Goal: Task Accomplishment & Management: Use online tool/utility

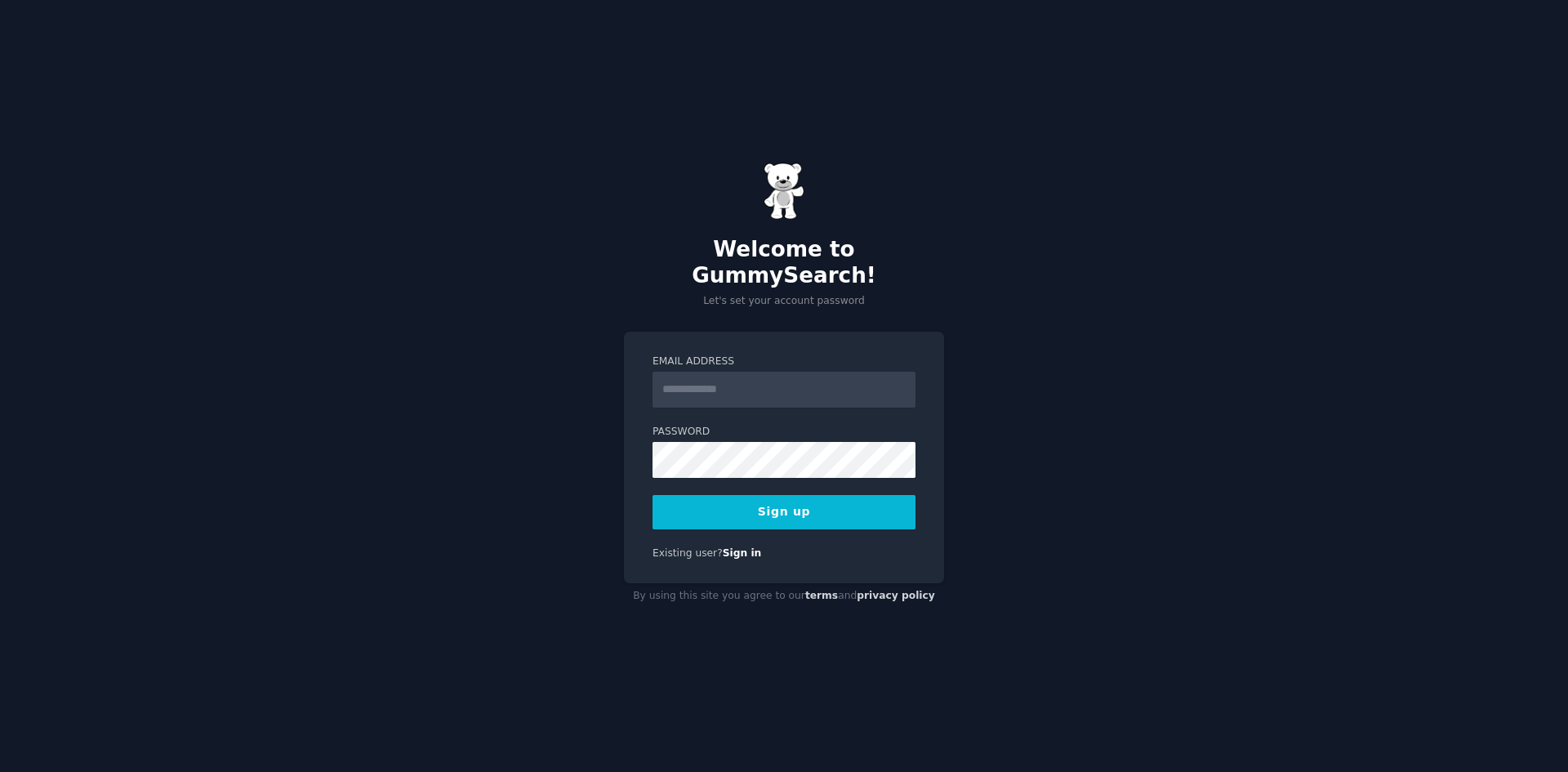
click at [776, 383] on input "Email Address" at bounding box center [784, 389] width 263 height 36
click at [803, 375] on input "Email Address" at bounding box center [784, 389] width 263 height 36
drag, startPoint x: 777, startPoint y: 375, endPoint x: 740, endPoint y: 376, distance: 37.0
click at [740, 376] on input "**********" at bounding box center [784, 389] width 263 height 36
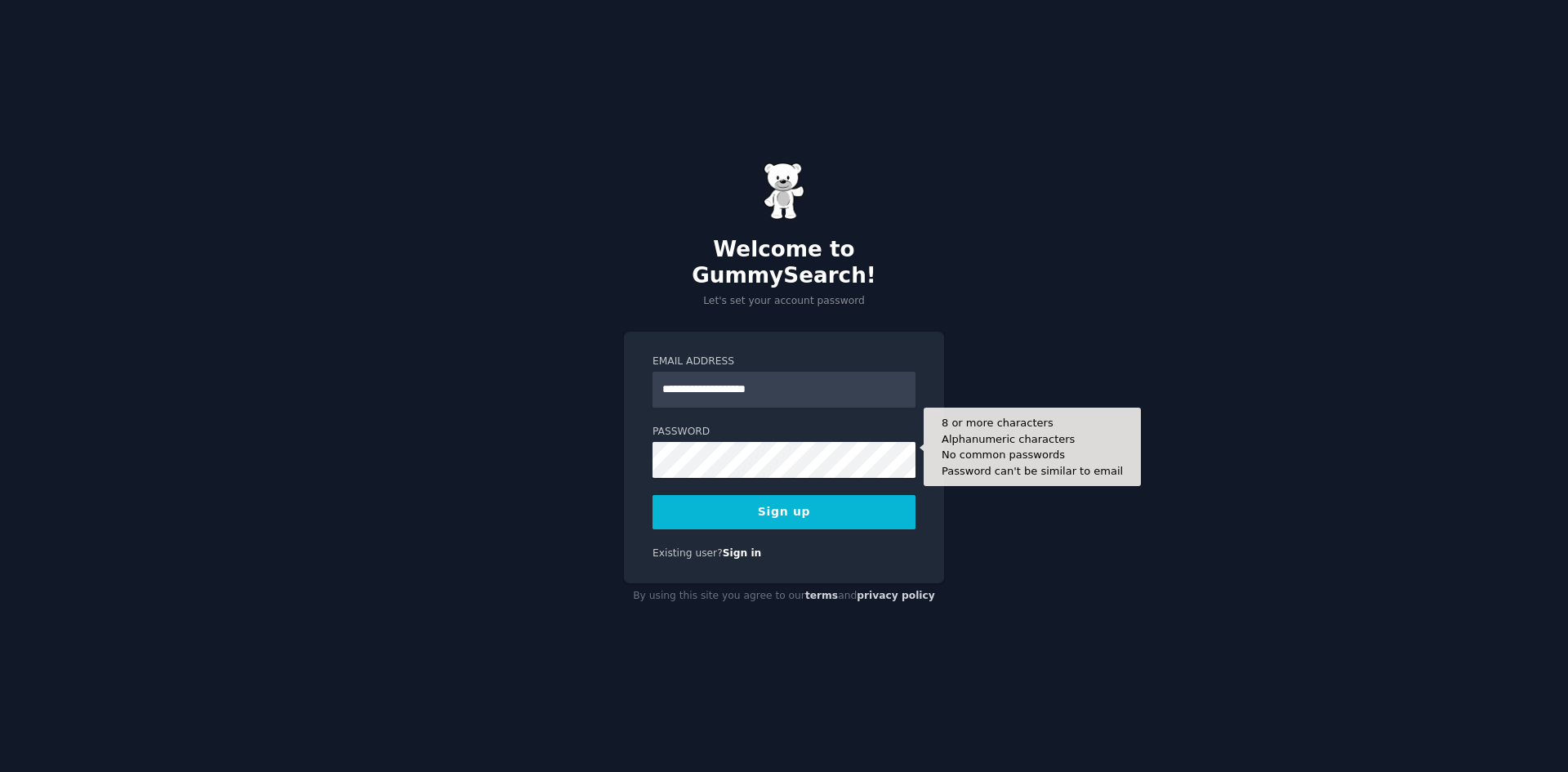
type input "**********"
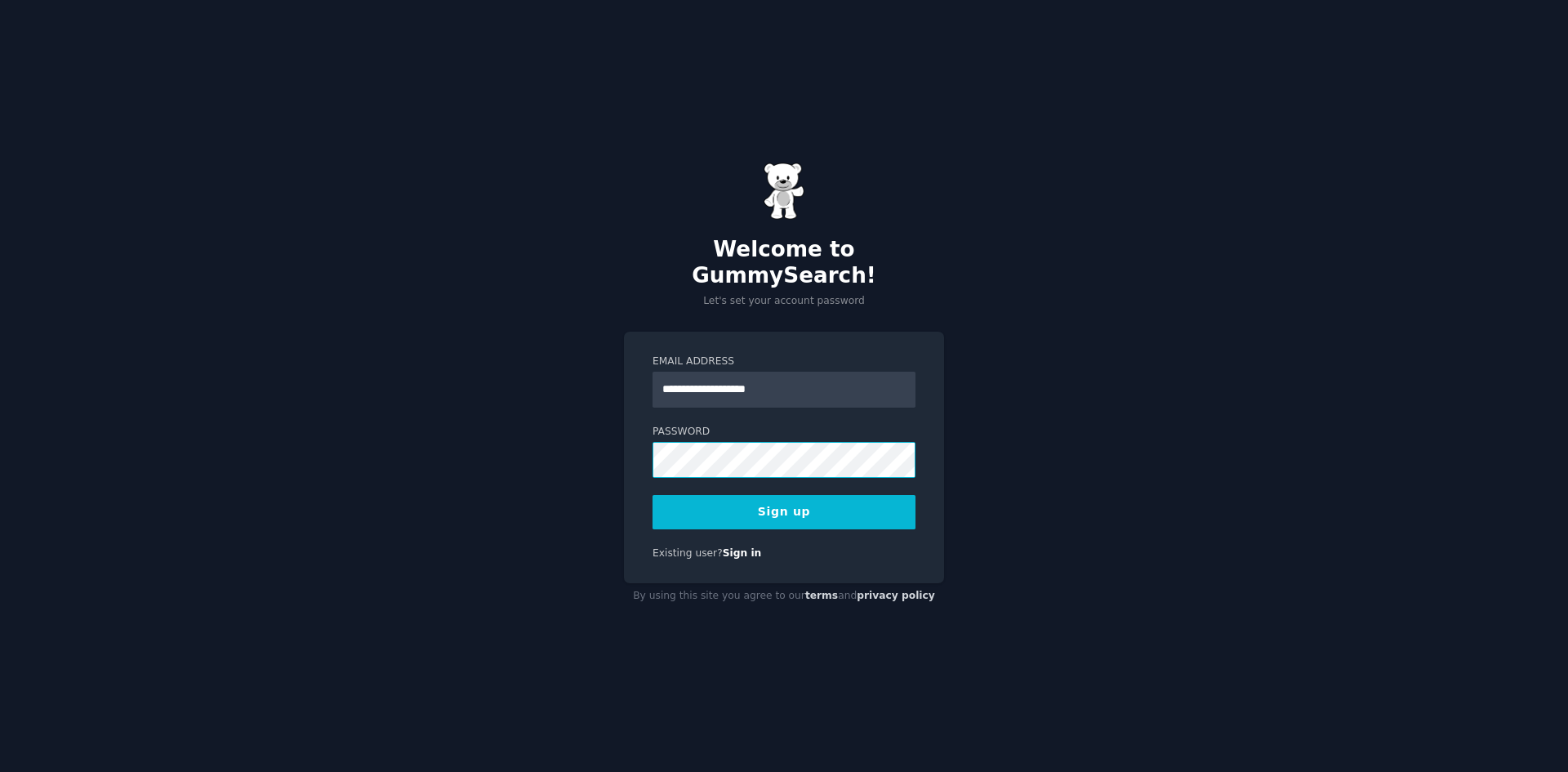
click at [608, 441] on div "**********" at bounding box center [784, 386] width 1568 height 772
click at [803, 498] on button "Sign up" at bounding box center [784, 512] width 263 height 35
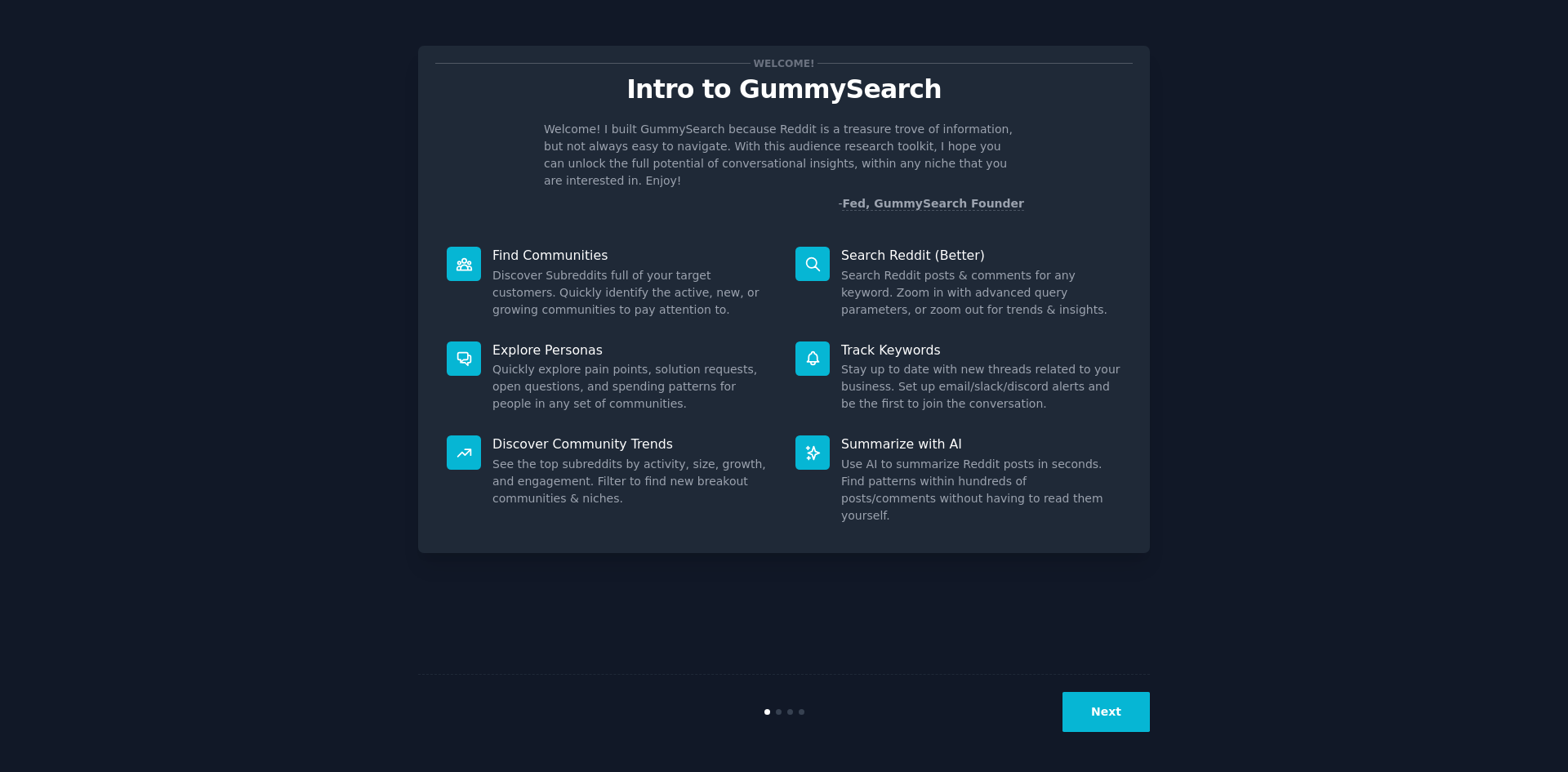
click at [566, 272] on dd "Discover Subreddits full of your target customers. Quickly identify the active,…" at bounding box center [633, 293] width 280 height 51
click at [1274, 240] on div "Welcome! Intro to GummySearch Welcome! I built GummySearch because Reddit is a …" at bounding box center [784, 386] width 1522 height 726
click at [1136, 724] on button "Next" at bounding box center [1107, 712] width 87 height 40
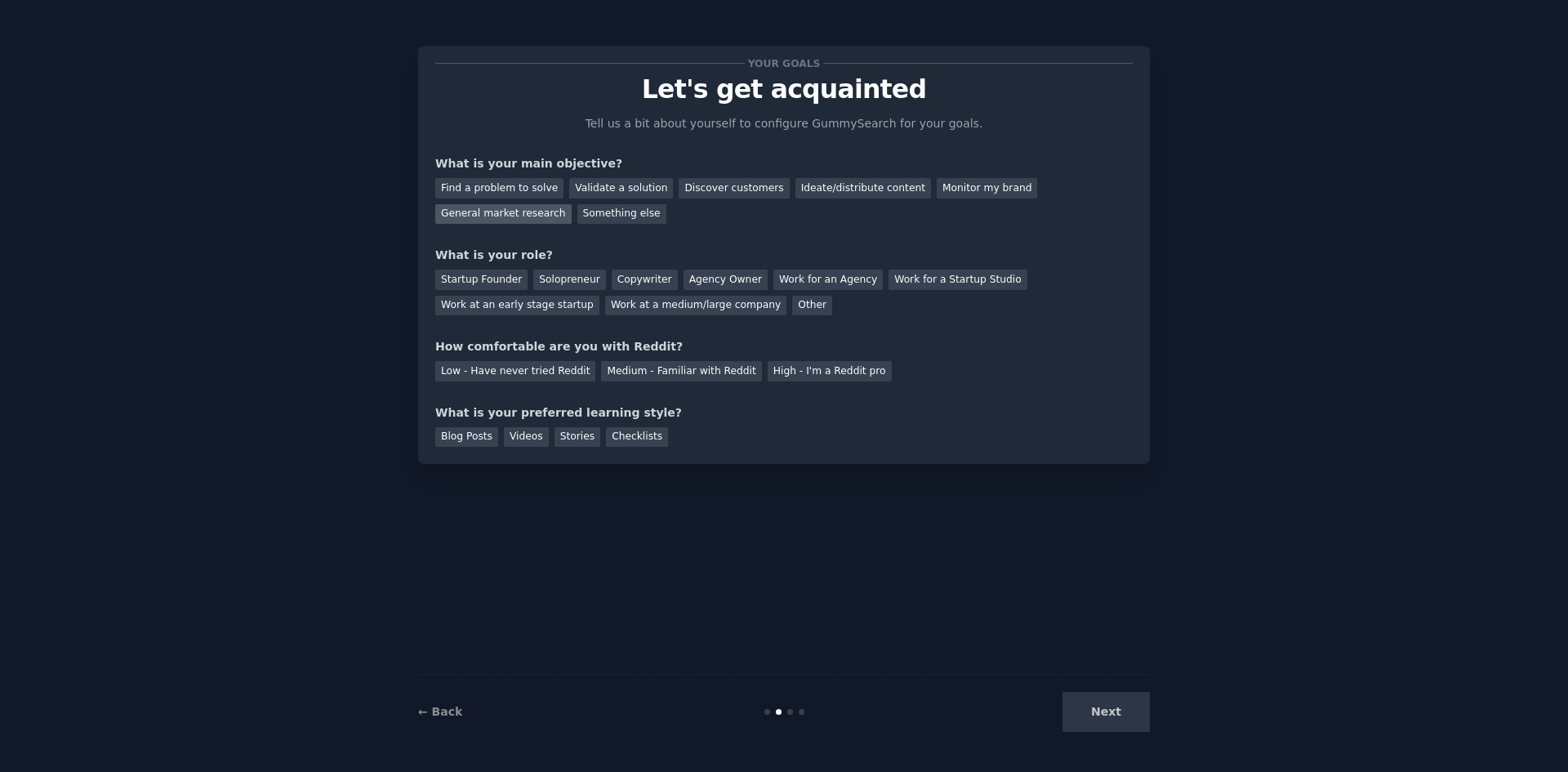
click at [572, 204] on div "General market research" at bounding box center [504, 214] width 137 height 21
click at [476, 283] on div "Startup Founder" at bounding box center [481, 279] width 92 height 21
click at [553, 278] on div "Solopreneur" at bounding box center [569, 279] width 72 height 21
click at [638, 371] on div "Medium - Familiar with Reddit" at bounding box center [681, 371] width 160 height 21
click at [618, 439] on div "Checklists" at bounding box center [637, 437] width 62 height 21
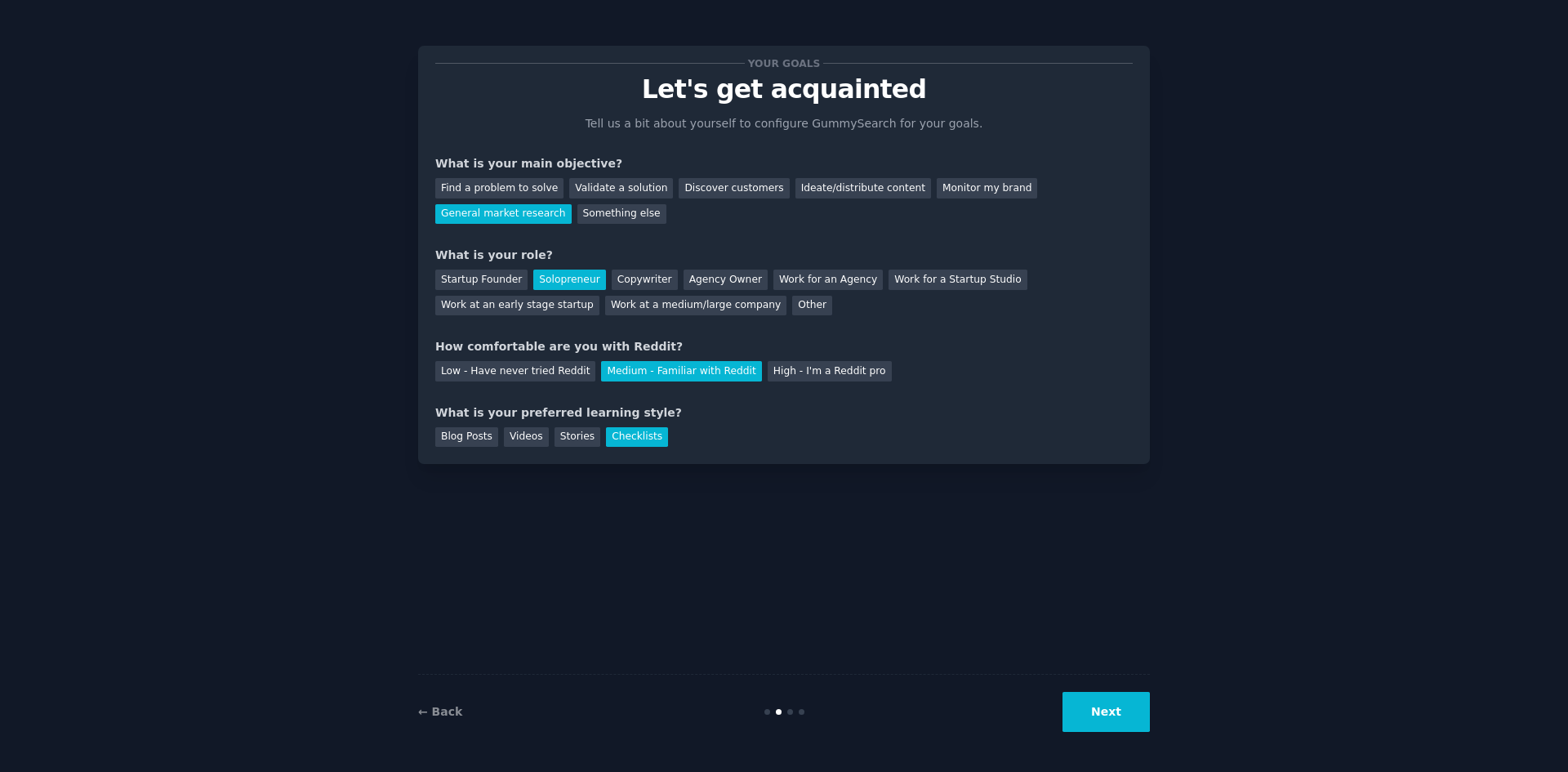
click at [1106, 709] on button "Next" at bounding box center [1107, 712] width 87 height 40
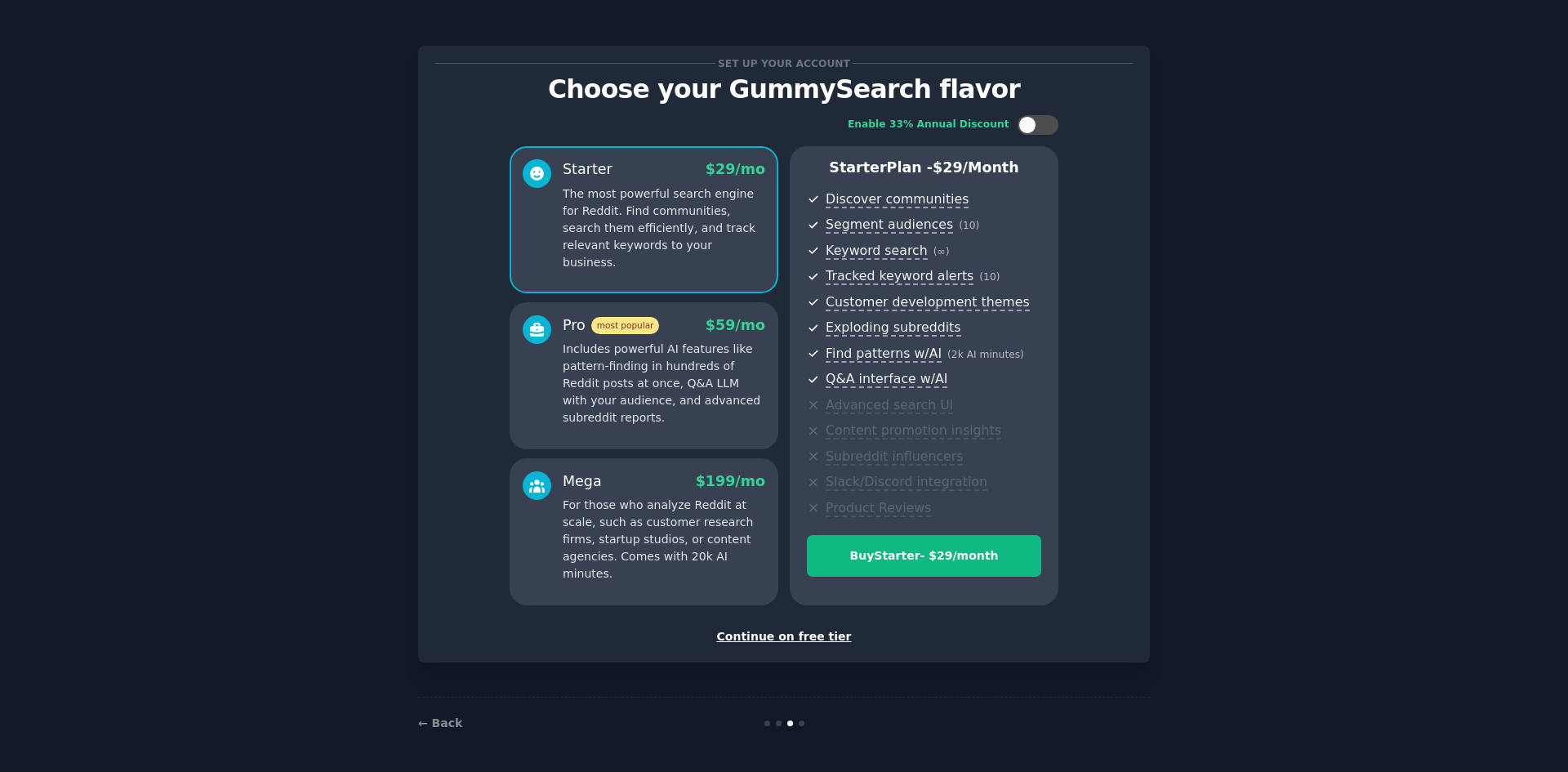
click at [787, 638] on div "Continue on free tier" at bounding box center [784, 636] width 698 height 17
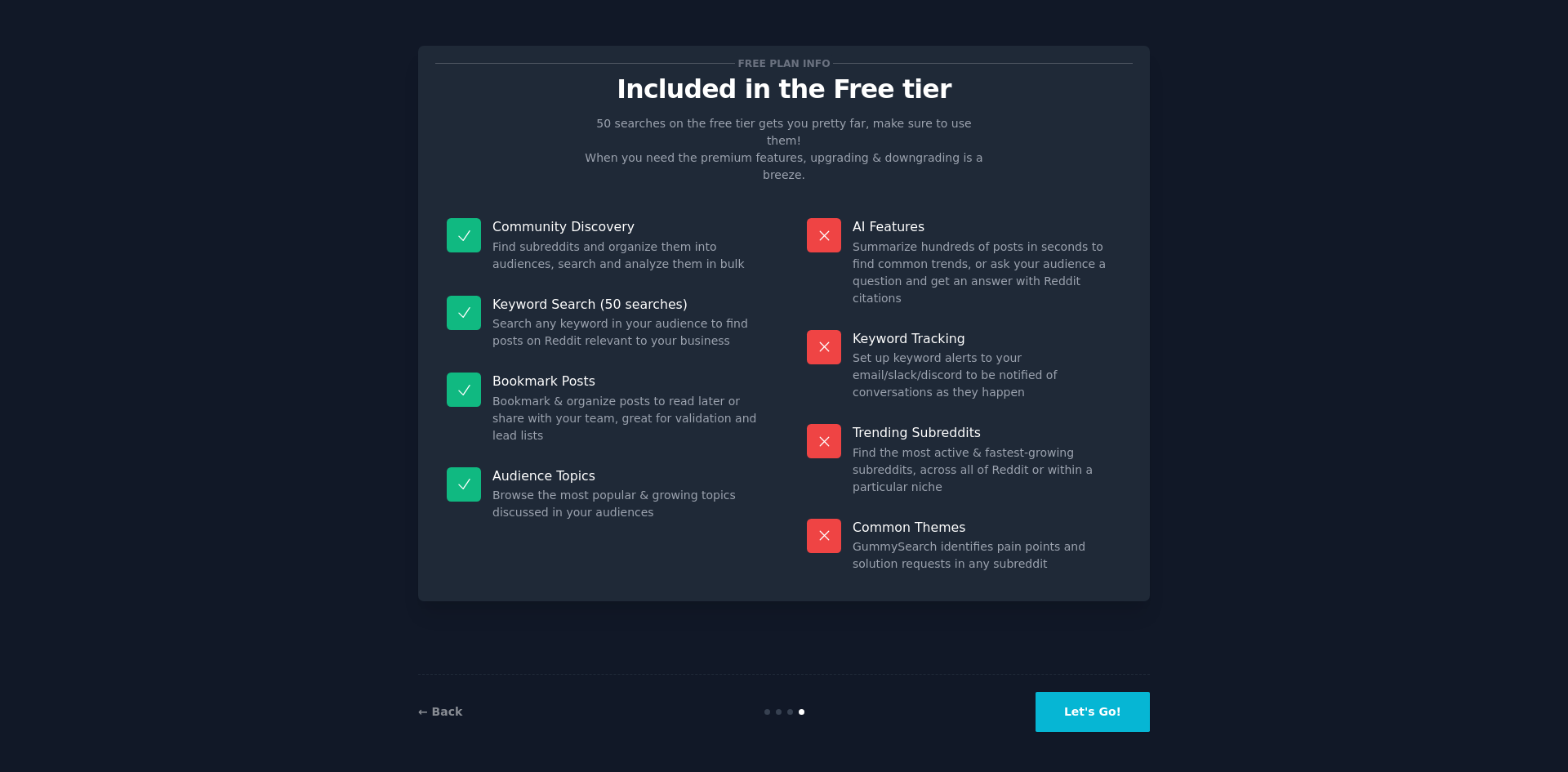
click at [1087, 715] on button "Let's Go!" at bounding box center [1093, 712] width 115 height 40
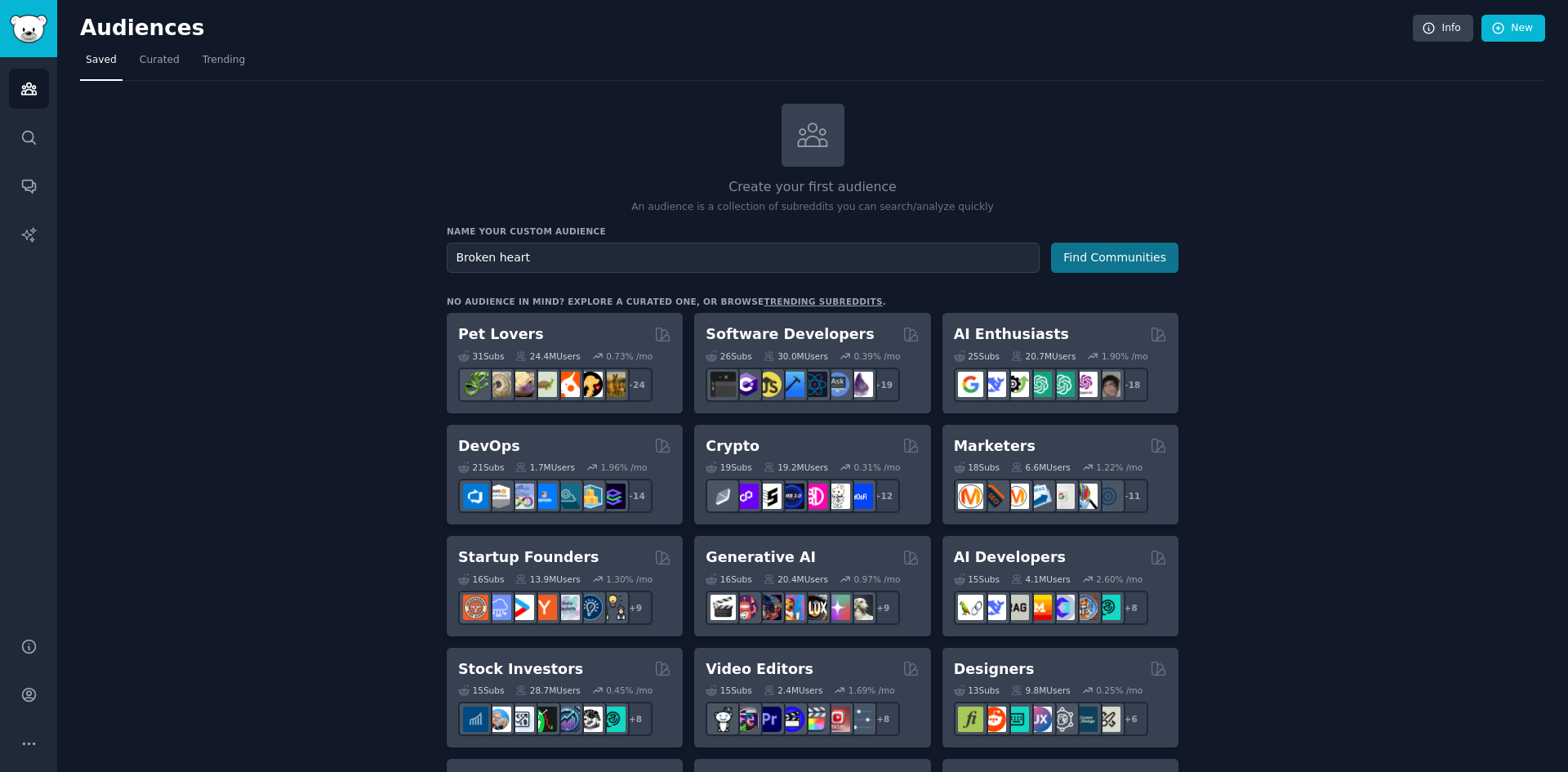
type input "Broken heart"
click at [1099, 255] on button "Find Communities" at bounding box center [1115, 257] width 128 height 31
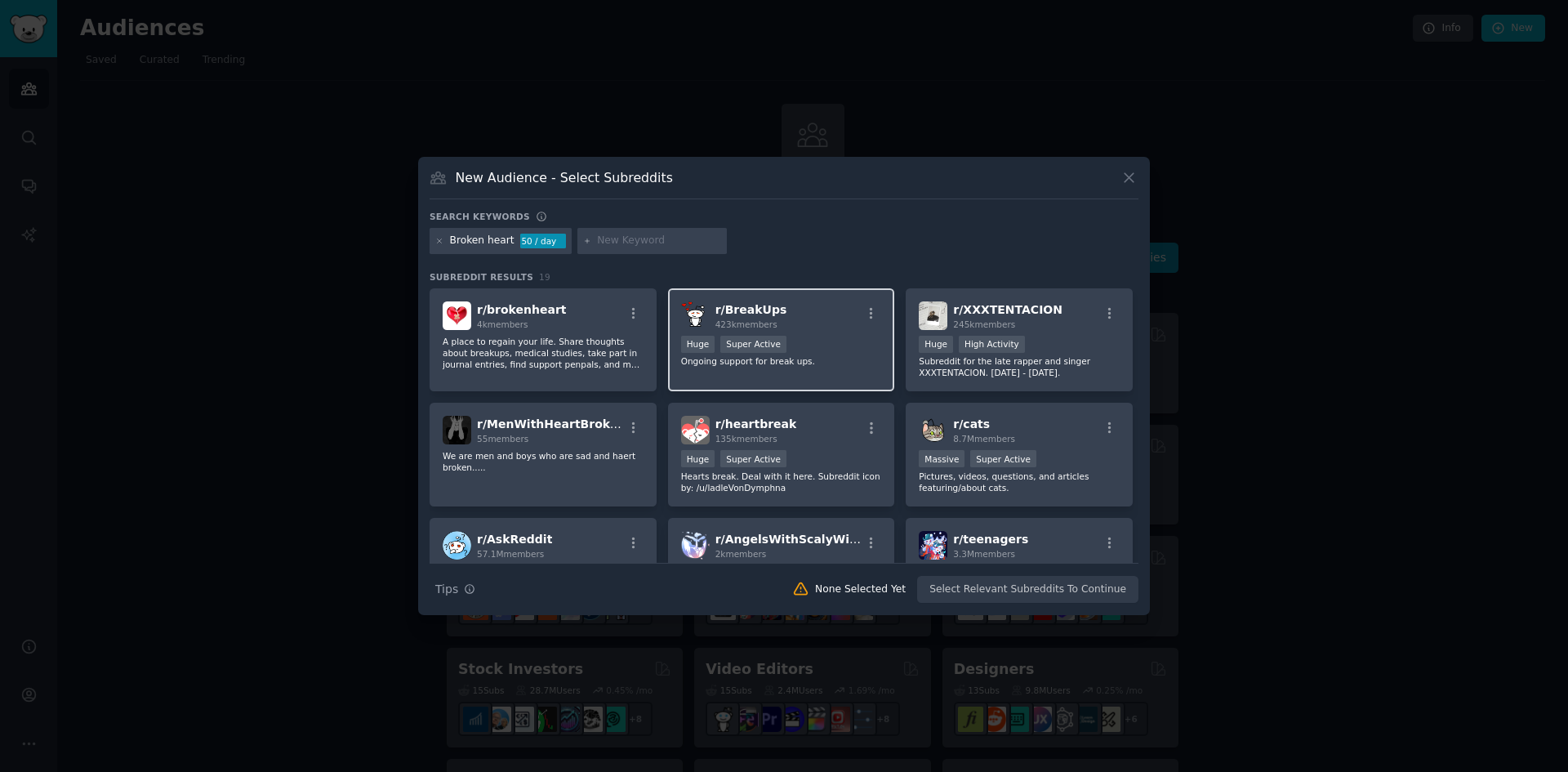
click at [808, 338] on div "Huge Super Active" at bounding box center [781, 345] width 201 height 21
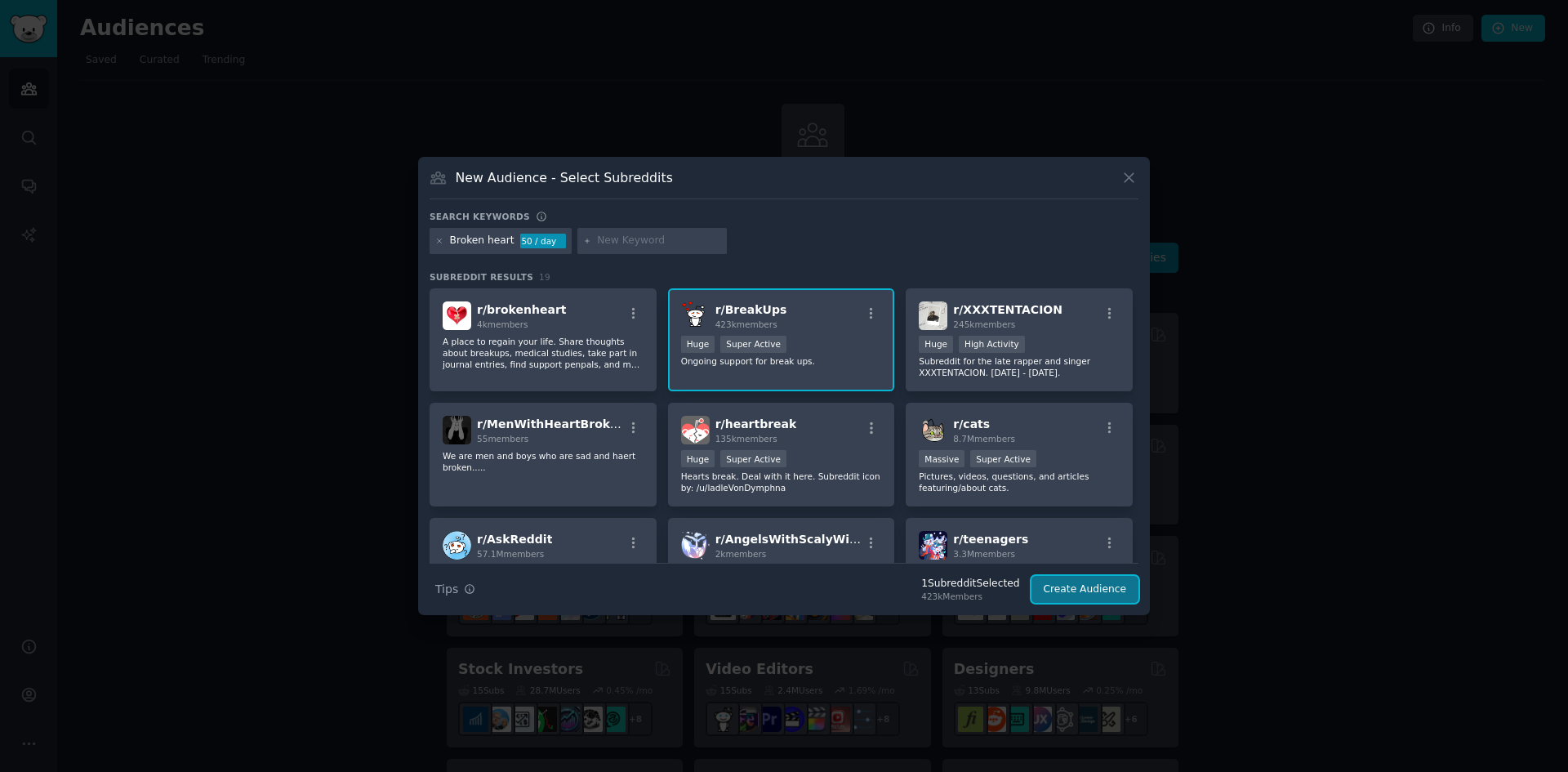
click at [1086, 595] on button "Create Audience" at bounding box center [1085, 590] width 108 height 28
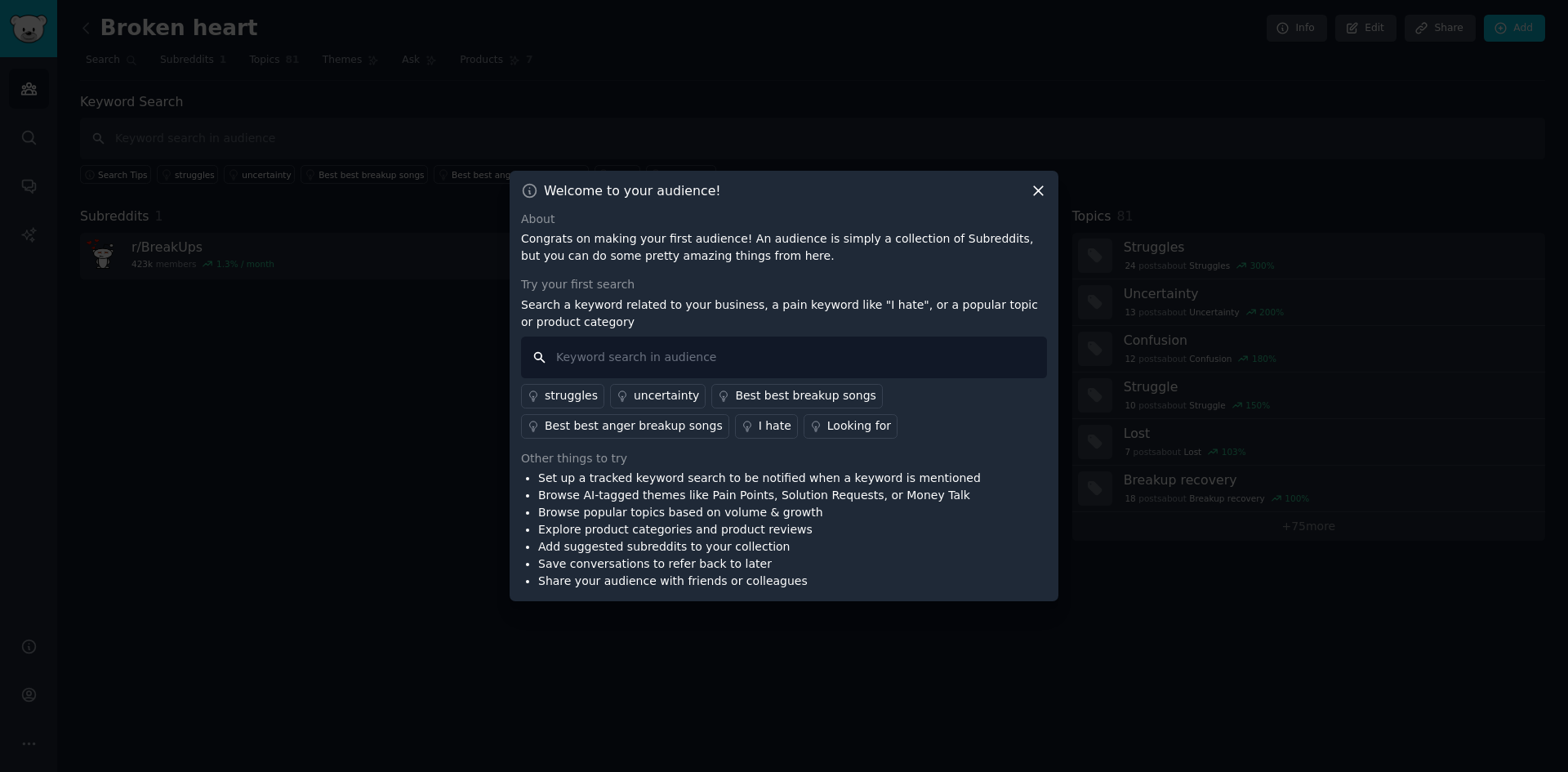
click at [803, 357] on input "text" at bounding box center [783, 357] width 526 height 42
click at [1034, 192] on icon at bounding box center [1038, 190] width 17 height 17
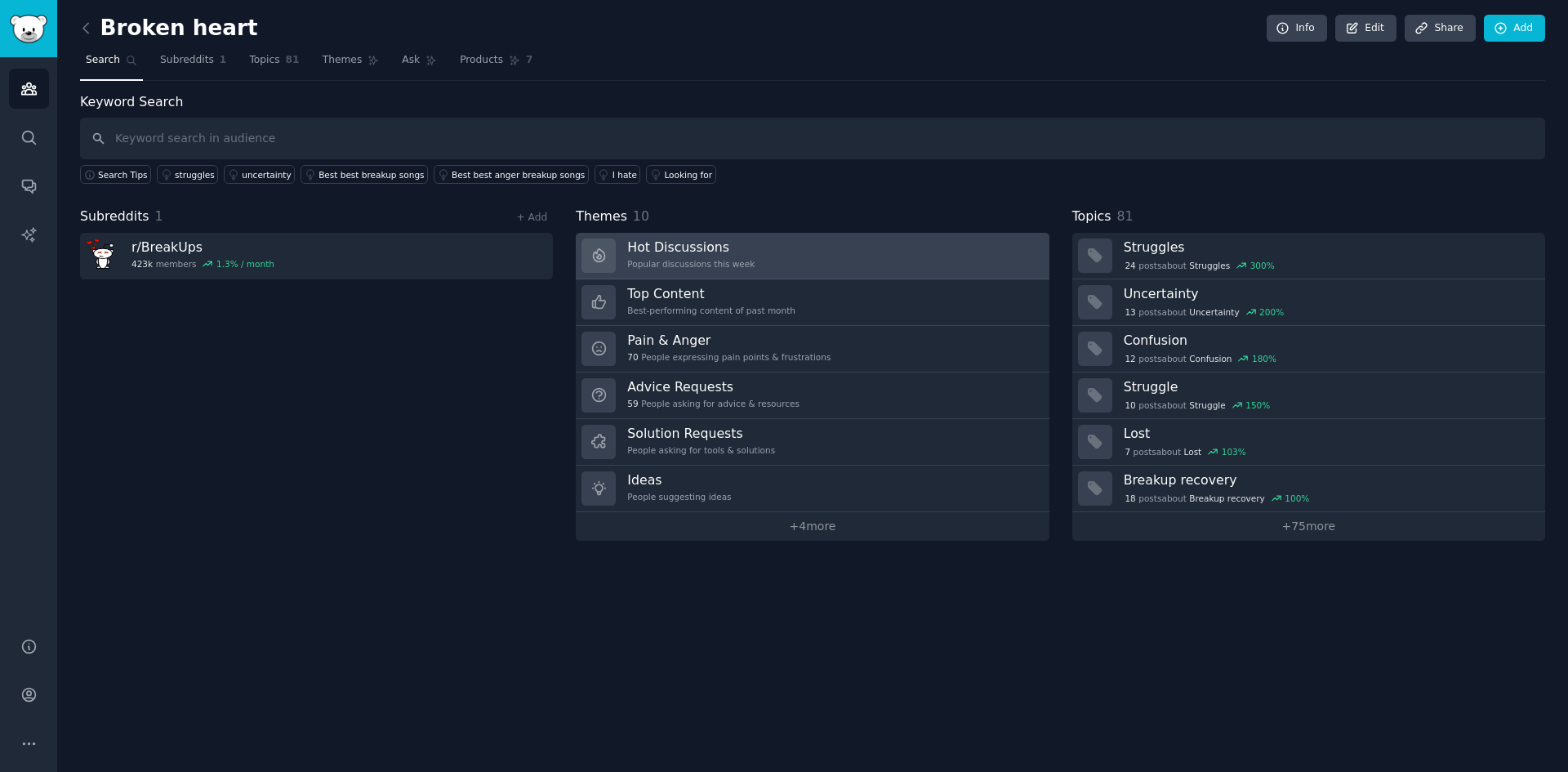
click at [876, 262] on link "Hot Discussions Popular discussions this week" at bounding box center [813, 255] width 473 height 47
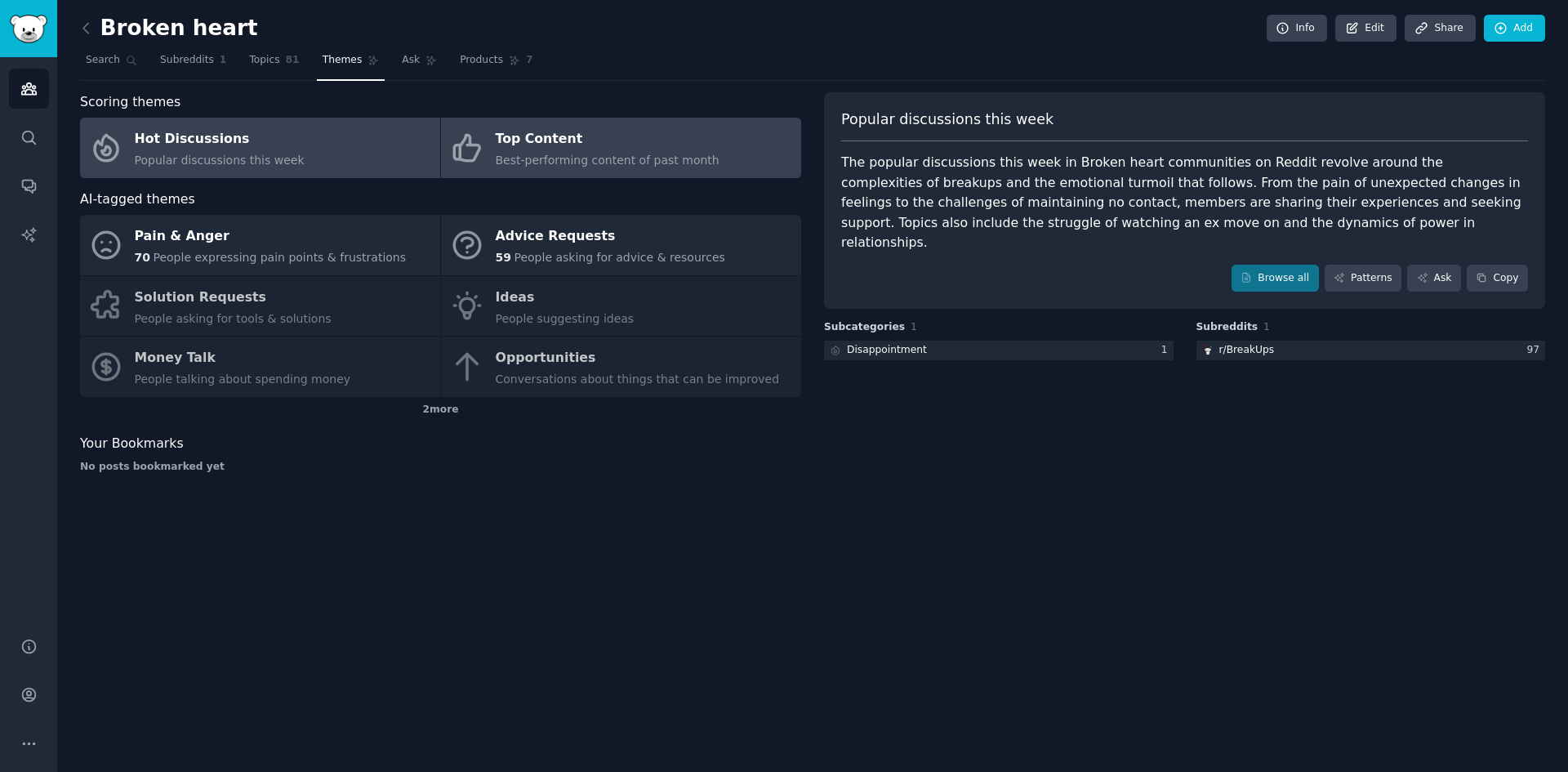
click at [666, 143] on div "Top Content" at bounding box center [608, 140] width 224 height 26
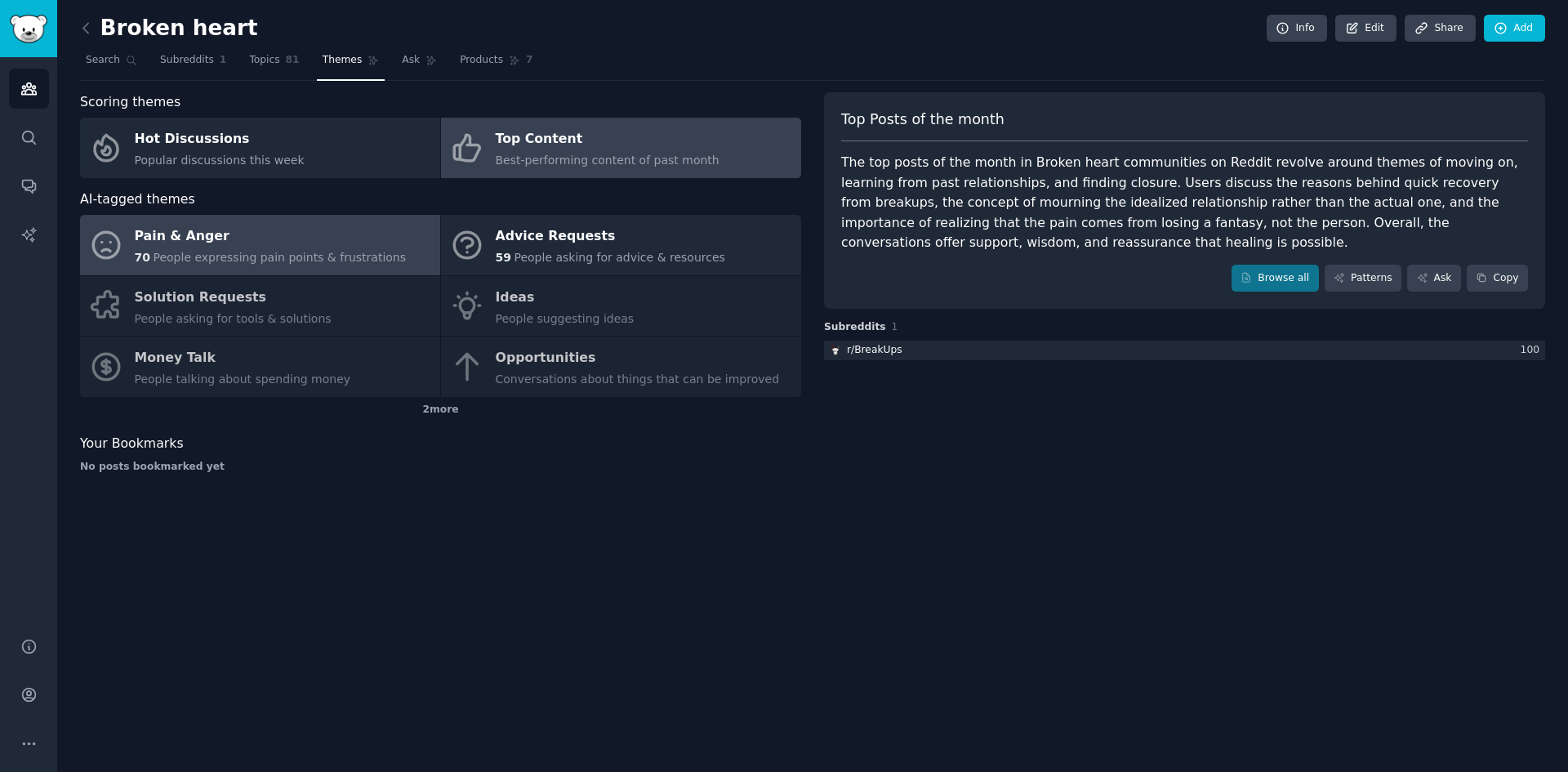
click at [200, 241] on div "Pain & Anger" at bounding box center [270, 237] width 272 height 26
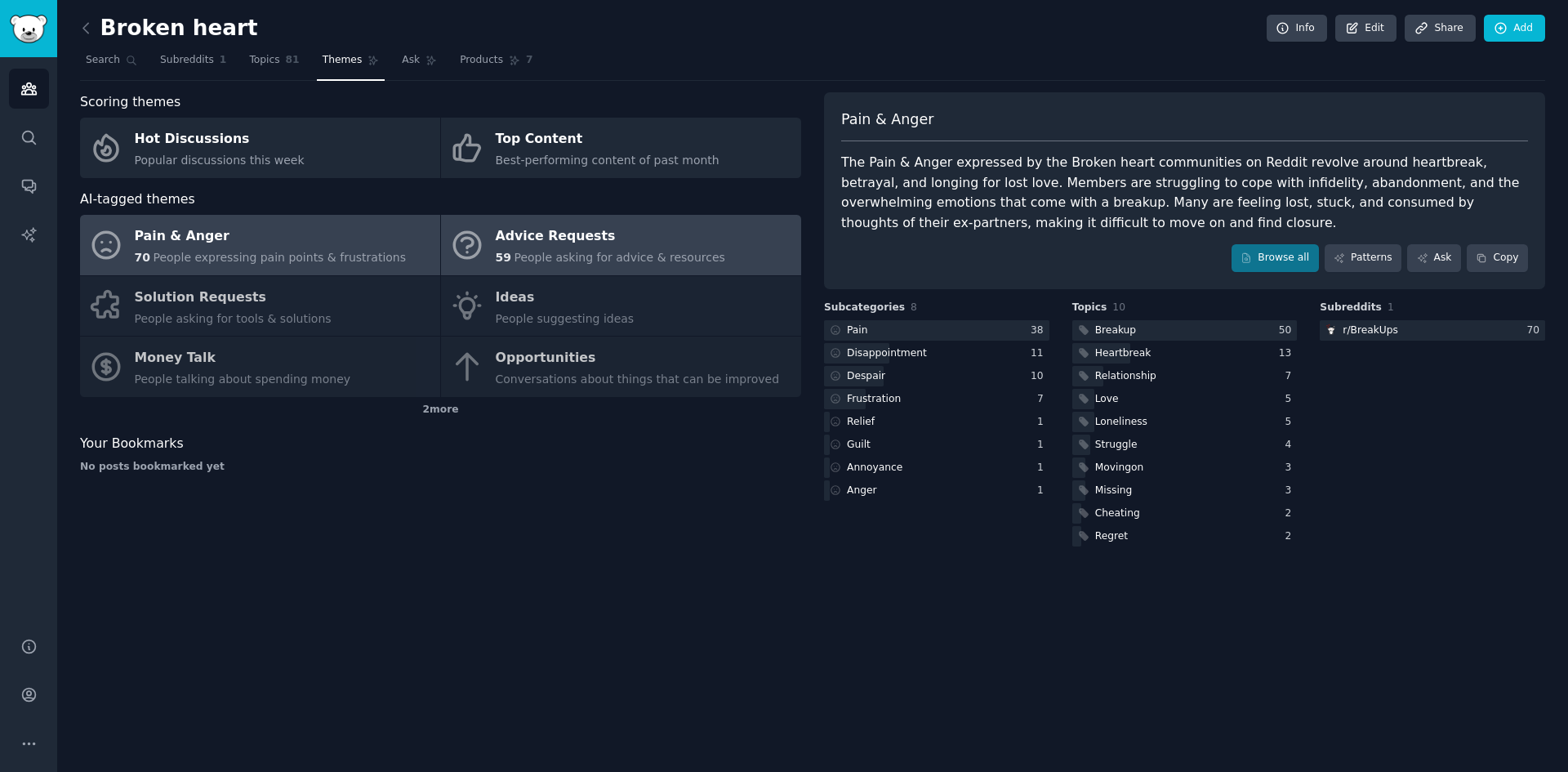
click at [650, 257] on span "People asking for advice & resources" at bounding box center [619, 256] width 211 height 13
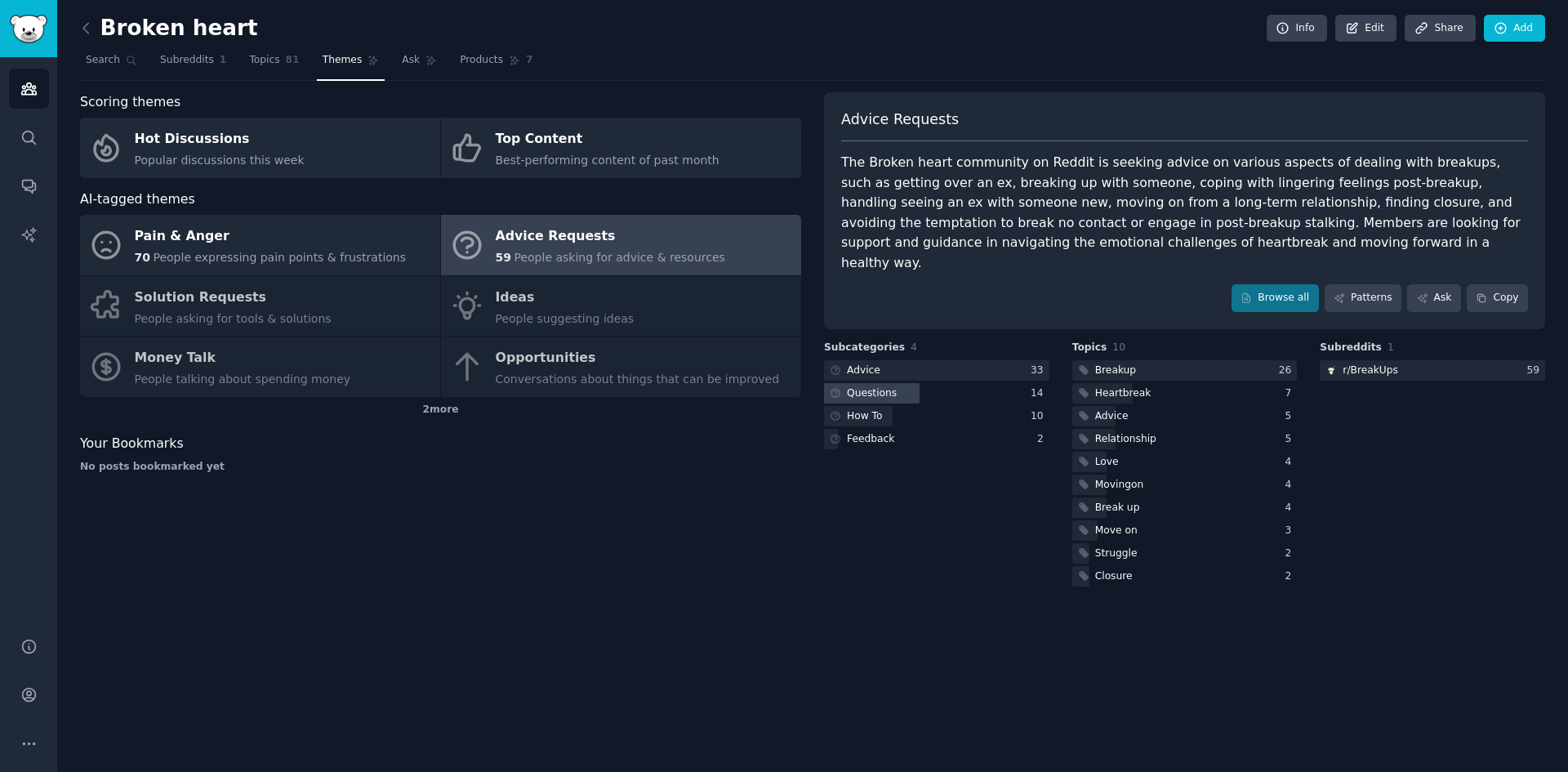
click at [888, 386] on div "Questions" at bounding box center [872, 393] width 49 height 15
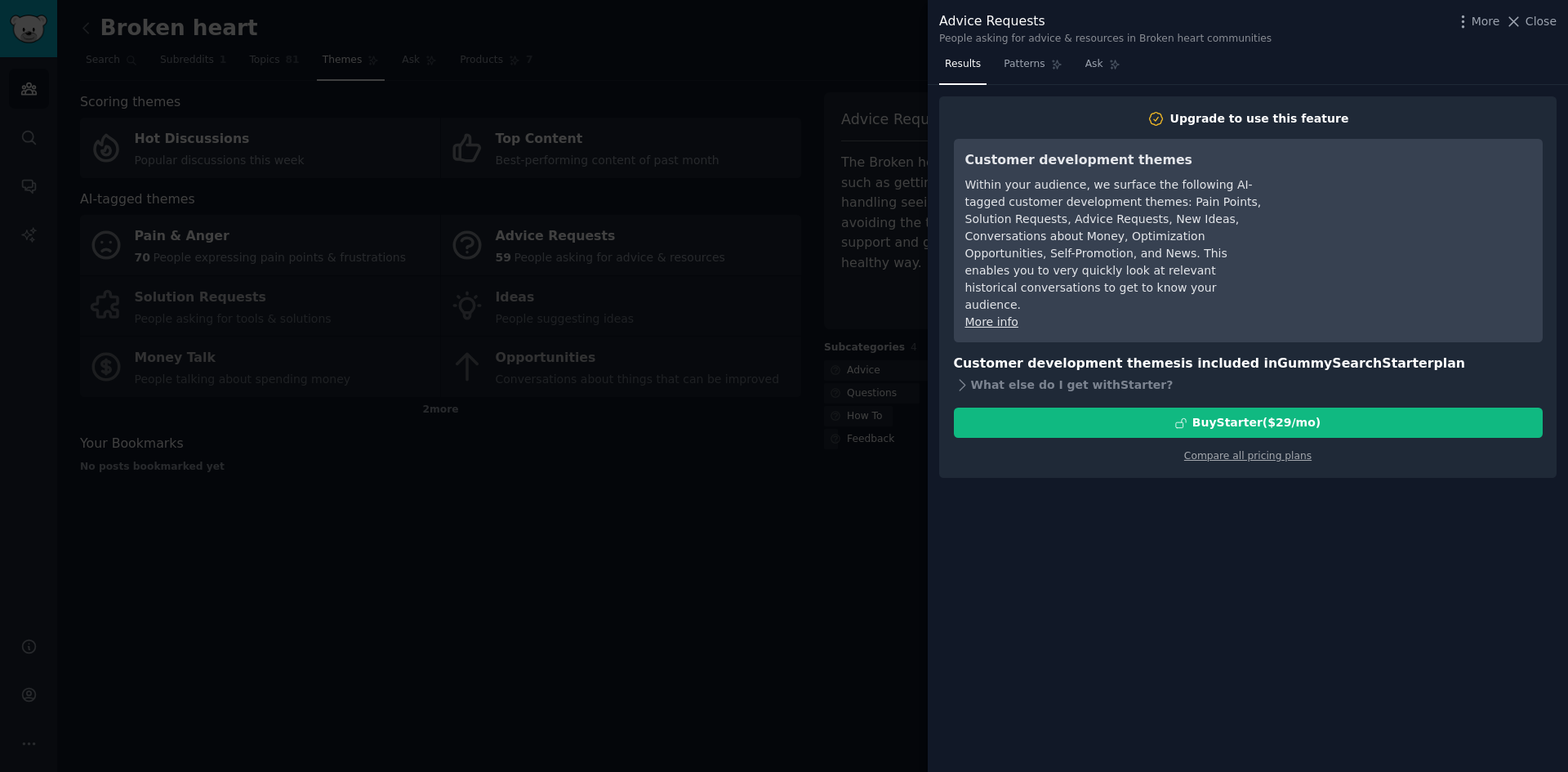
click at [978, 316] on link "More info" at bounding box center [992, 322] width 53 height 13
click at [1086, 67] on span "Ask" at bounding box center [1095, 64] width 18 height 15
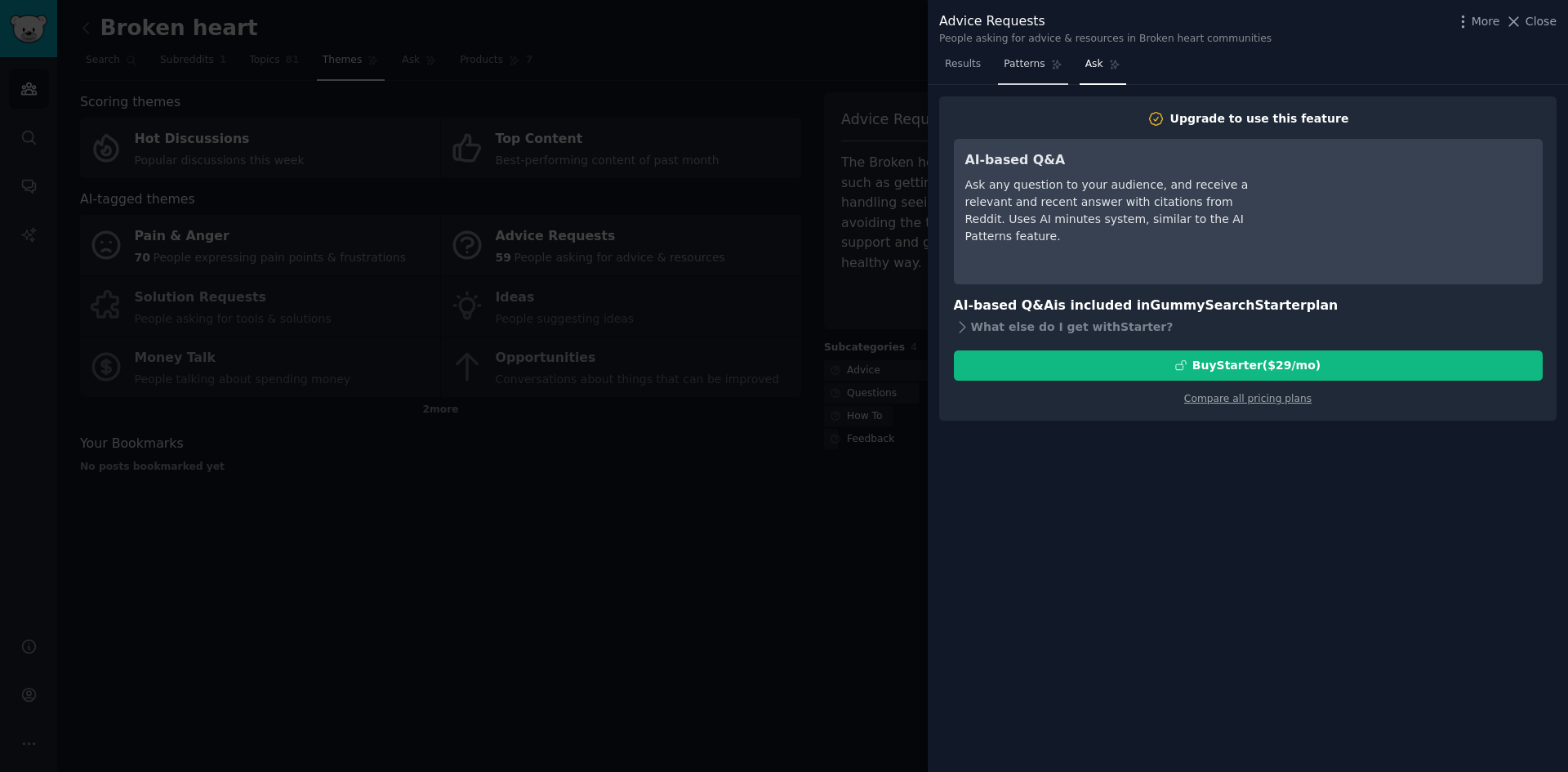
click at [1026, 60] on span "Patterns" at bounding box center [1024, 64] width 41 height 15
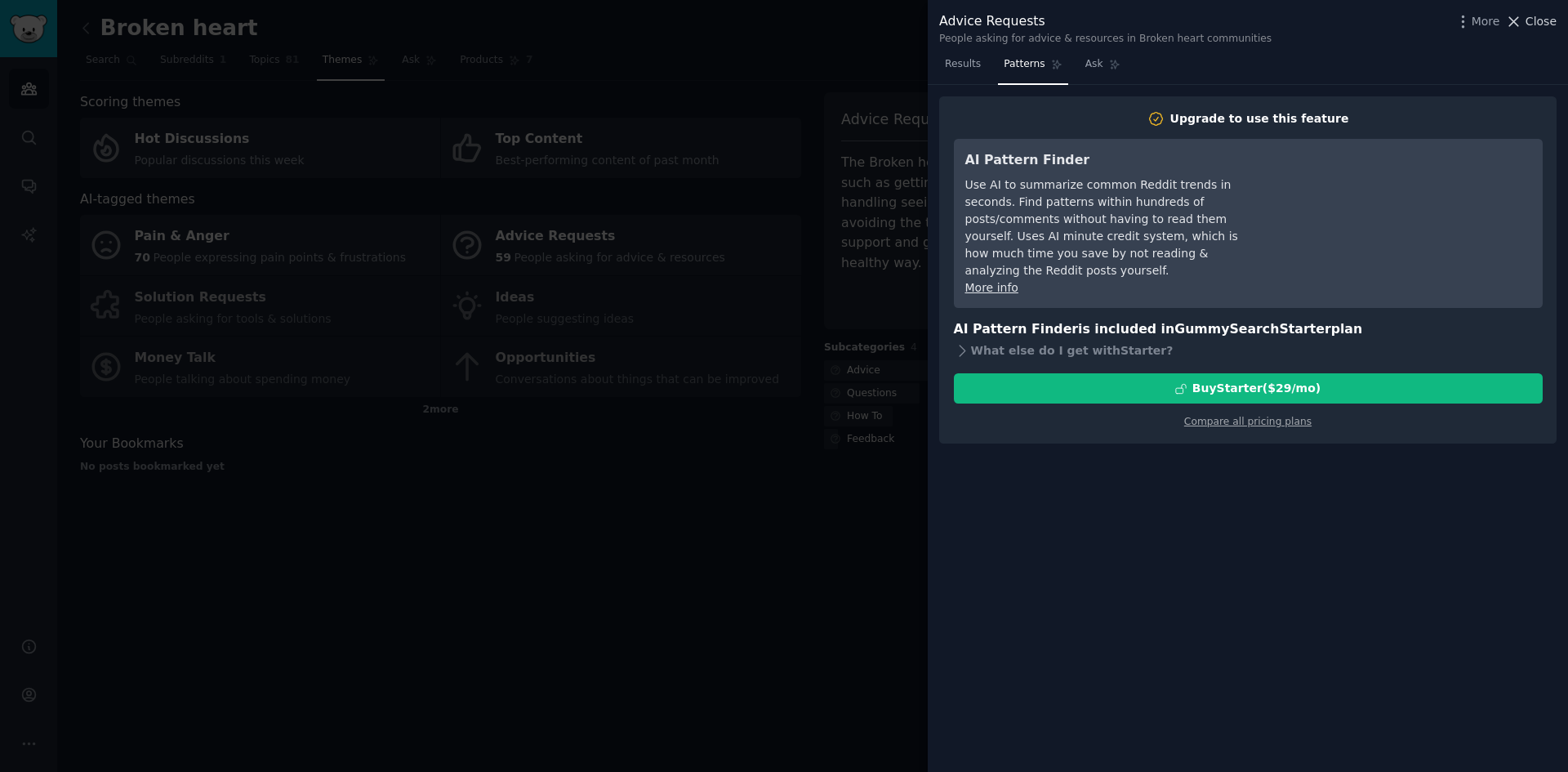
click at [1519, 25] on icon at bounding box center [1515, 21] width 9 height 9
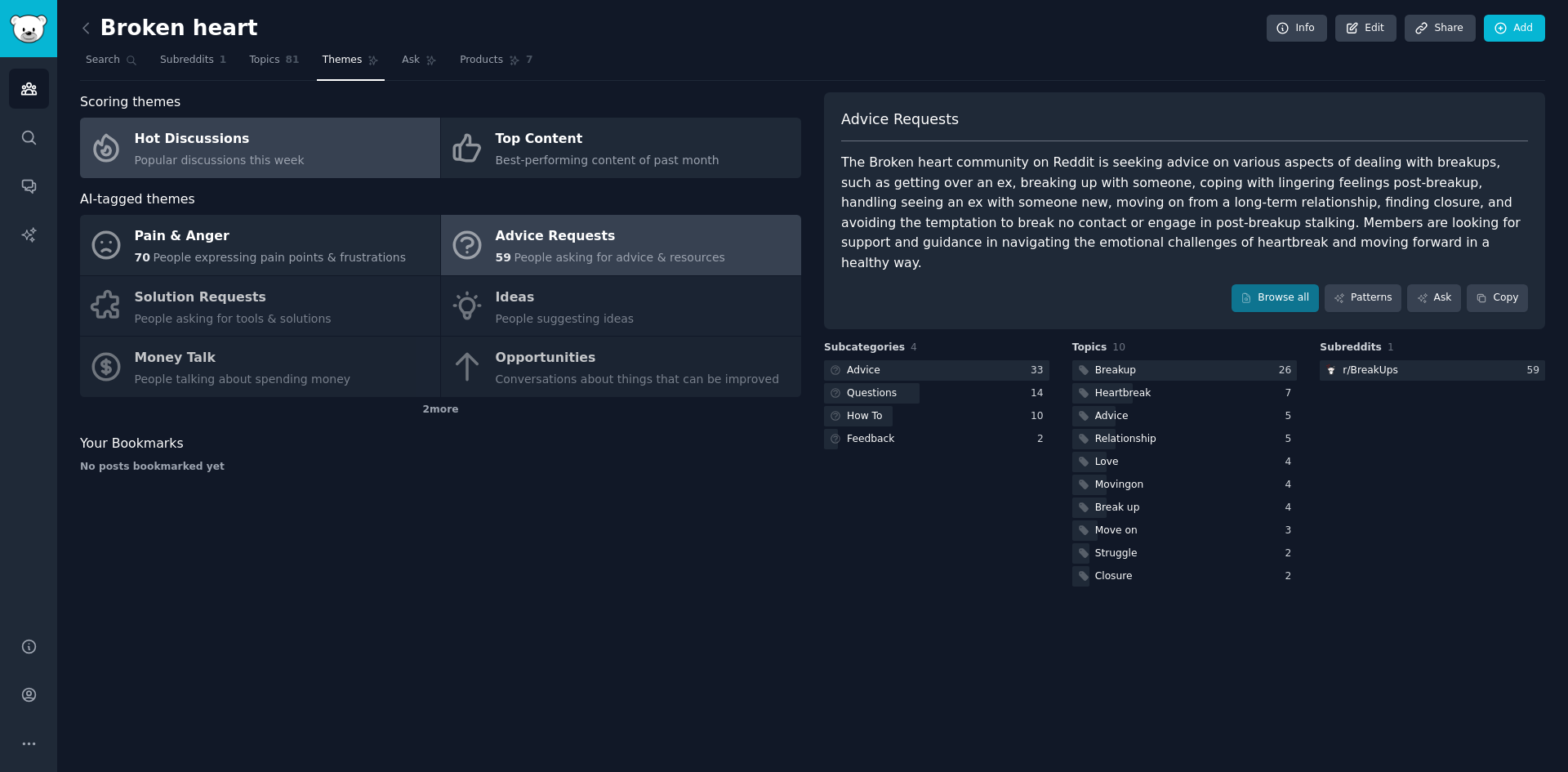
click at [268, 129] on div "Hot Discussions" at bounding box center [220, 140] width 170 height 26
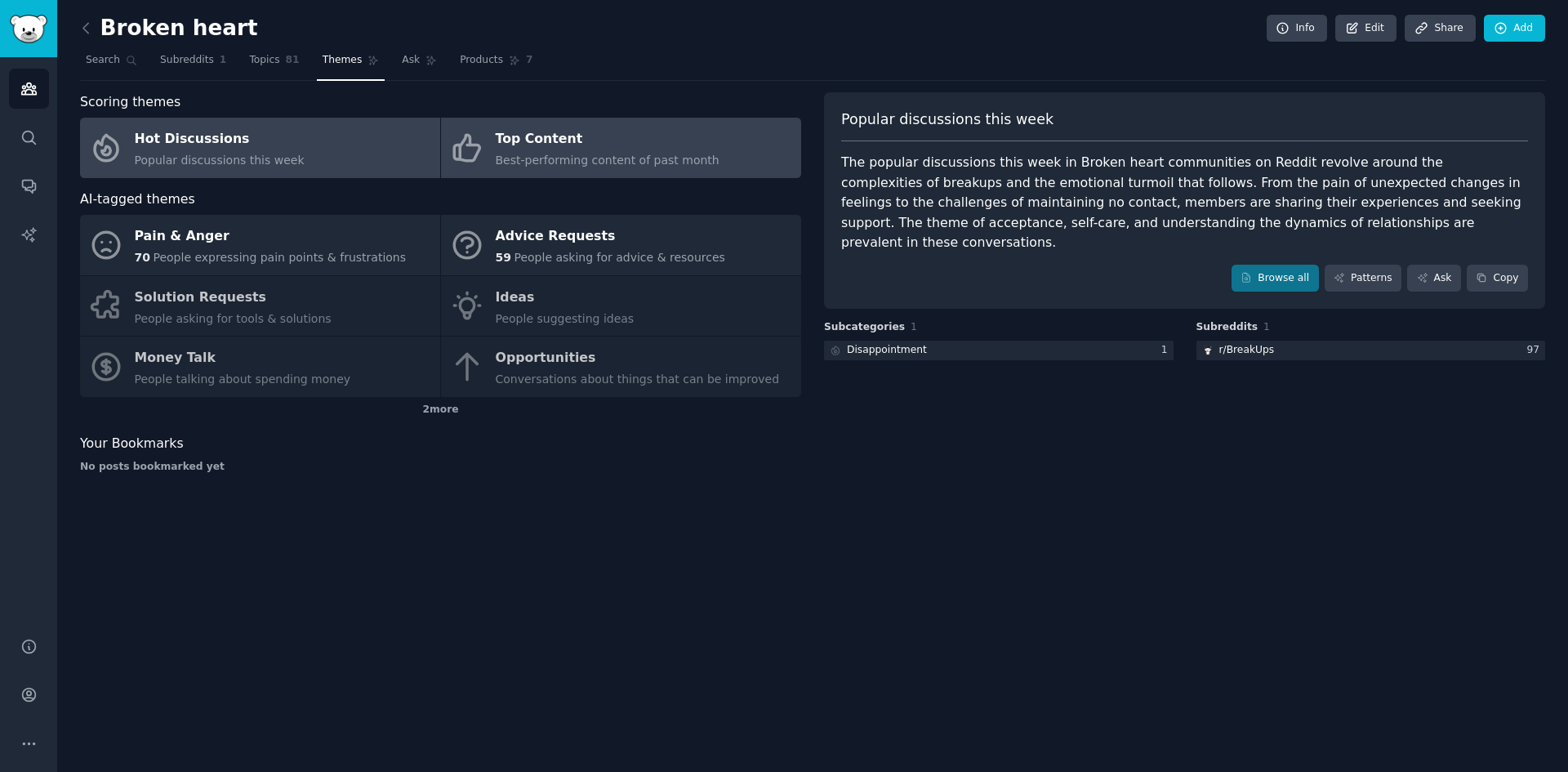
click at [602, 166] on span "Best-performing content of past month" at bounding box center [608, 159] width 224 height 13
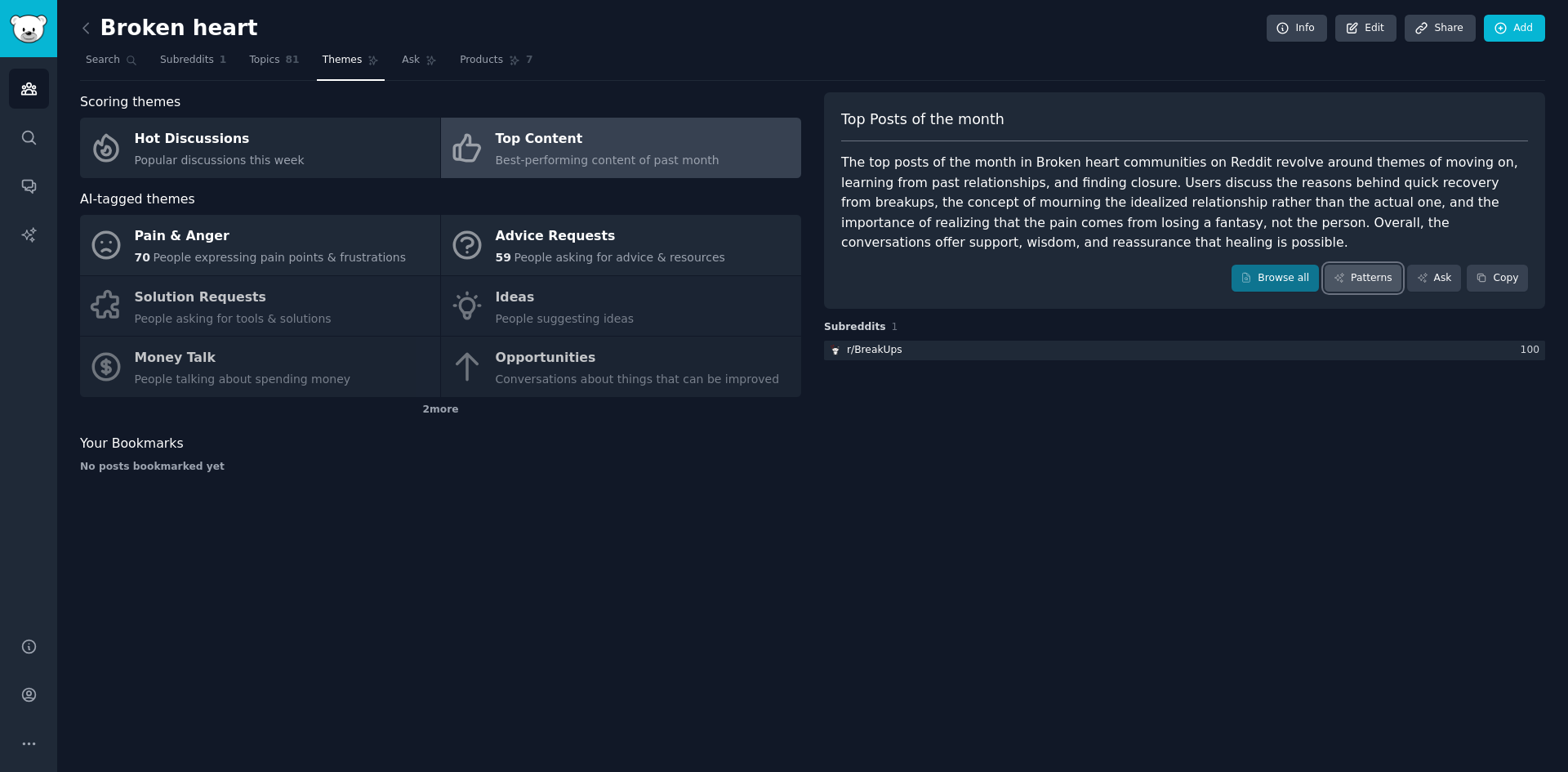
click at [1371, 280] on link "Patterns" at bounding box center [1363, 278] width 77 height 28
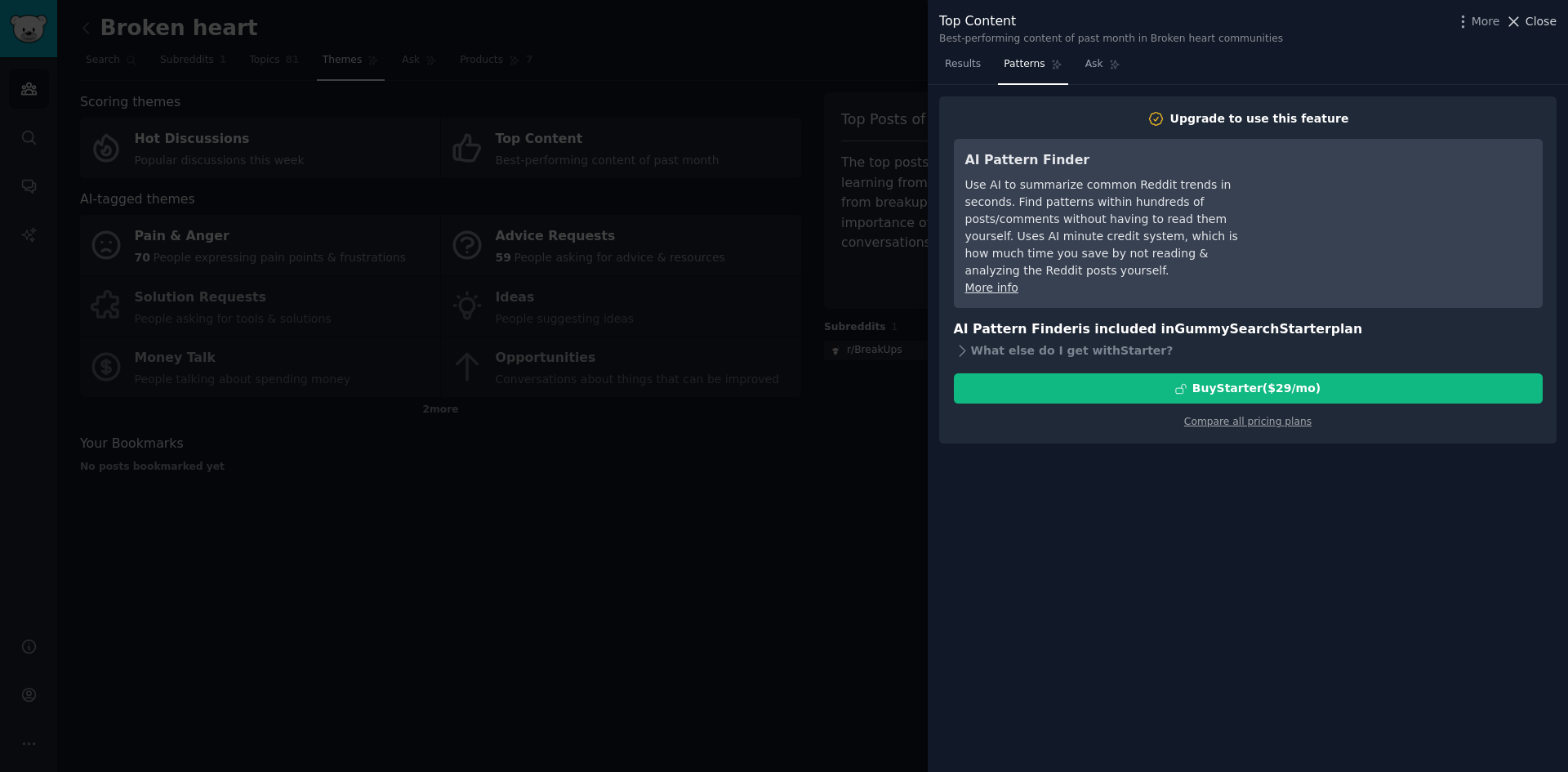
click at [1529, 22] on span "Close" at bounding box center [1540, 21] width 31 height 17
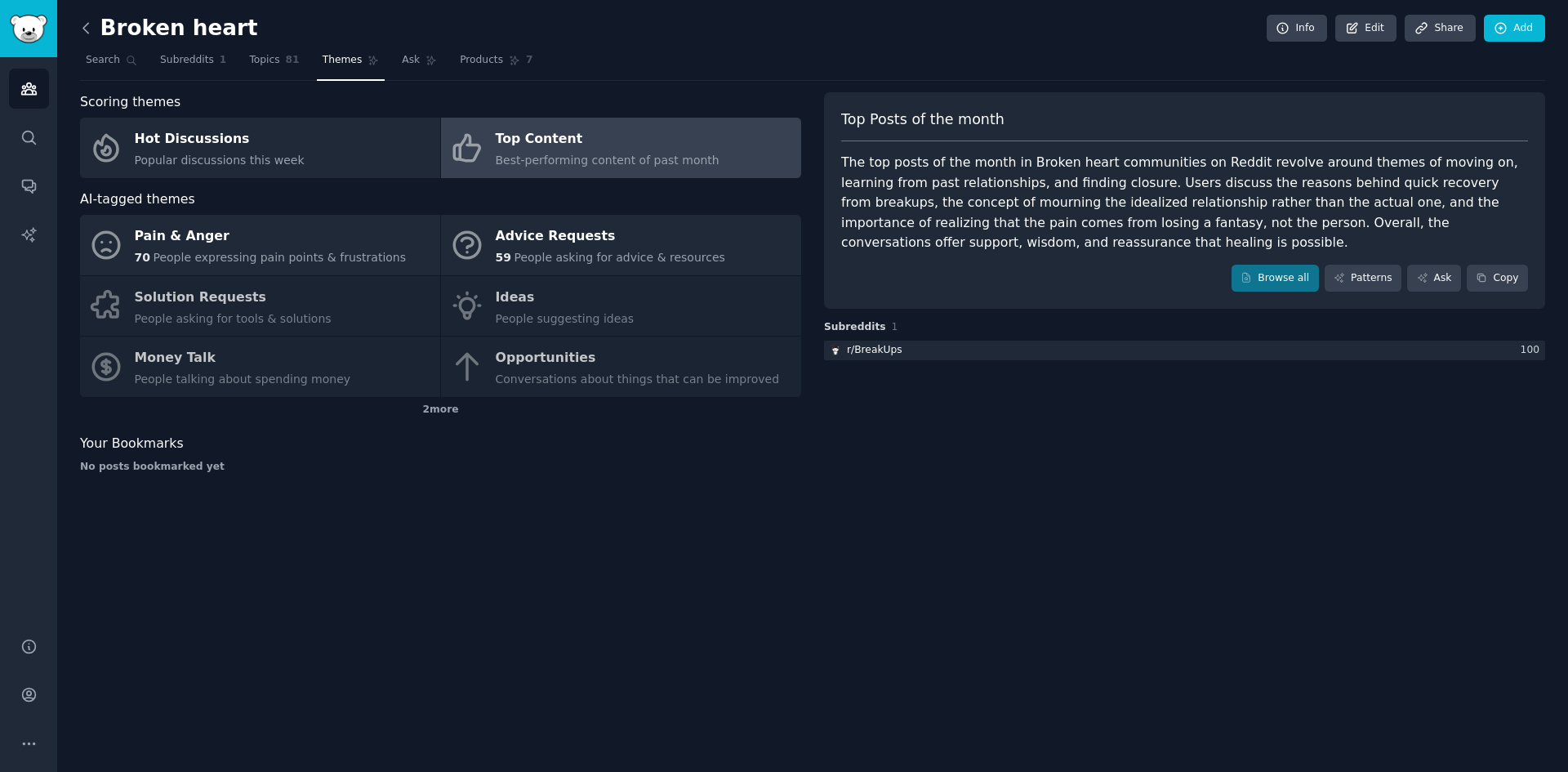
click at [83, 28] on icon at bounding box center [85, 28] width 5 height 10
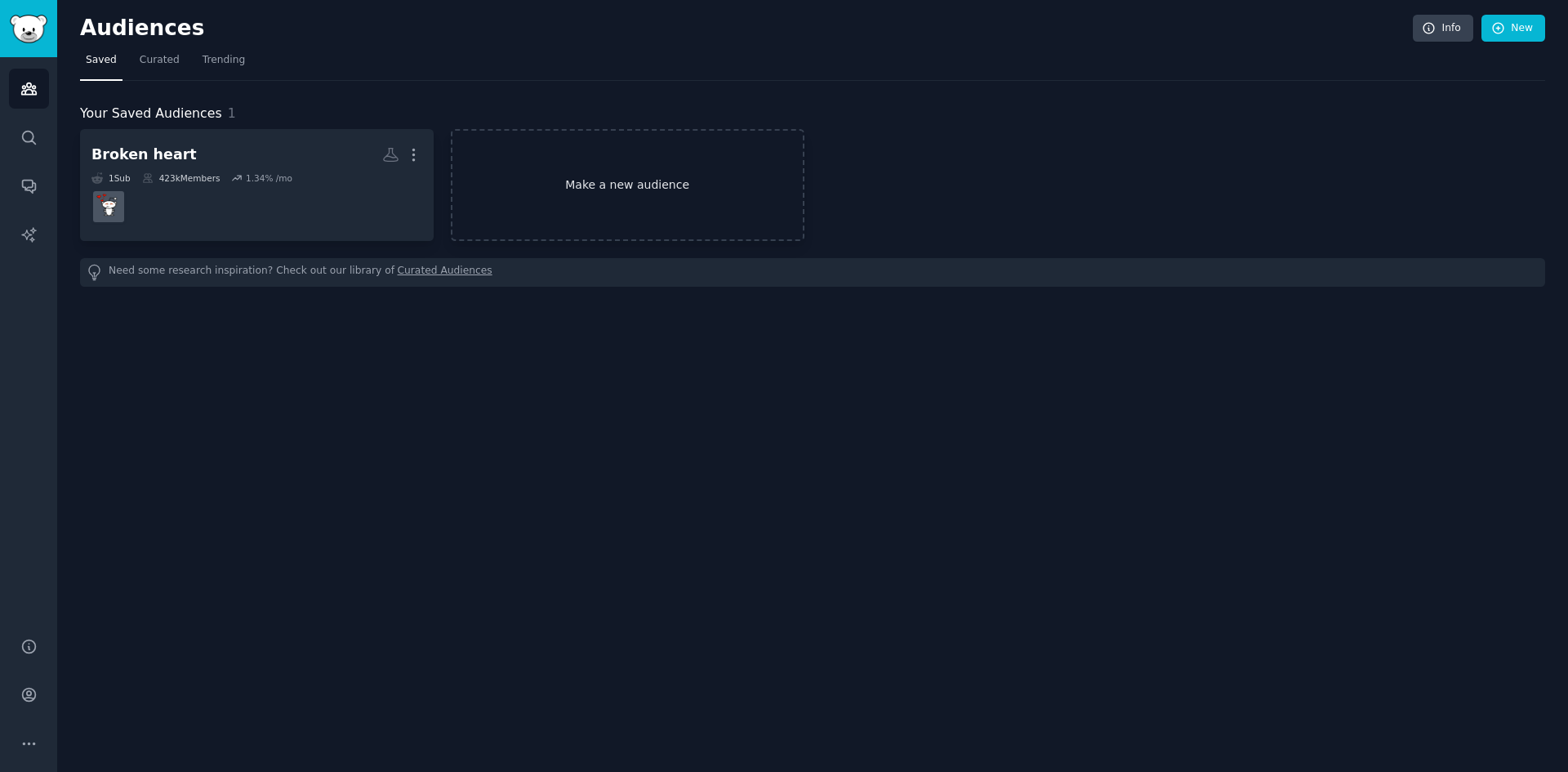
click at [530, 168] on link "Make a new audience" at bounding box center [628, 184] width 353 height 112
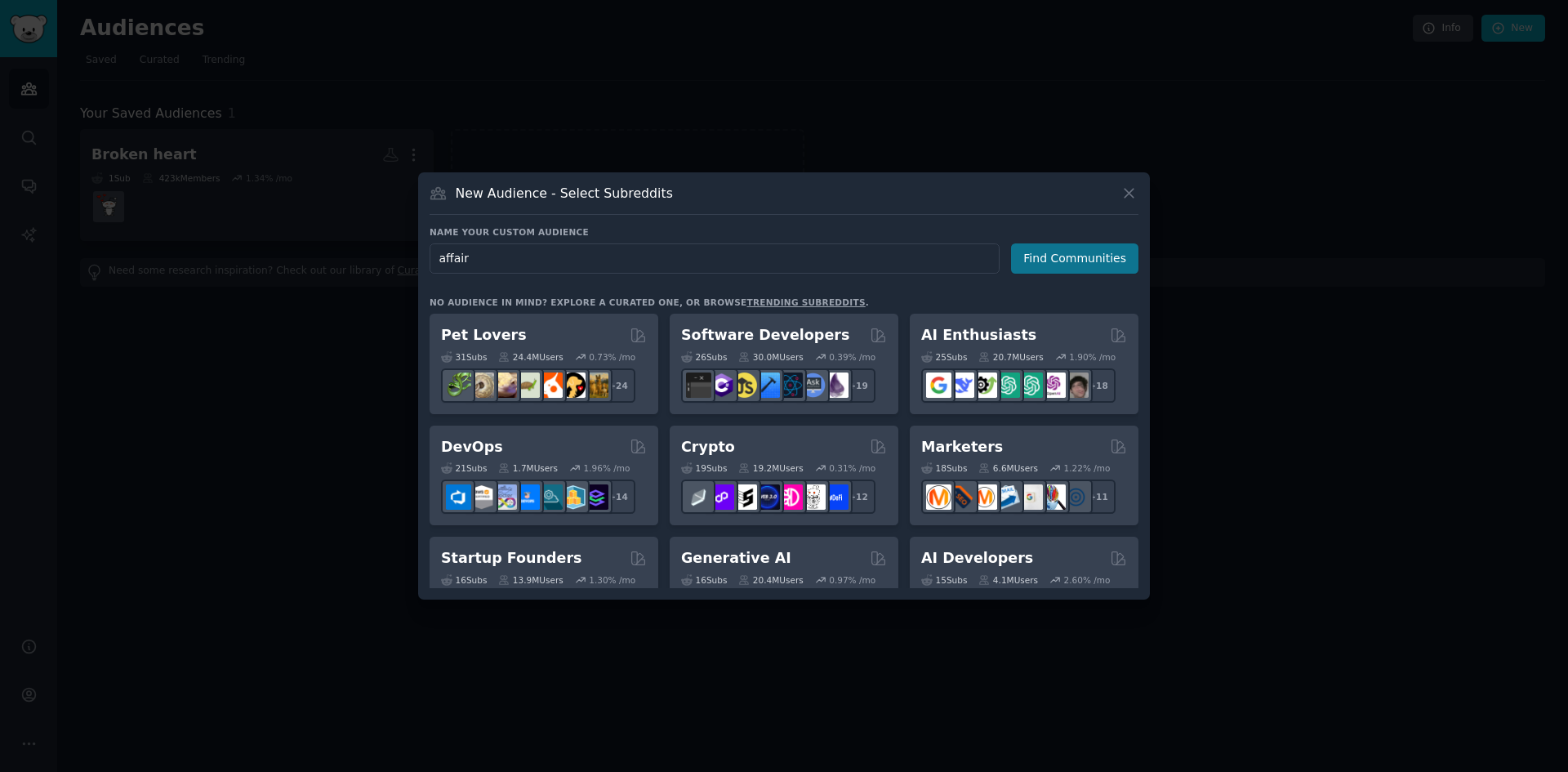
type input "affair"
click at [1082, 262] on button "Find Communities" at bounding box center [1075, 258] width 128 height 31
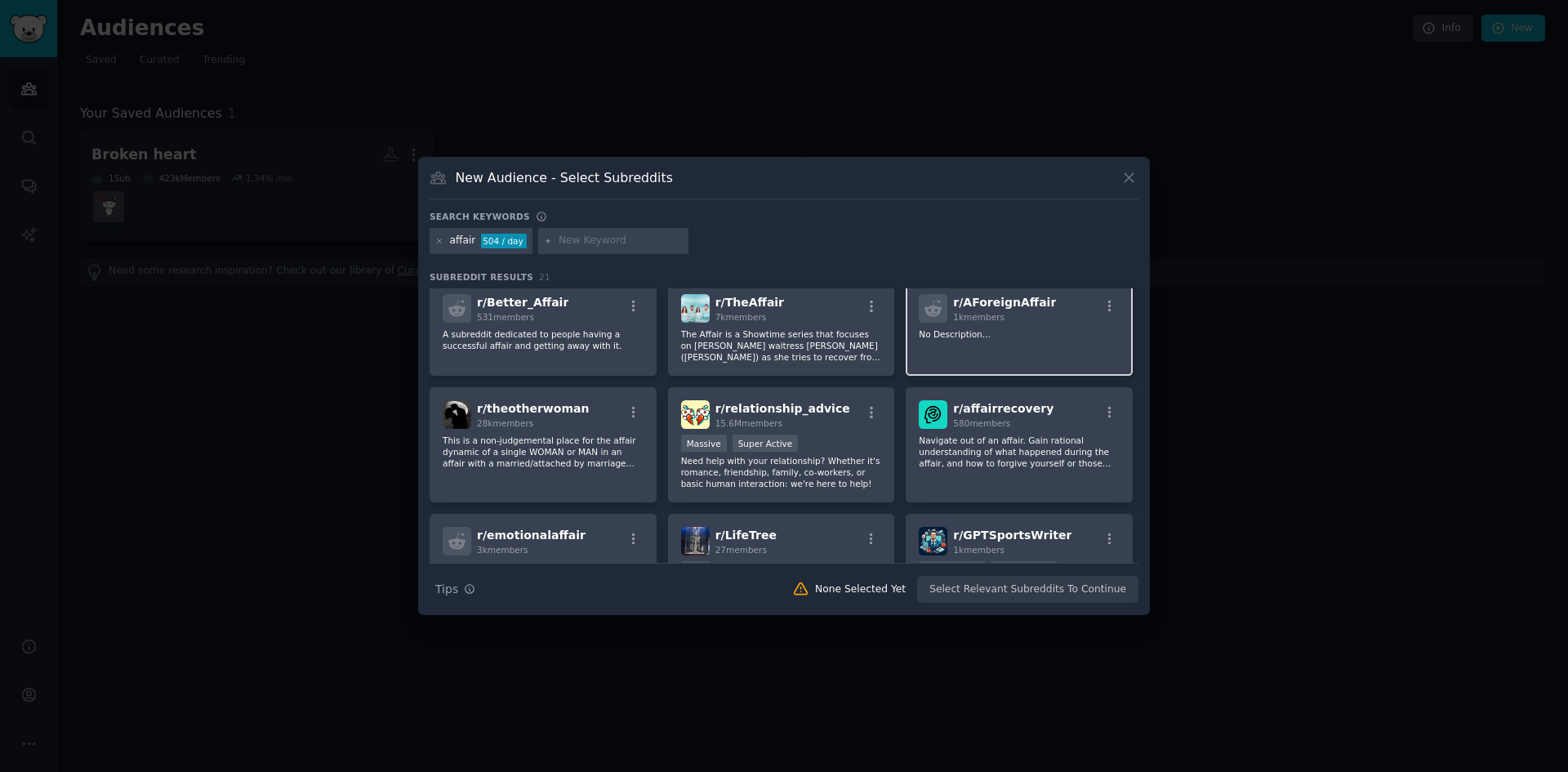
scroll to position [51, 0]
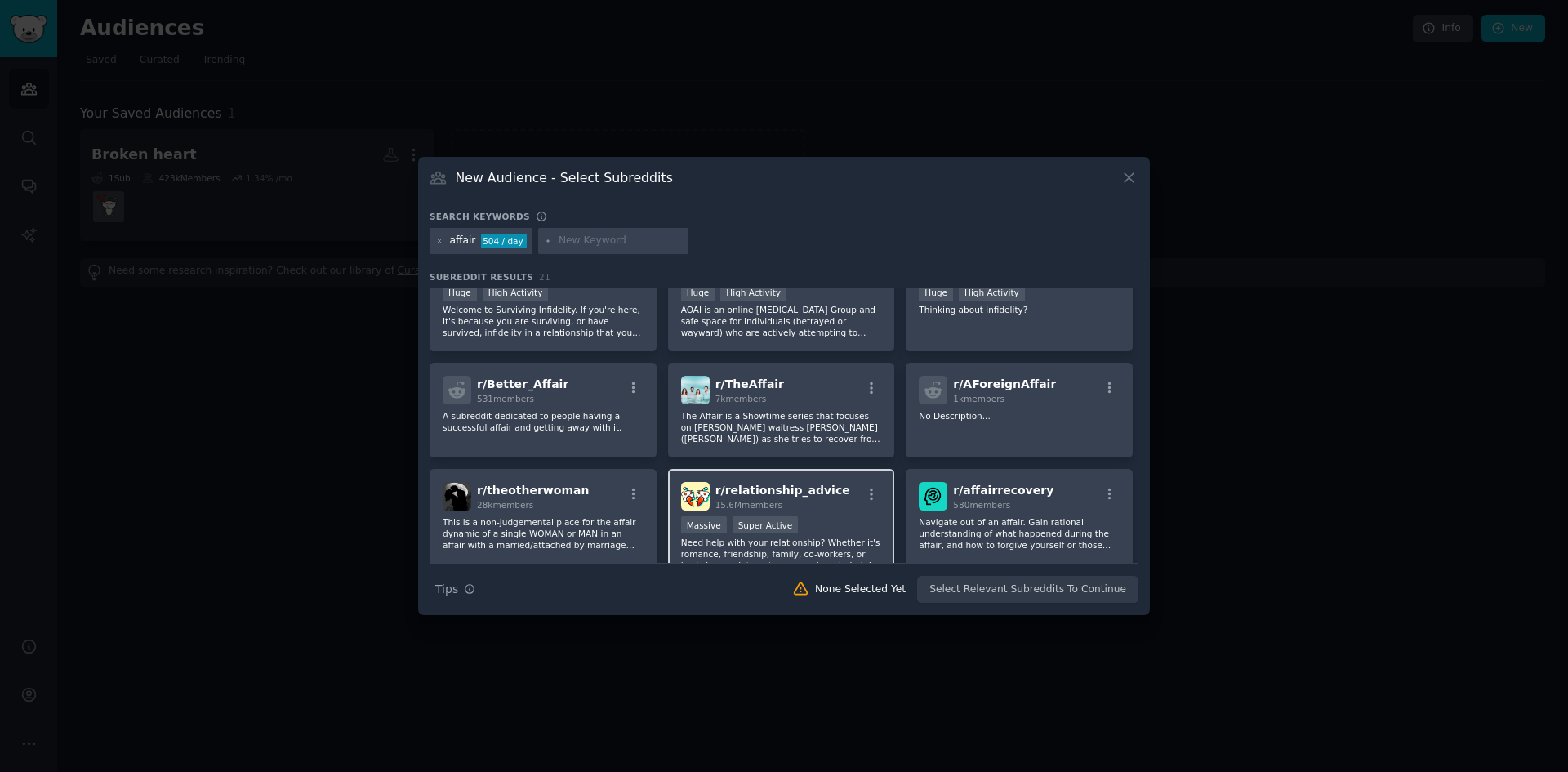
click at [805, 516] on div "r/ relationship_advice 15.6M members Massive Super Active Need help with your r…" at bounding box center [781, 527] width 227 height 115
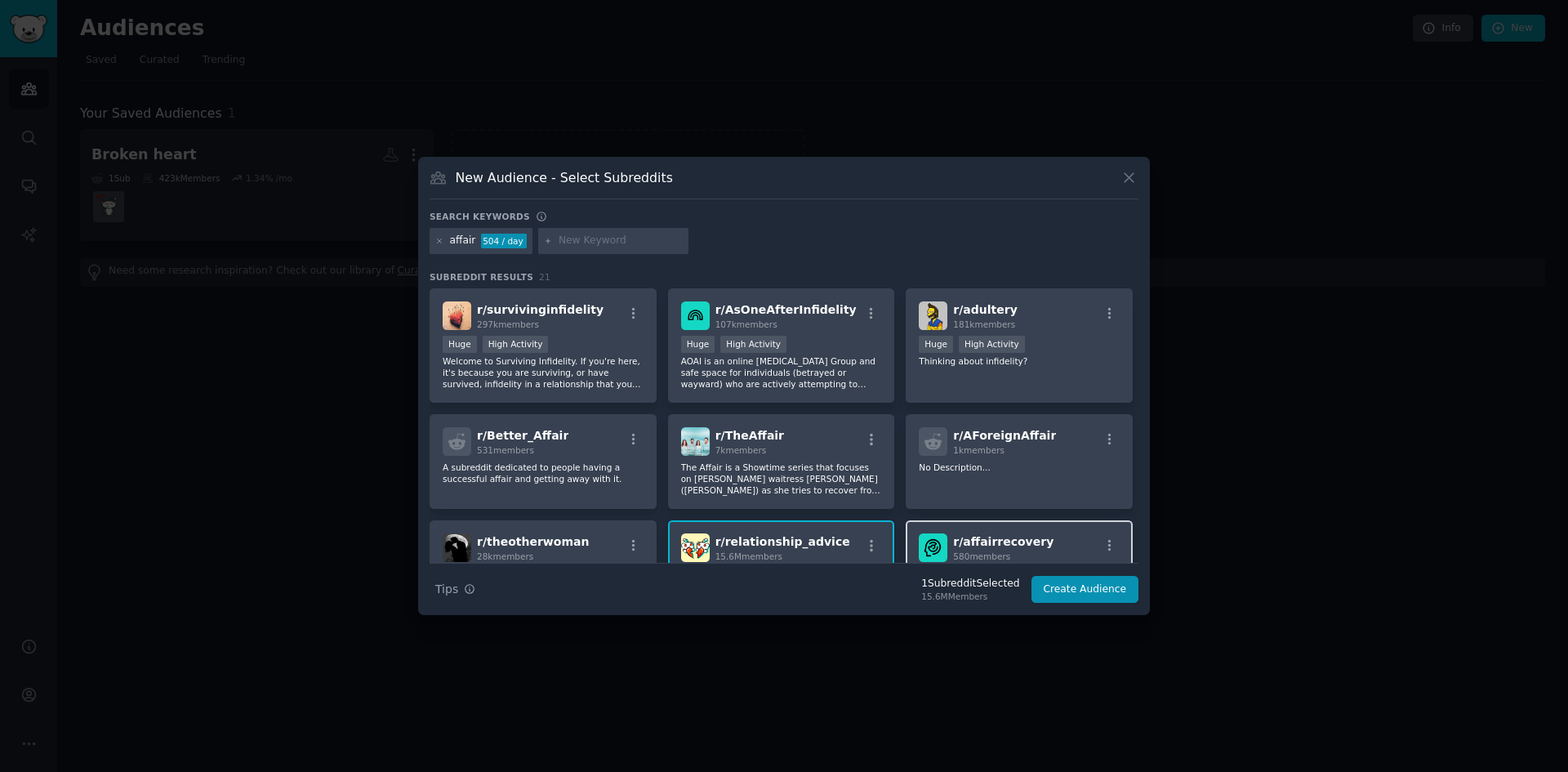
click at [998, 542] on span "r/ affairrecovery" at bounding box center [1003, 541] width 100 height 13
click at [536, 316] on span "r/ survivinginfidelity" at bounding box center [540, 309] width 127 height 13
click at [586, 241] on input "text" at bounding box center [620, 241] width 124 height 15
type input "betrayal"
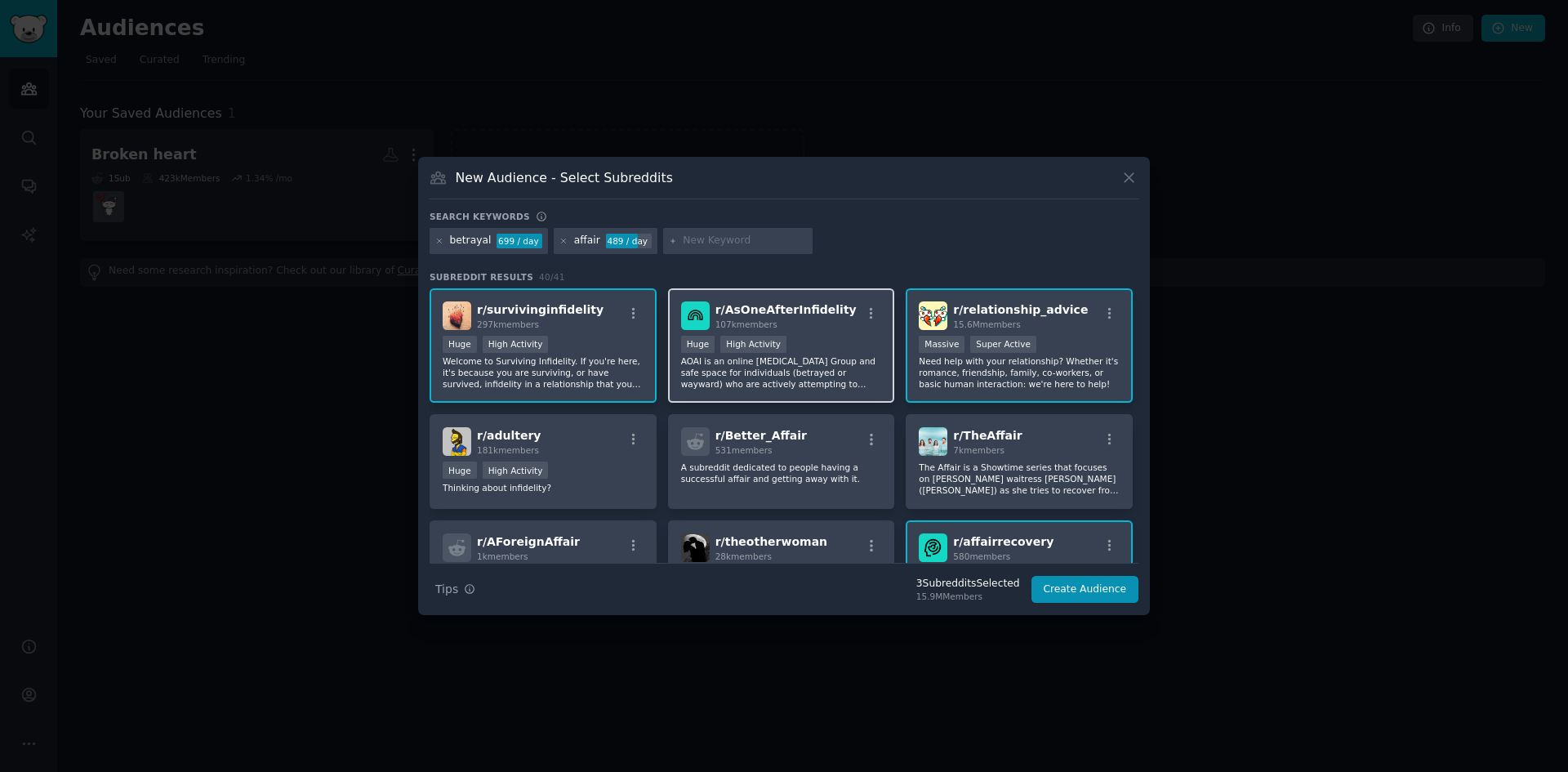
click at [834, 355] on p "AOAI is an online [MEDICAL_DATA] Group and safe space for individuals (betrayed…" at bounding box center [781, 372] width 201 height 35
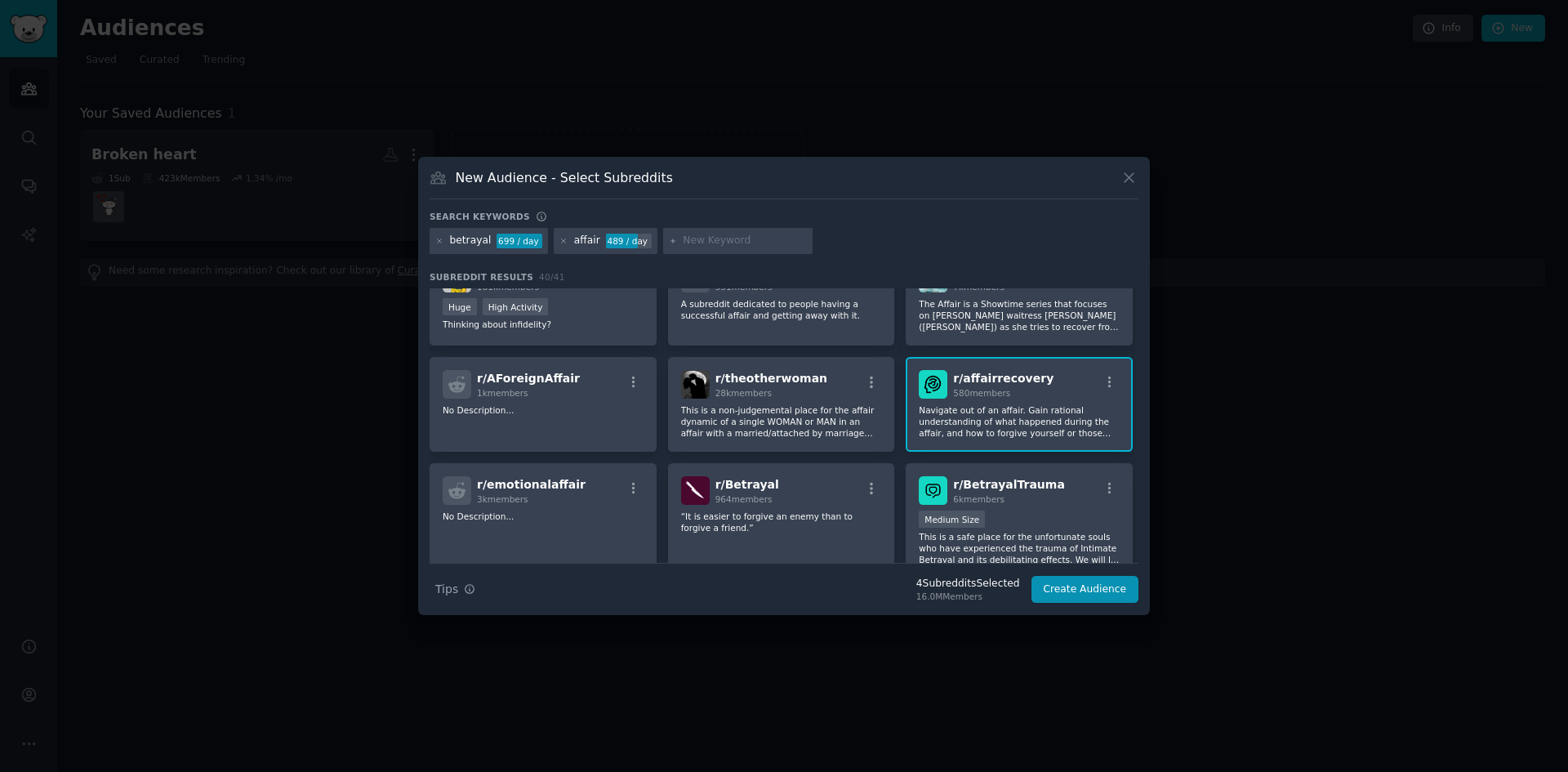
scroll to position [245, 0]
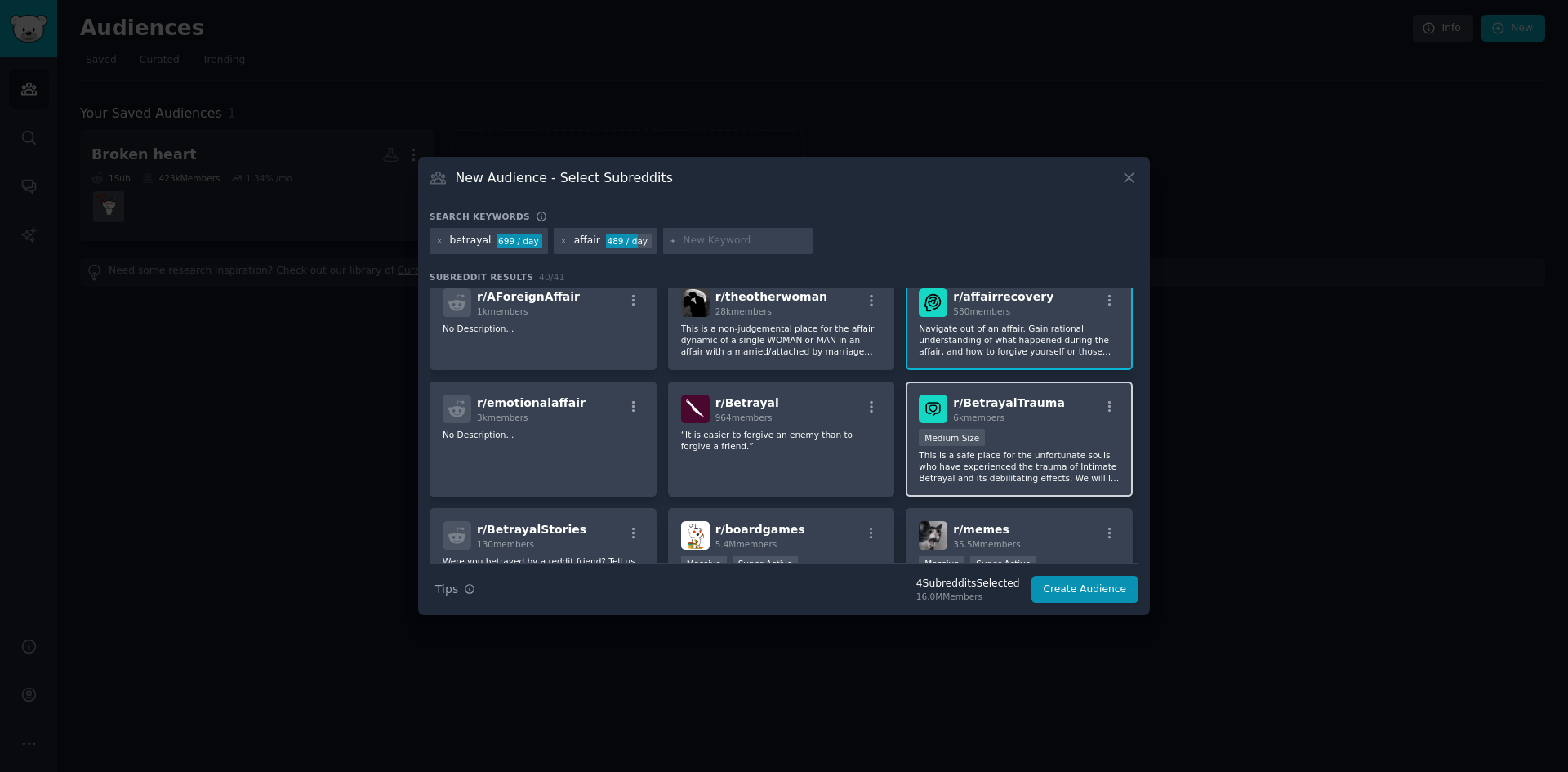
click at [1035, 416] on div "6k members" at bounding box center [1009, 418] width 112 height 12
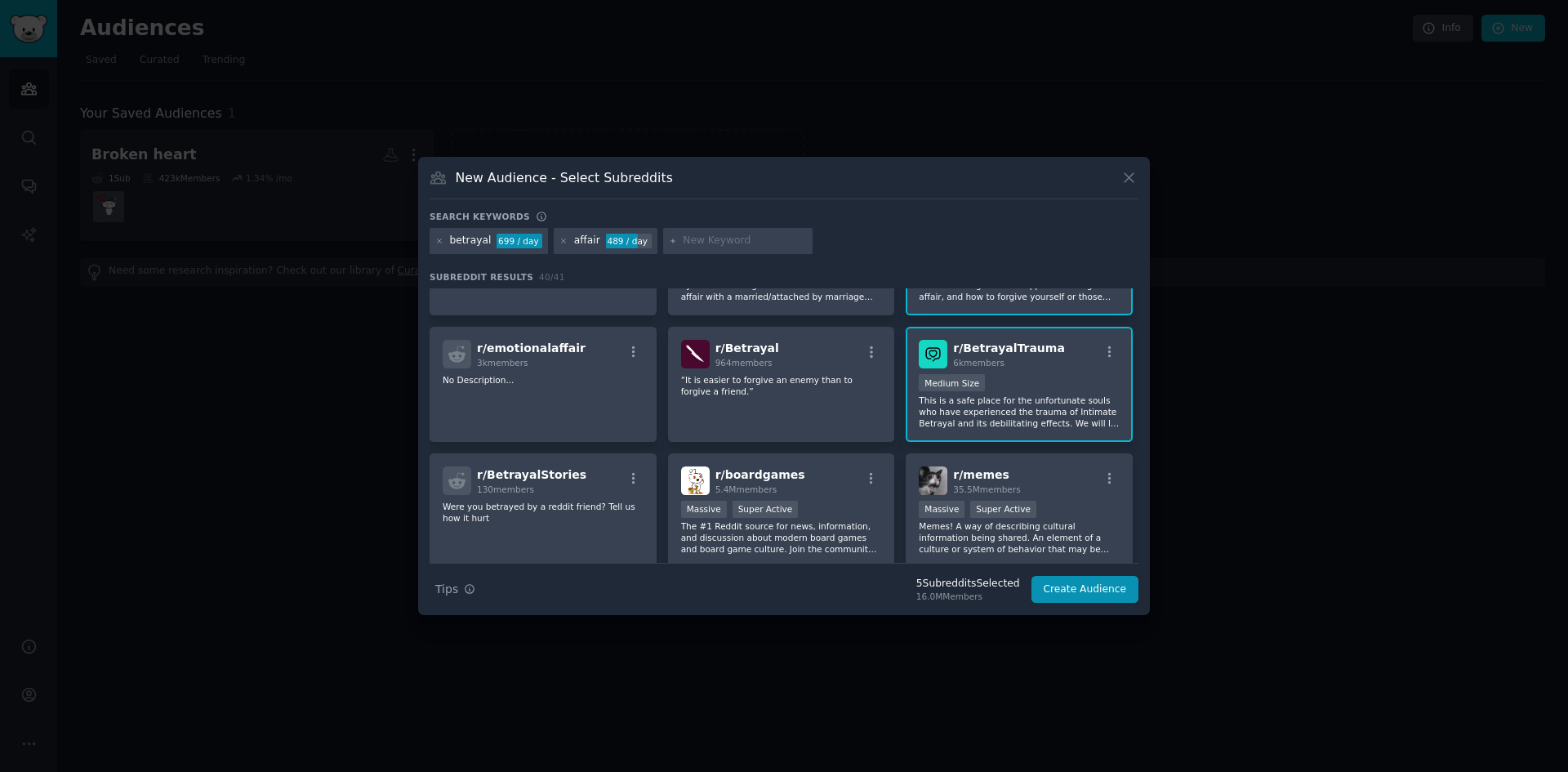
scroll to position [327, 0]
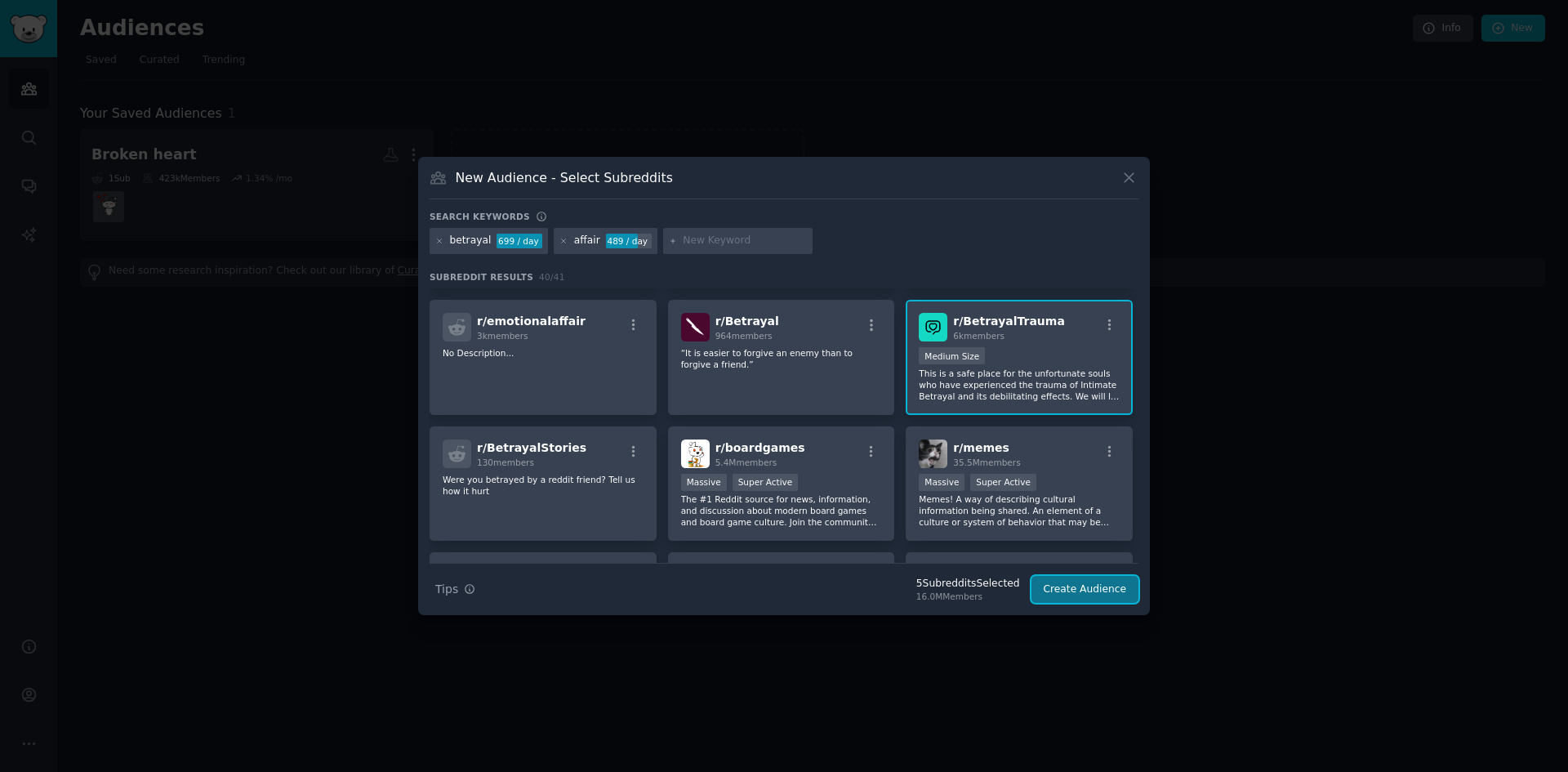
click at [1088, 586] on button "Create Audience" at bounding box center [1085, 590] width 108 height 28
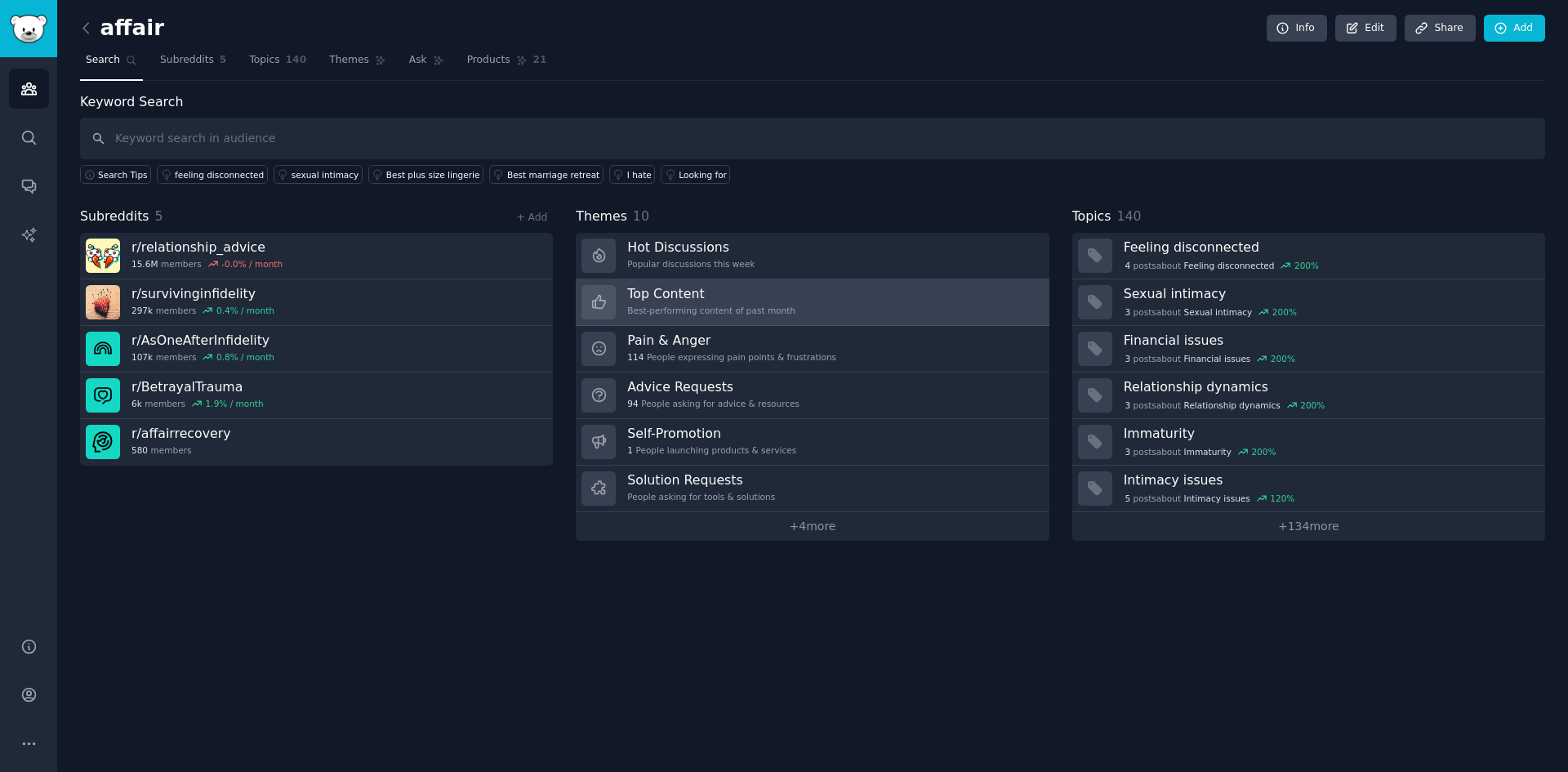
click at [657, 294] on h3 "Top Content" at bounding box center [712, 293] width 168 height 17
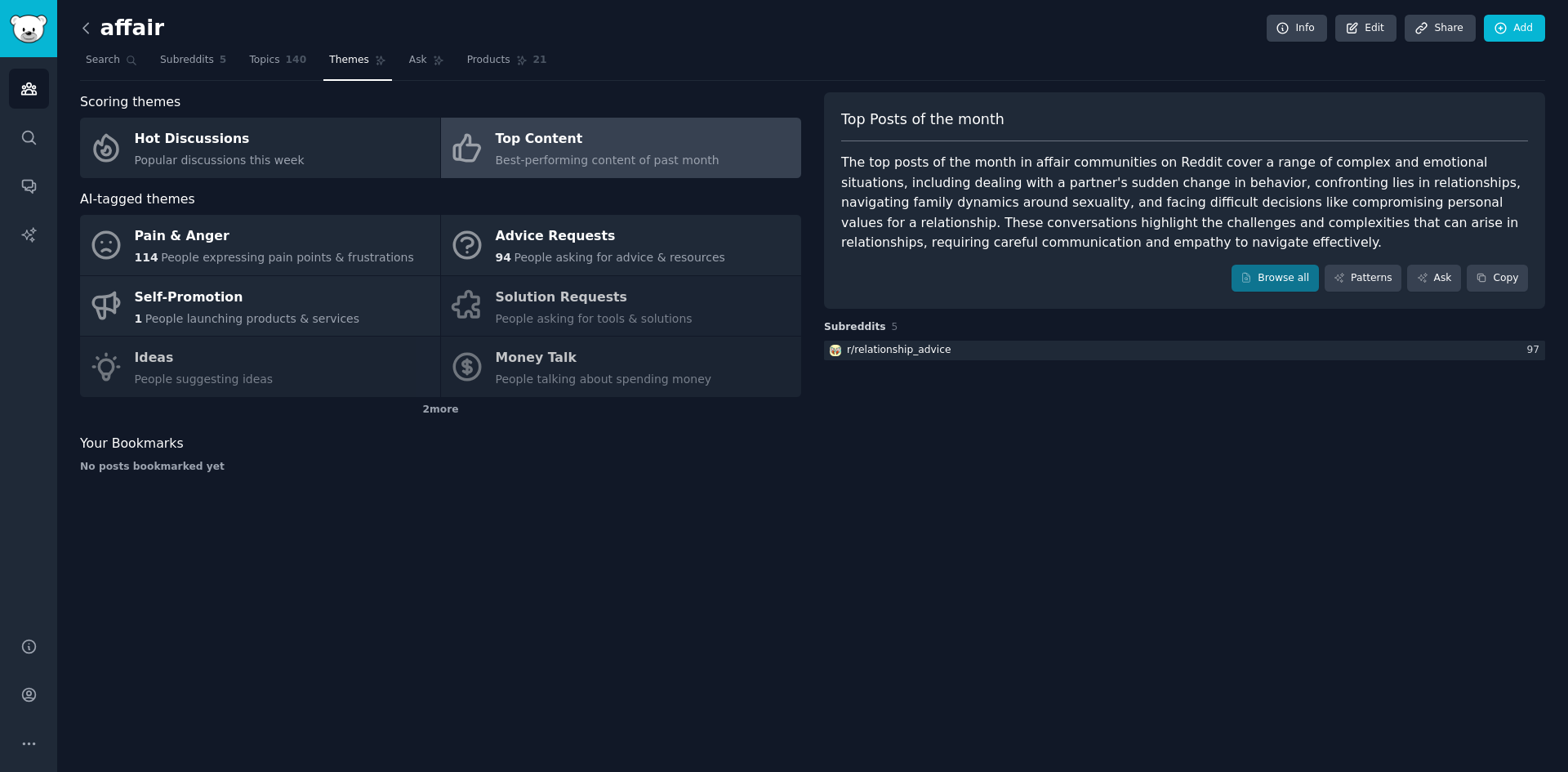
click at [90, 31] on icon at bounding box center [85, 28] width 17 height 17
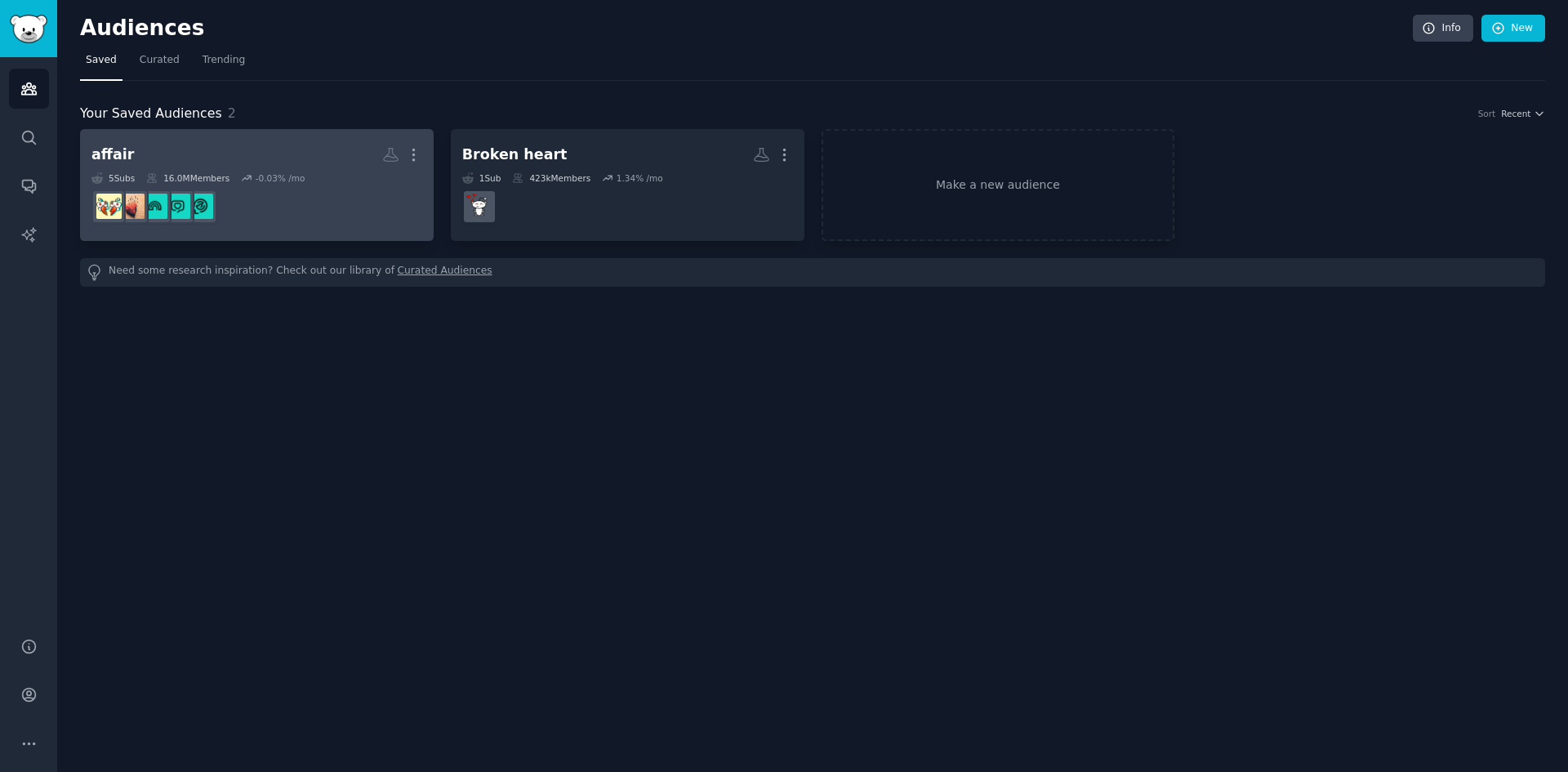
click at [275, 153] on h2 "affair More" at bounding box center [256, 154] width 331 height 29
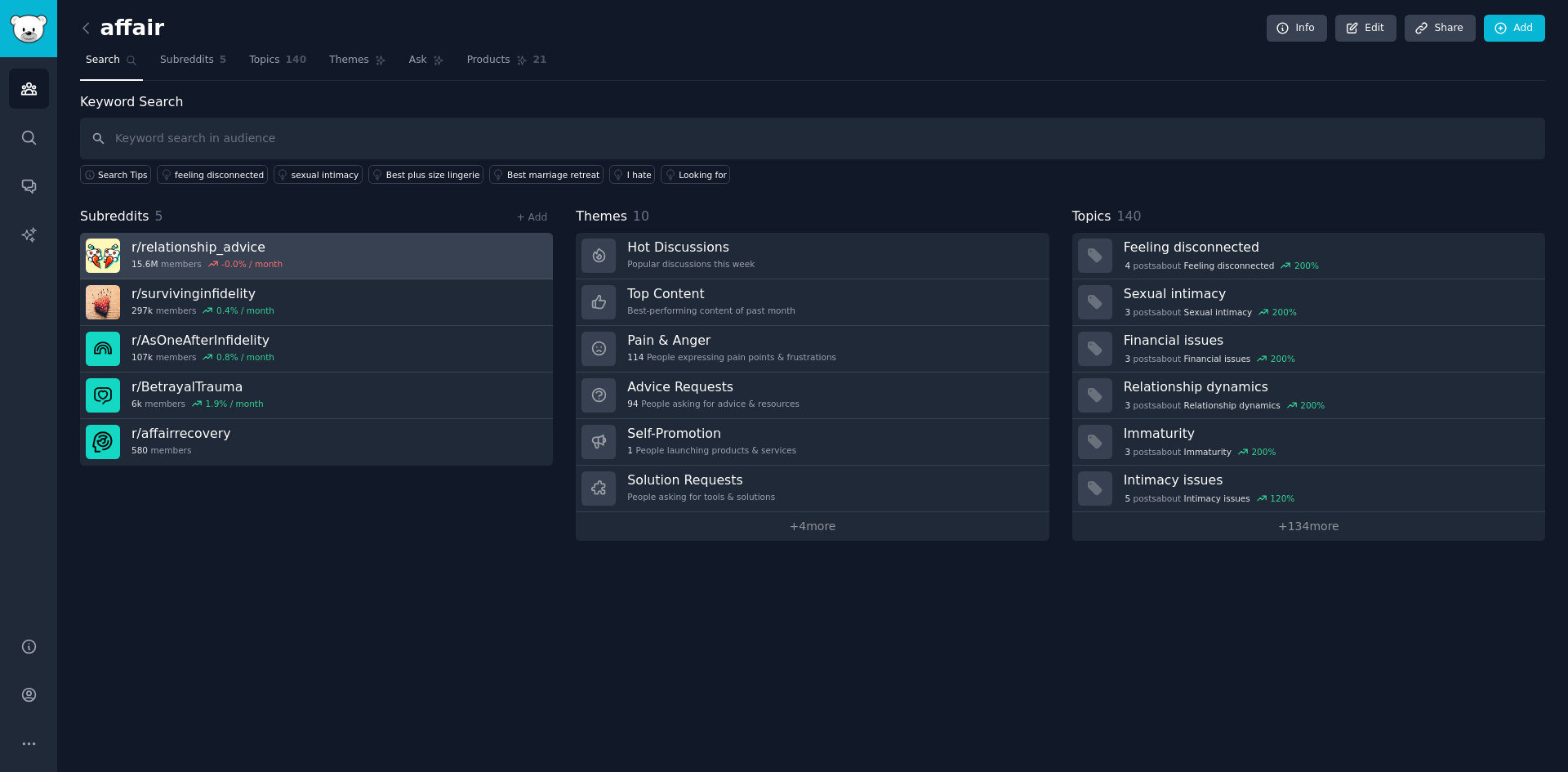
click at [508, 257] on link "r/ relationship_advice 15.6M members -0.0 % / month" at bounding box center [317, 255] width 473 height 47
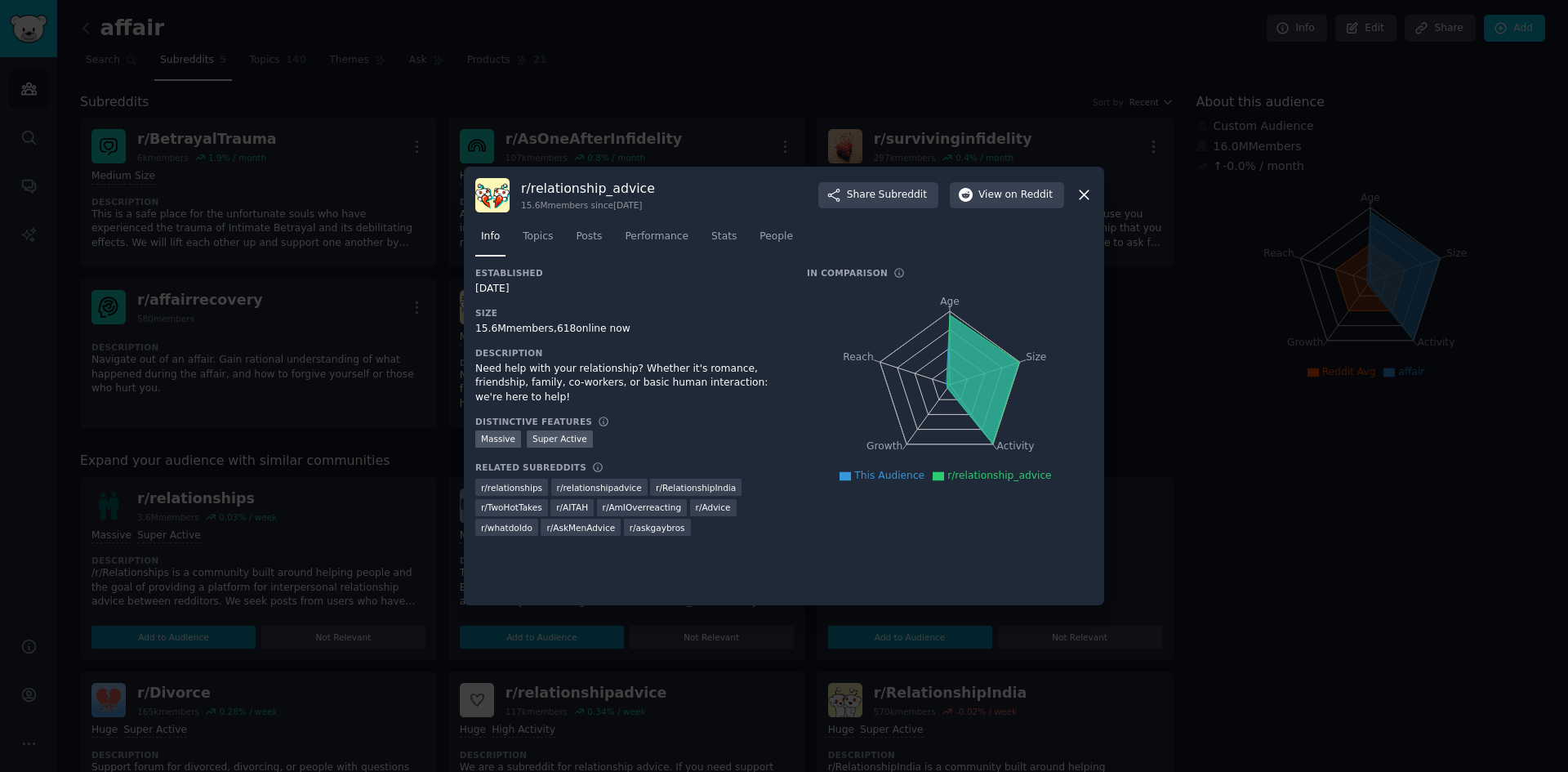
click at [1086, 194] on icon at bounding box center [1084, 195] width 9 height 9
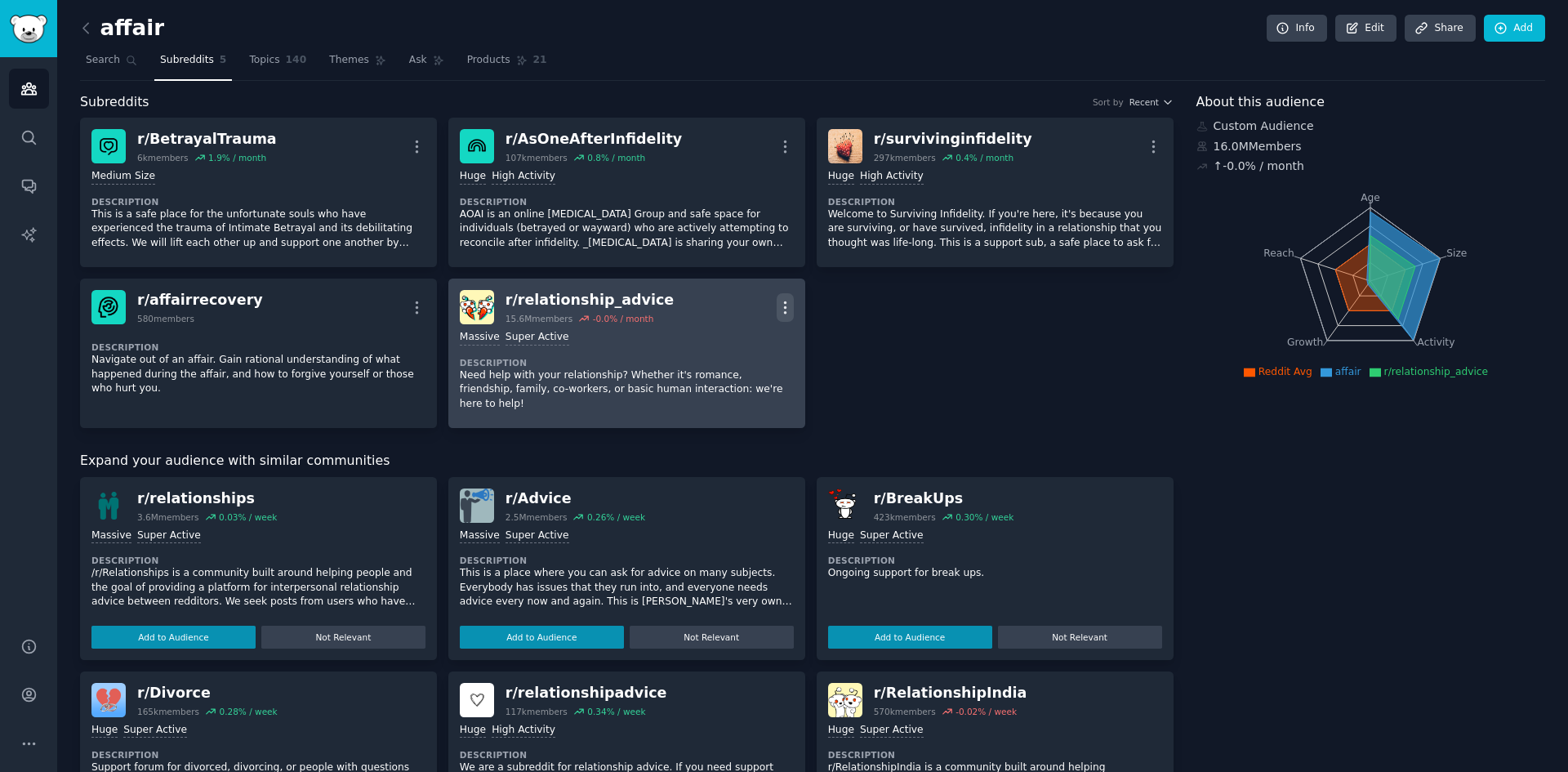
click at [784, 308] on icon "button" at bounding box center [785, 307] width 2 height 12
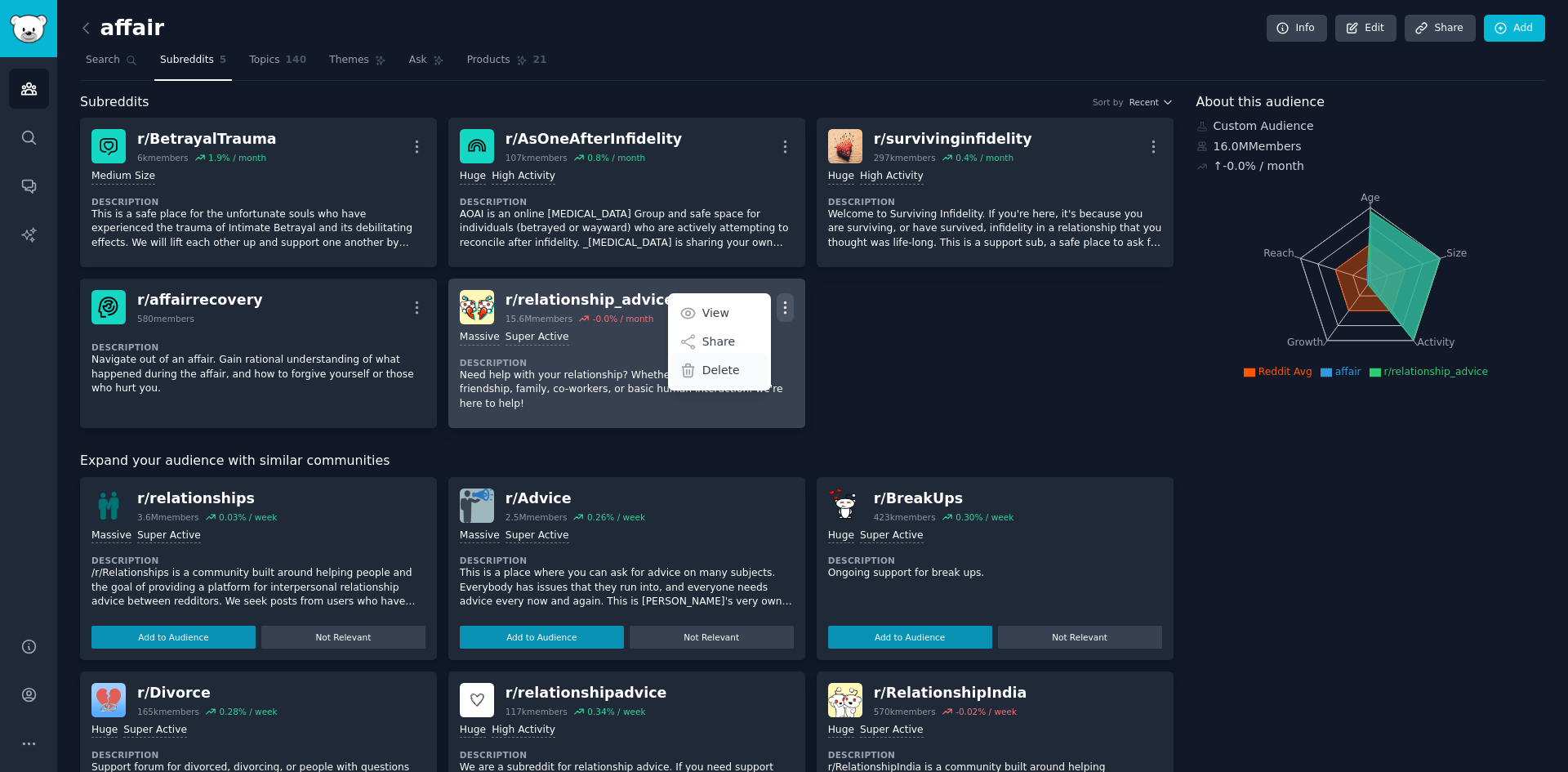
click at [714, 371] on p "Delete" at bounding box center [722, 370] width 38 height 17
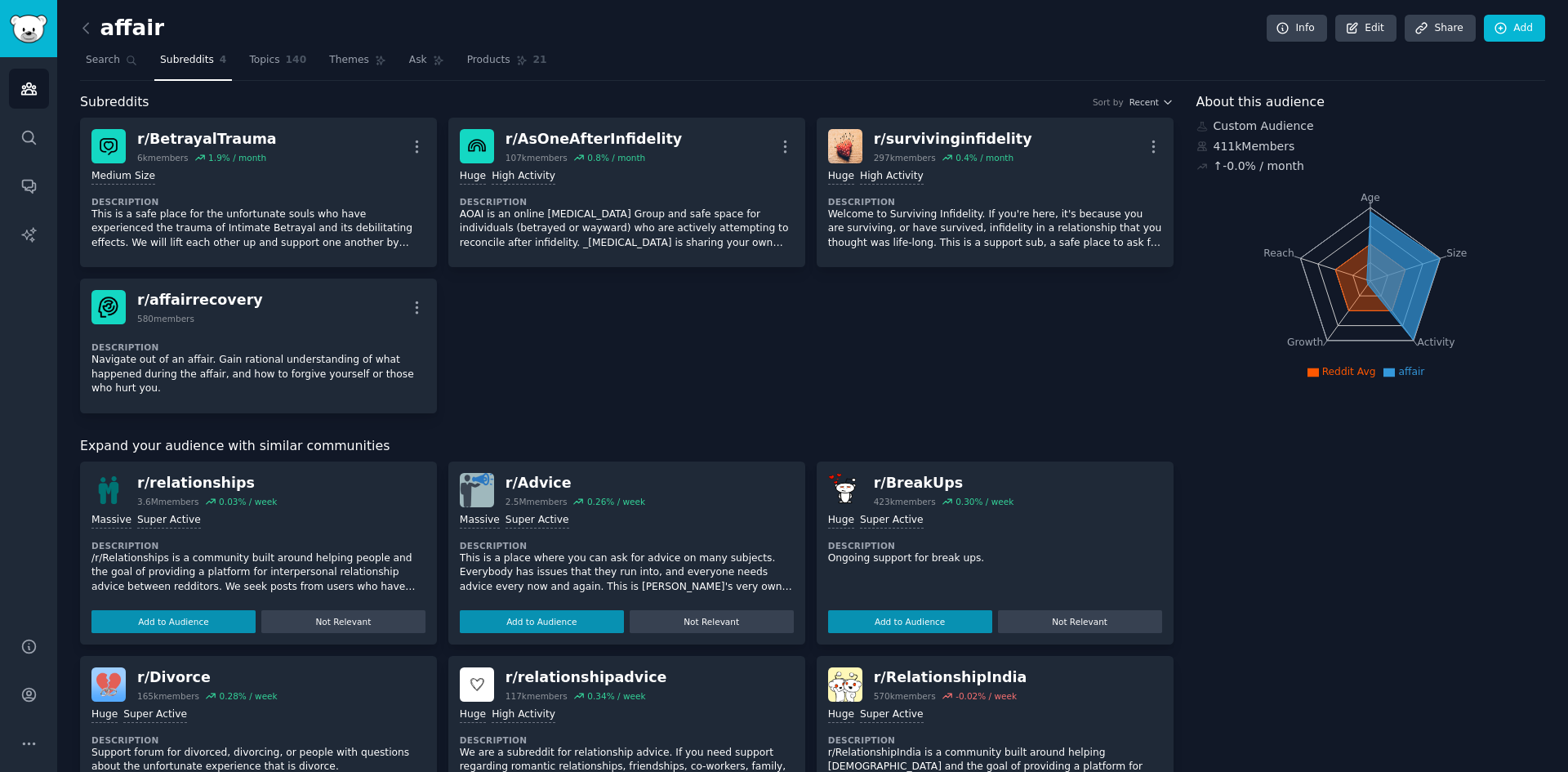
click at [77, 28] on div "affair Info Edit Share Add Search Subreddits 4 Topics 140 Themes Ask Products 2…" at bounding box center [813, 625] width 1512 height 1250
click at [83, 25] on icon at bounding box center [85, 28] width 17 height 17
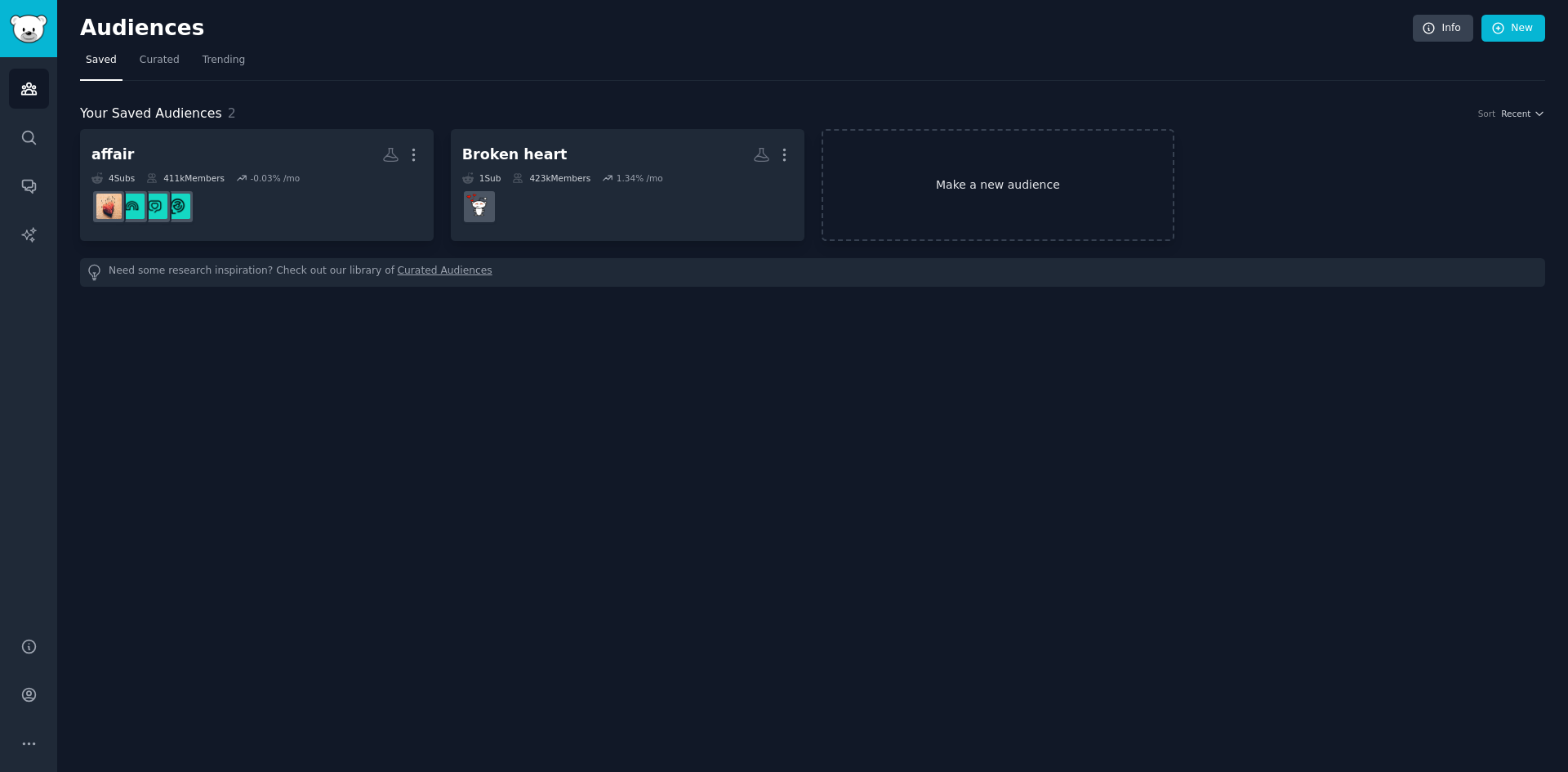
click at [1014, 185] on link "Make a new audience" at bounding box center [998, 184] width 353 height 112
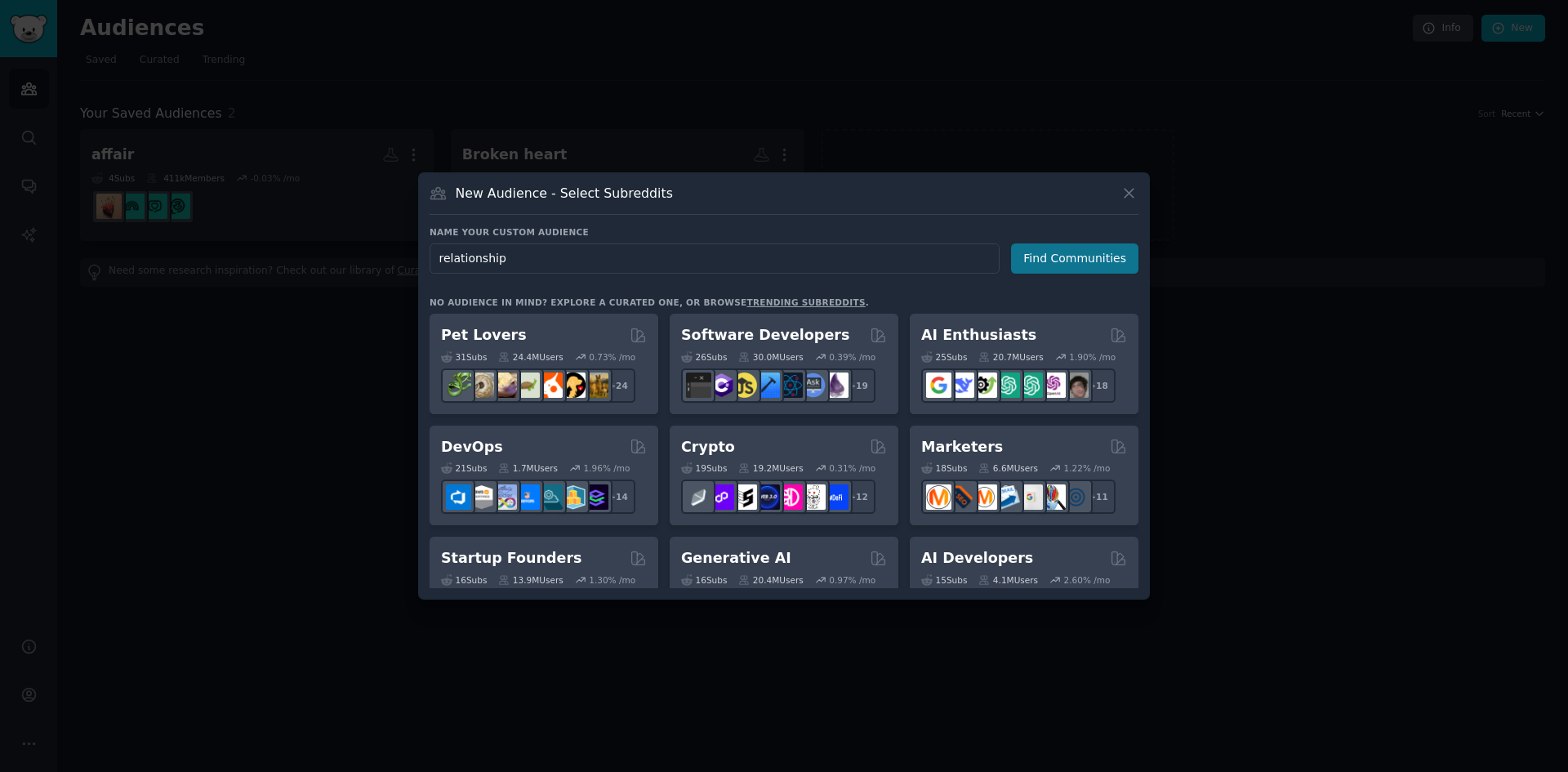
type input "relationship"
click at [1091, 257] on button "Find Communities" at bounding box center [1075, 258] width 128 height 31
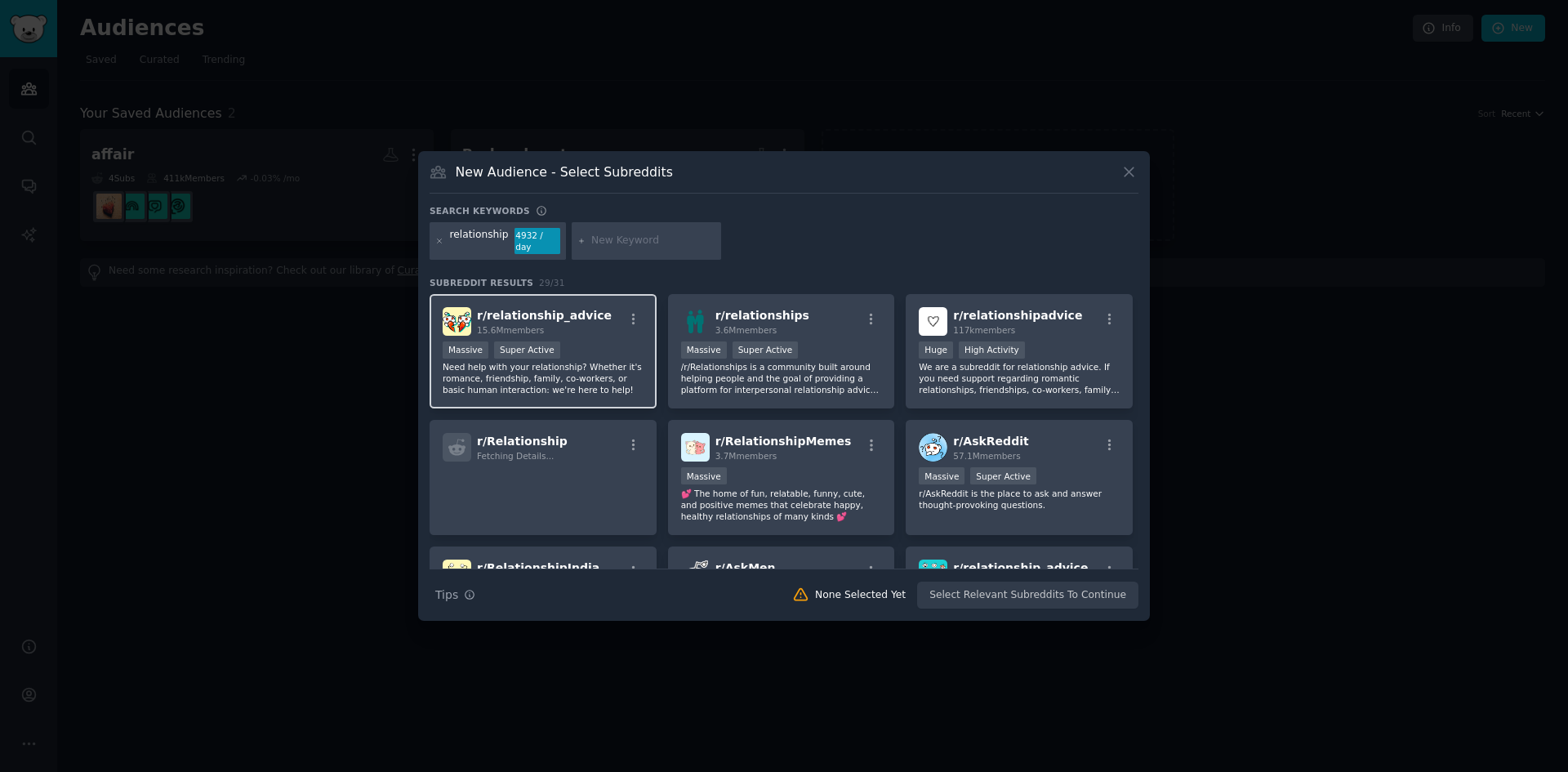
click at [598, 348] on div "Massive Super Active" at bounding box center [542, 351] width 201 height 21
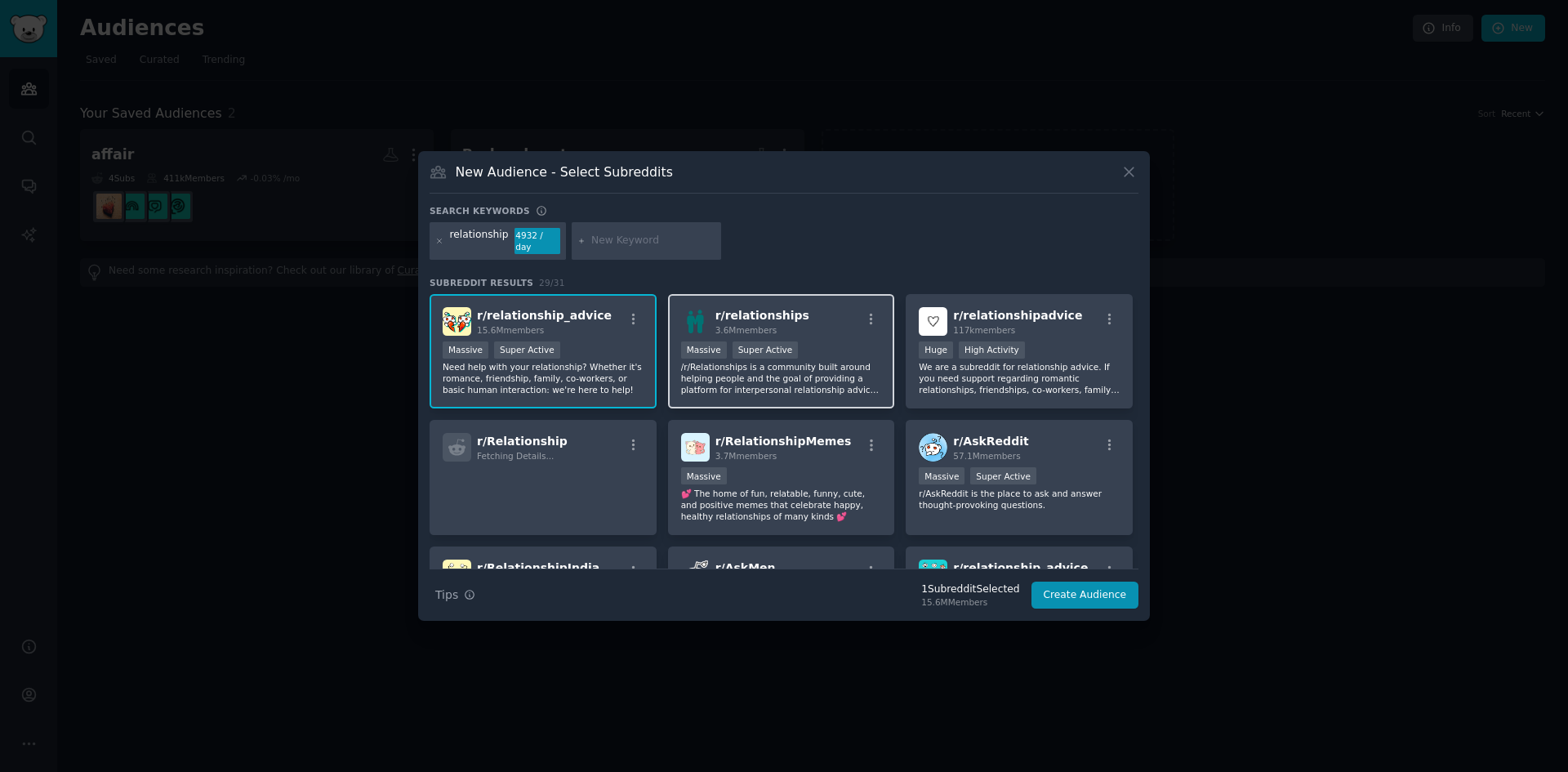
click at [822, 352] on div ">= 95th percentile for submissions / day Massive Super Active" at bounding box center [781, 351] width 201 height 21
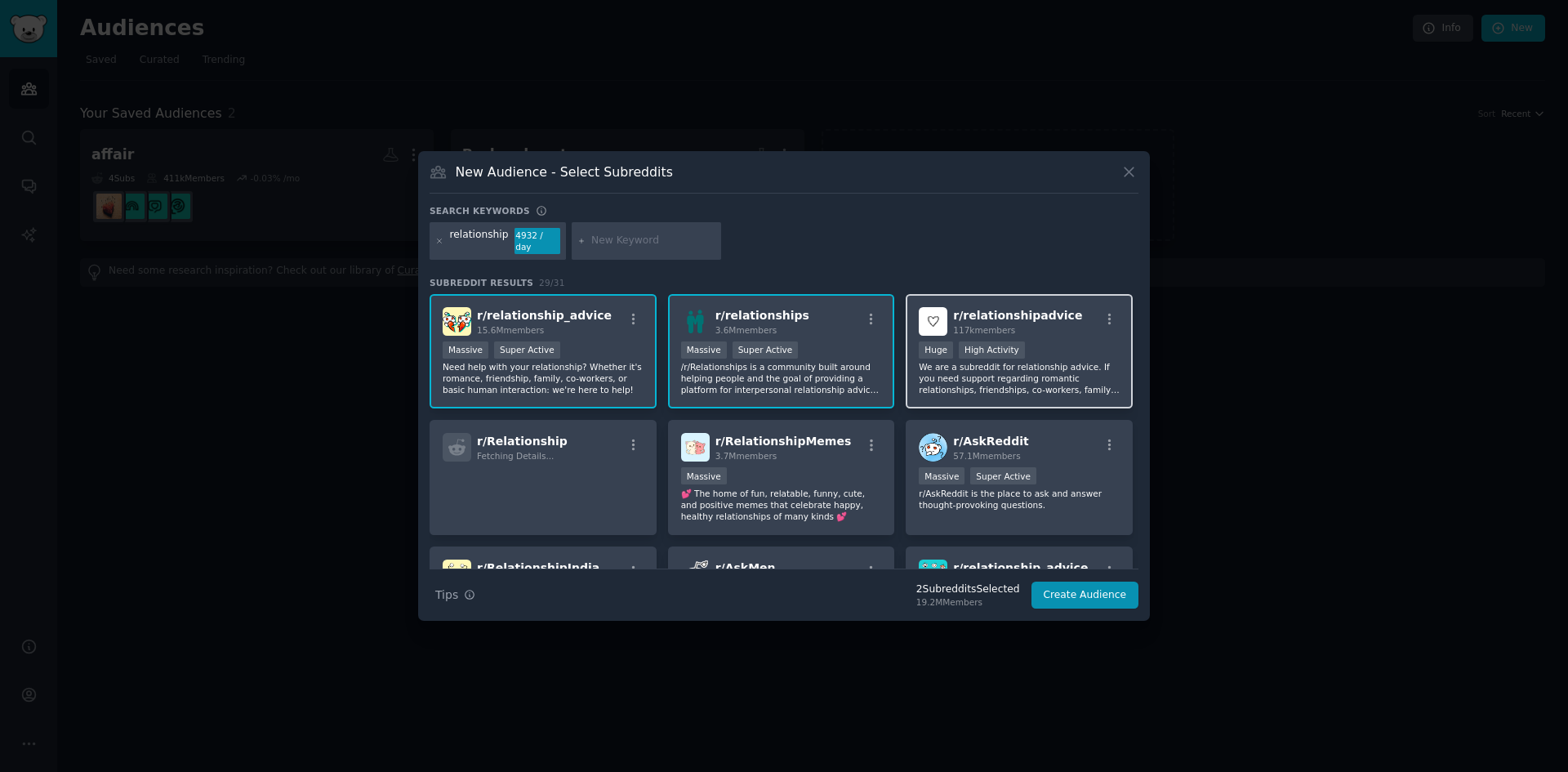
click at [1093, 352] on div "Huge High Activity" at bounding box center [1019, 351] width 201 height 21
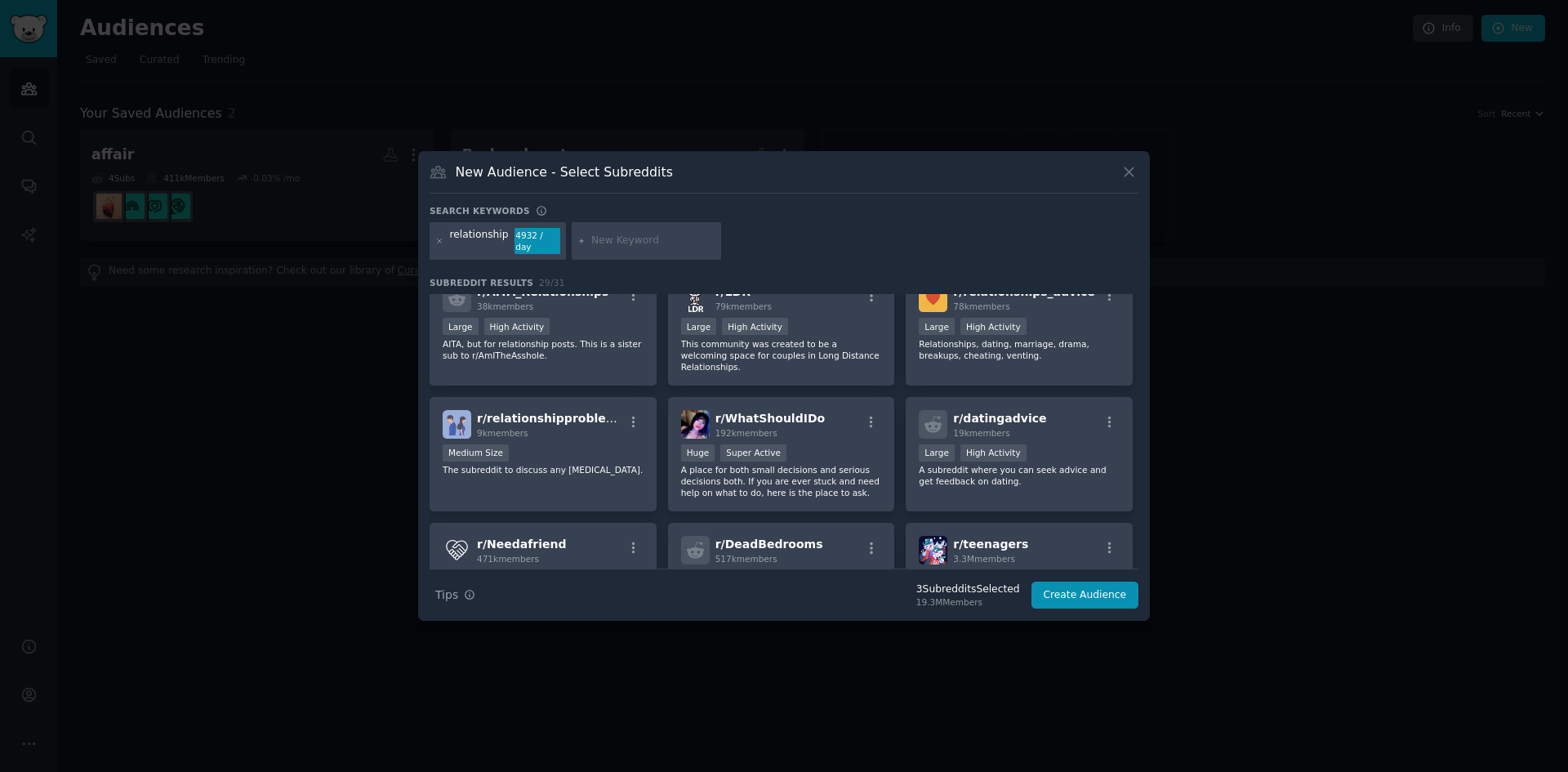
scroll to position [653, 0]
click at [555, 445] on div "1000 - 10,000 members Medium Size" at bounding box center [542, 455] width 201 height 21
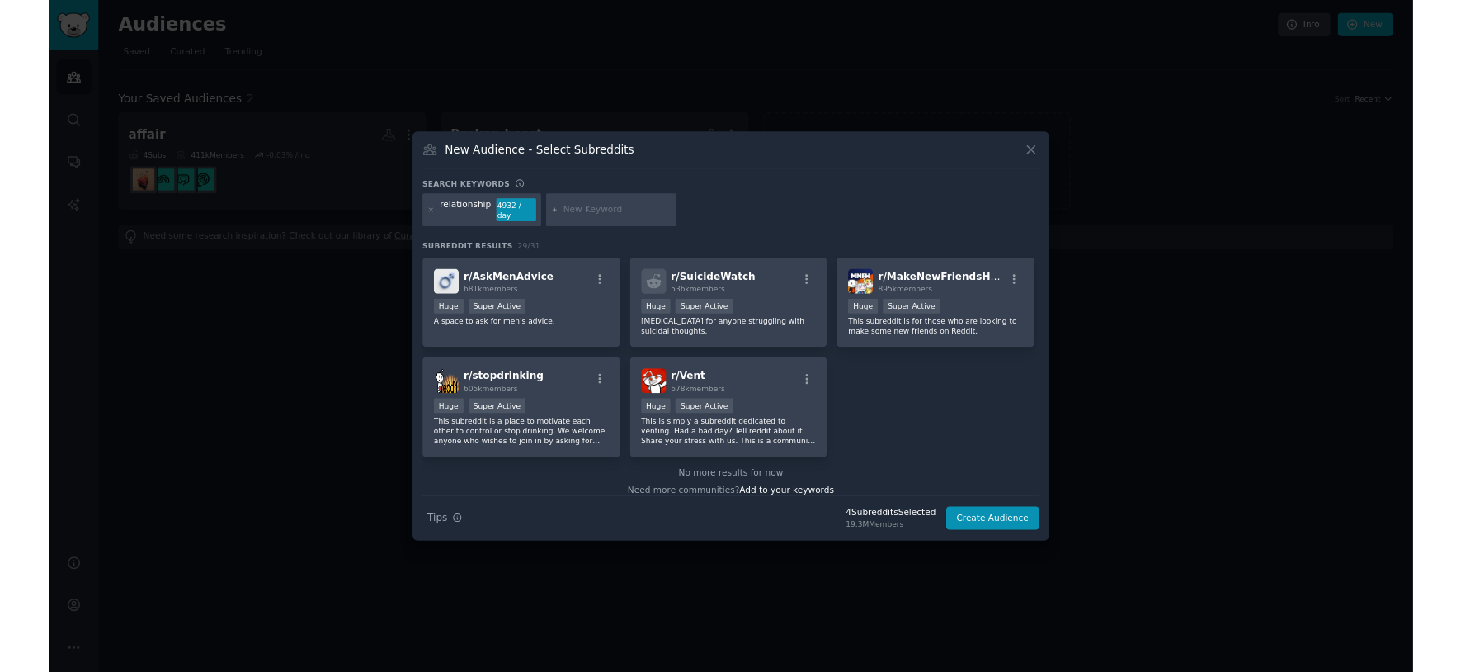
scroll to position [1021, 0]
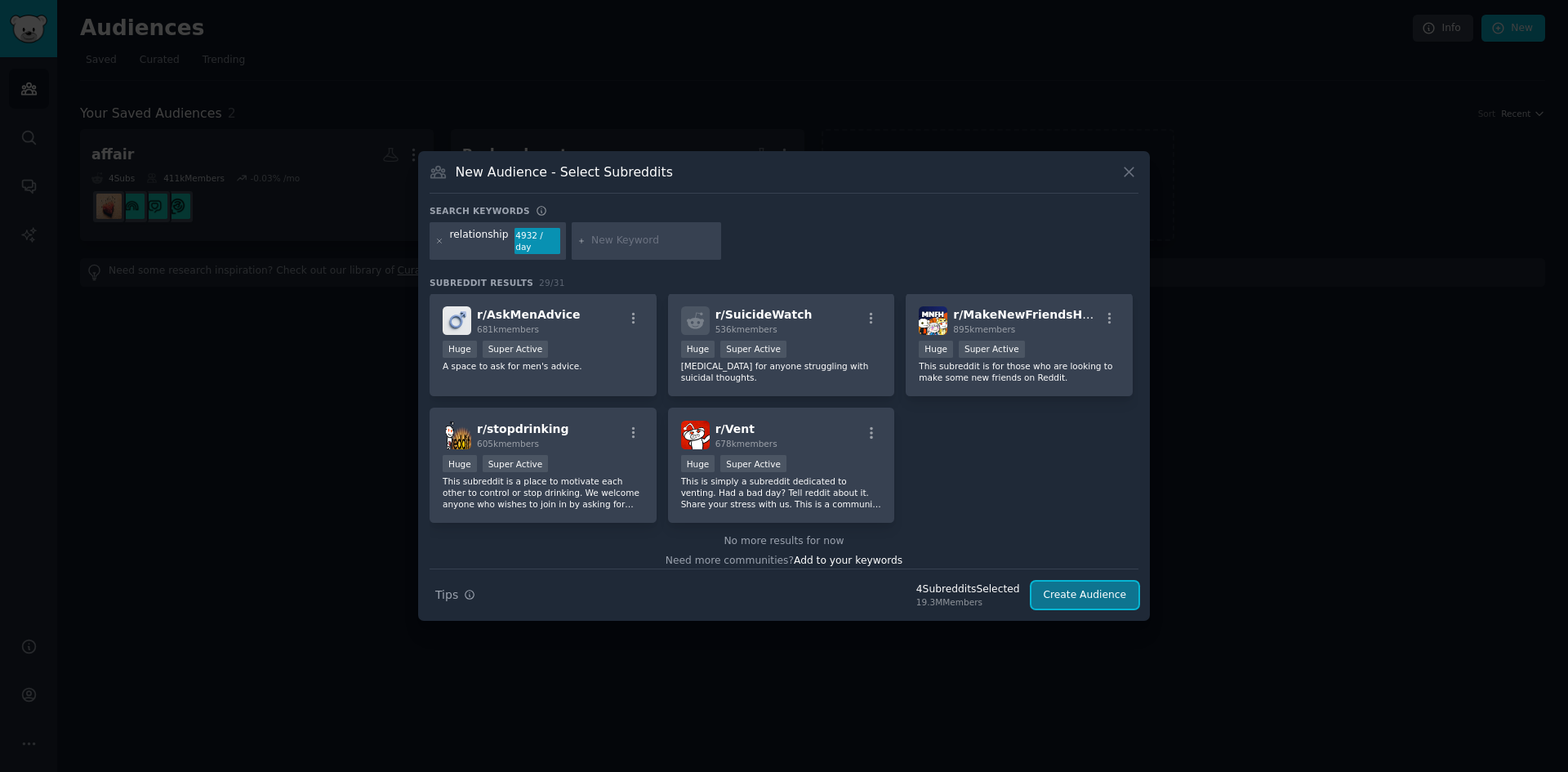
click at [1087, 591] on button "Create Audience" at bounding box center [1085, 596] width 108 height 28
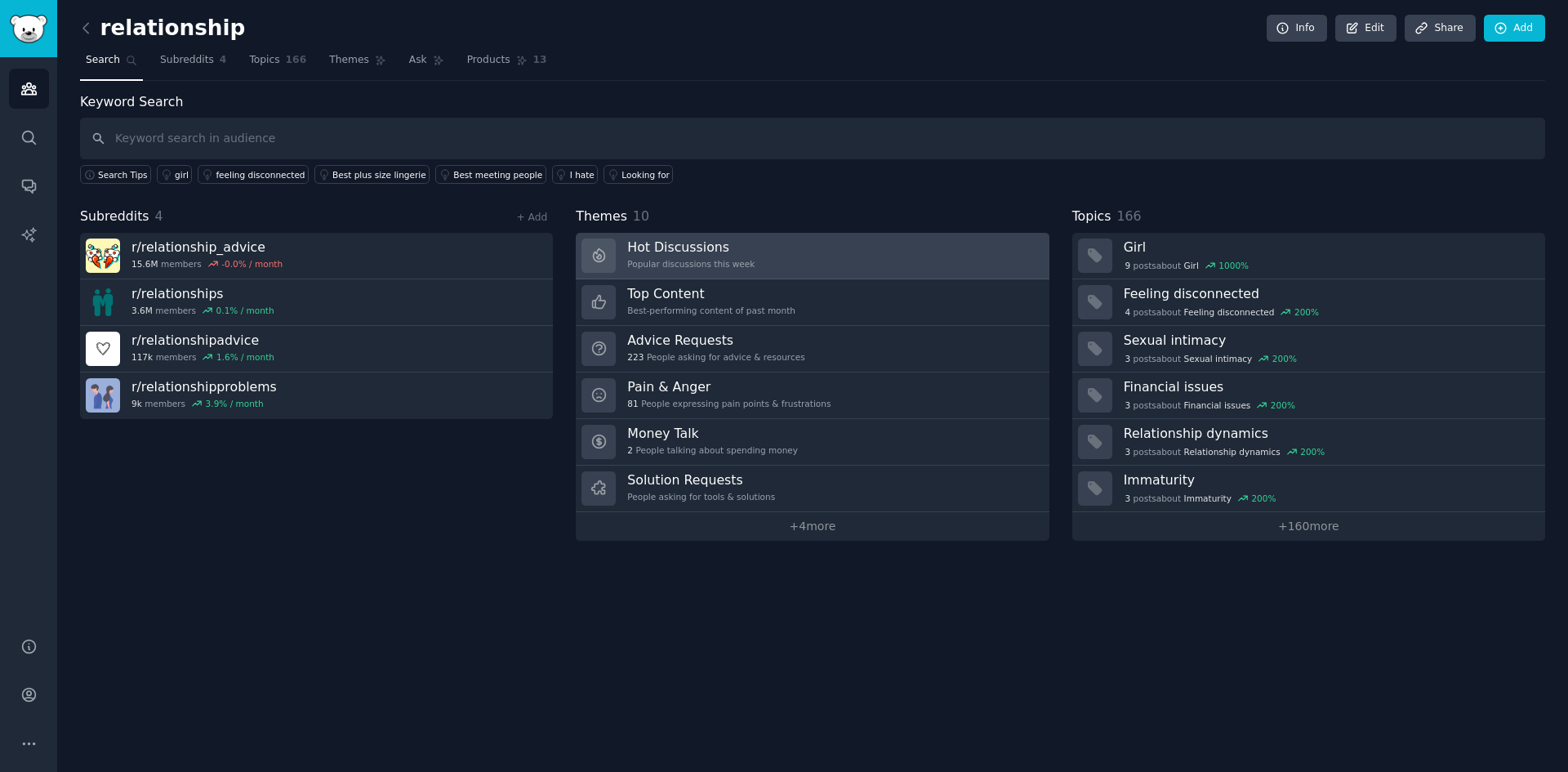
click at [732, 254] on h3 "Hot Discussions" at bounding box center [691, 246] width 128 height 17
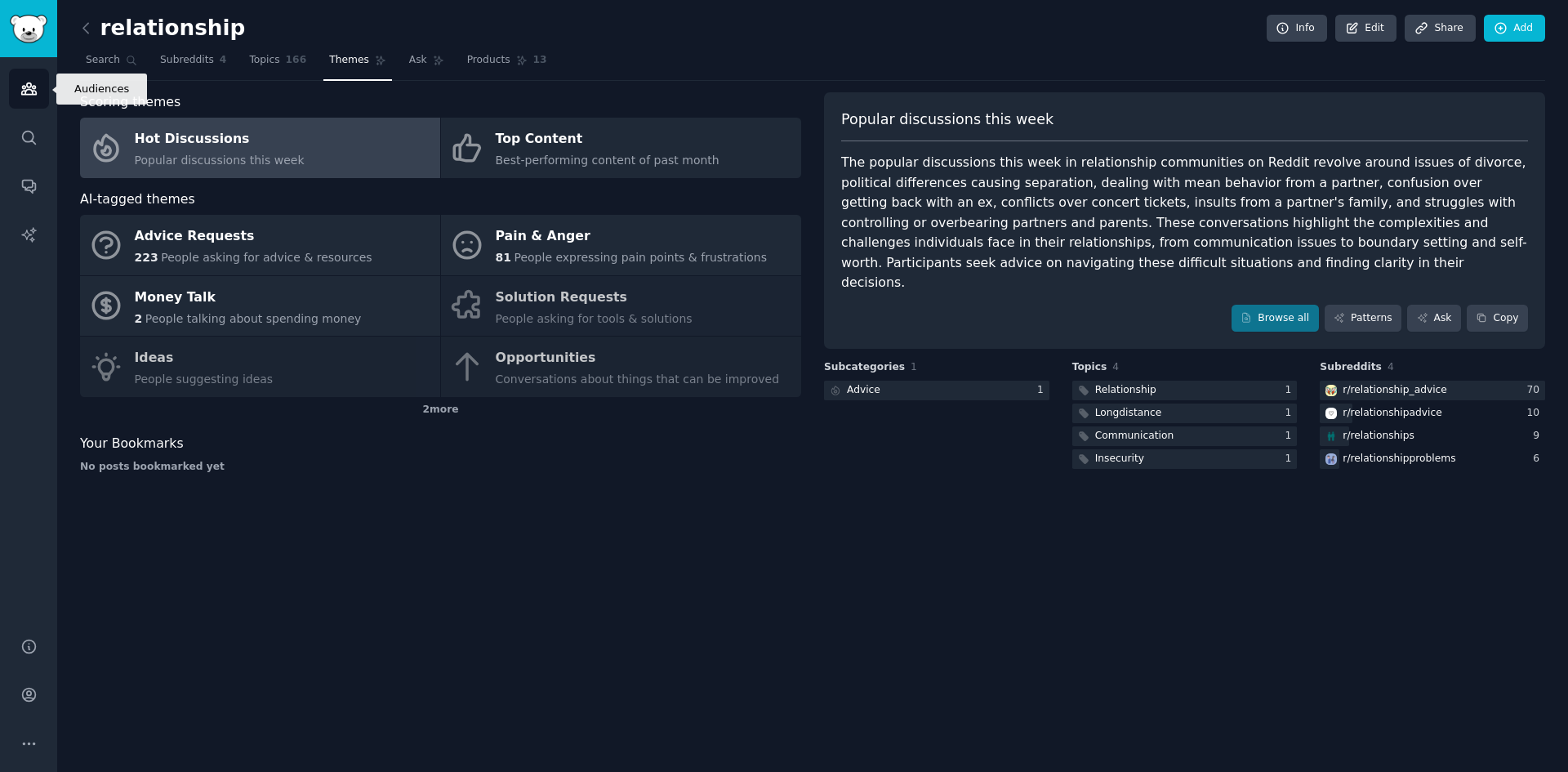
click at [23, 82] on icon "Sidebar" at bounding box center [29, 88] width 17 height 17
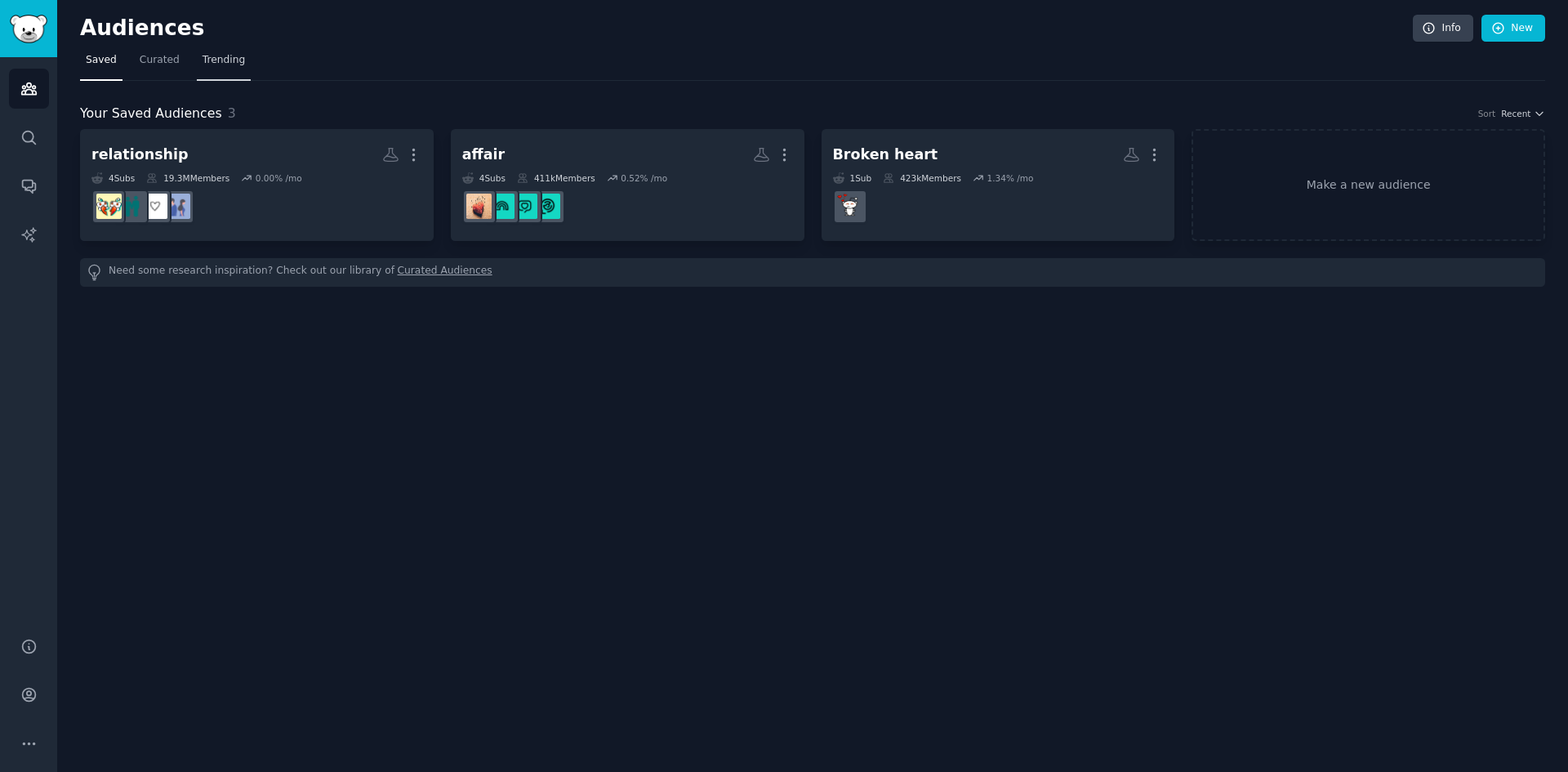
click at [218, 57] on span "Trending" at bounding box center [224, 60] width 43 height 15
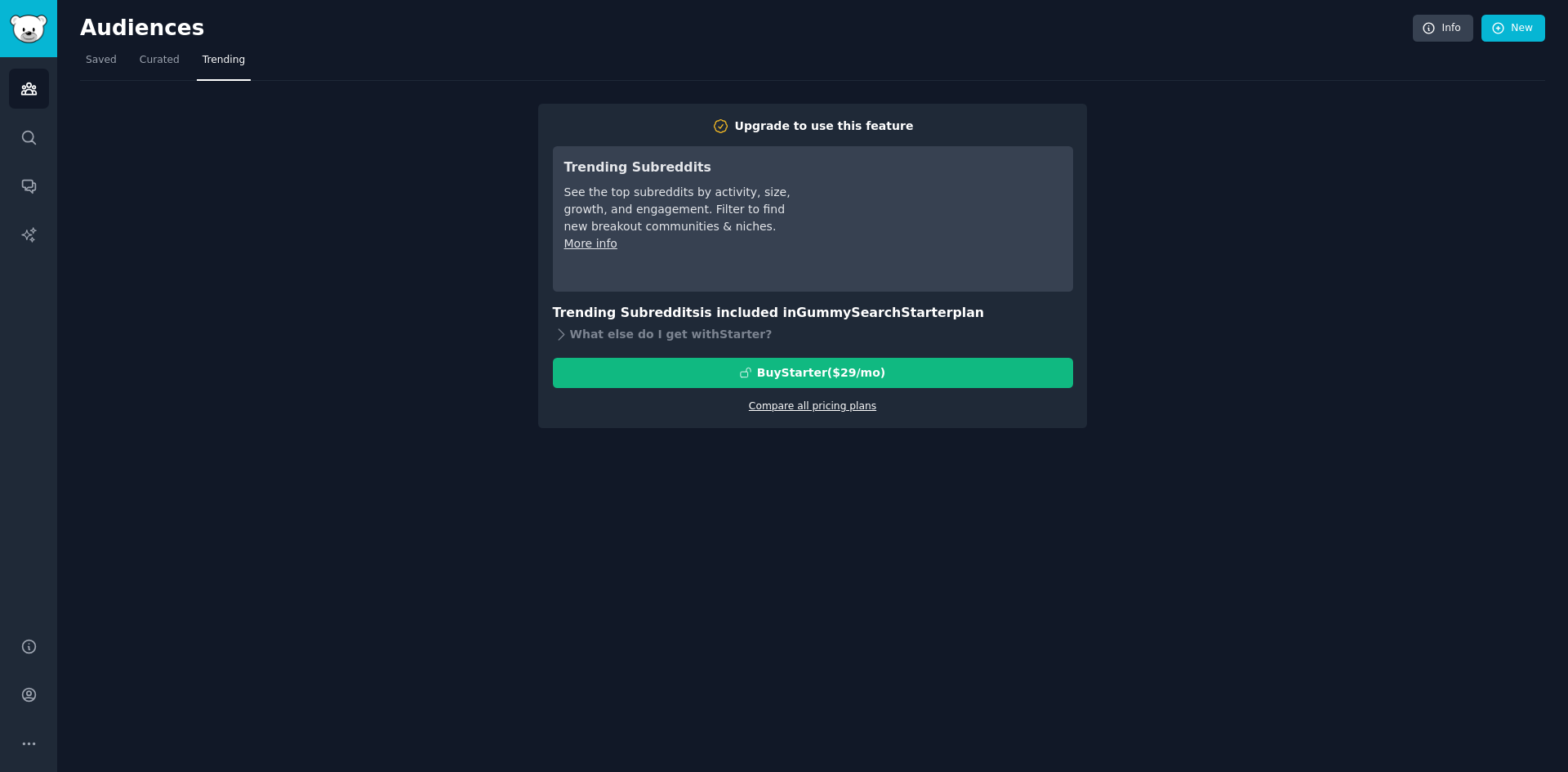
click at [792, 405] on link "Compare all pricing plans" at bounding box center [813, 406] width 128 height 12
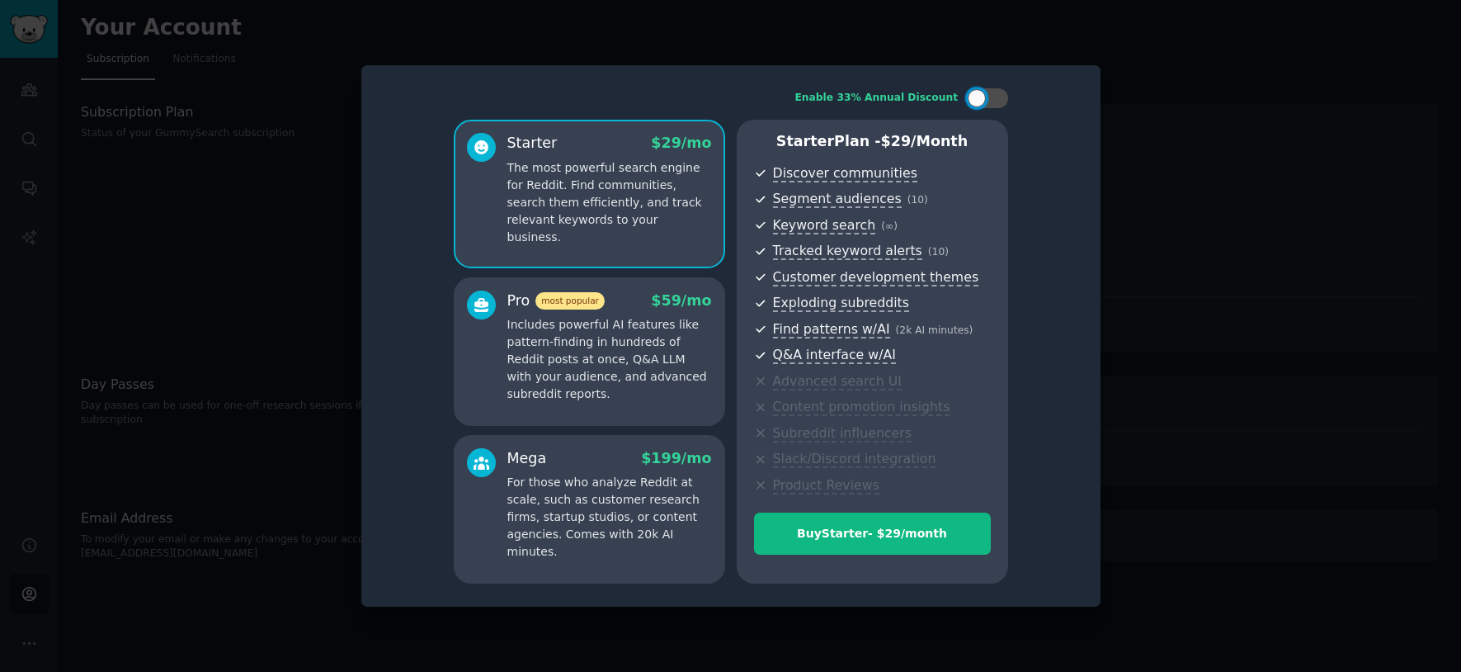
click at [223, 168] on div at bounding box center [730, 336] width 1461 height 672
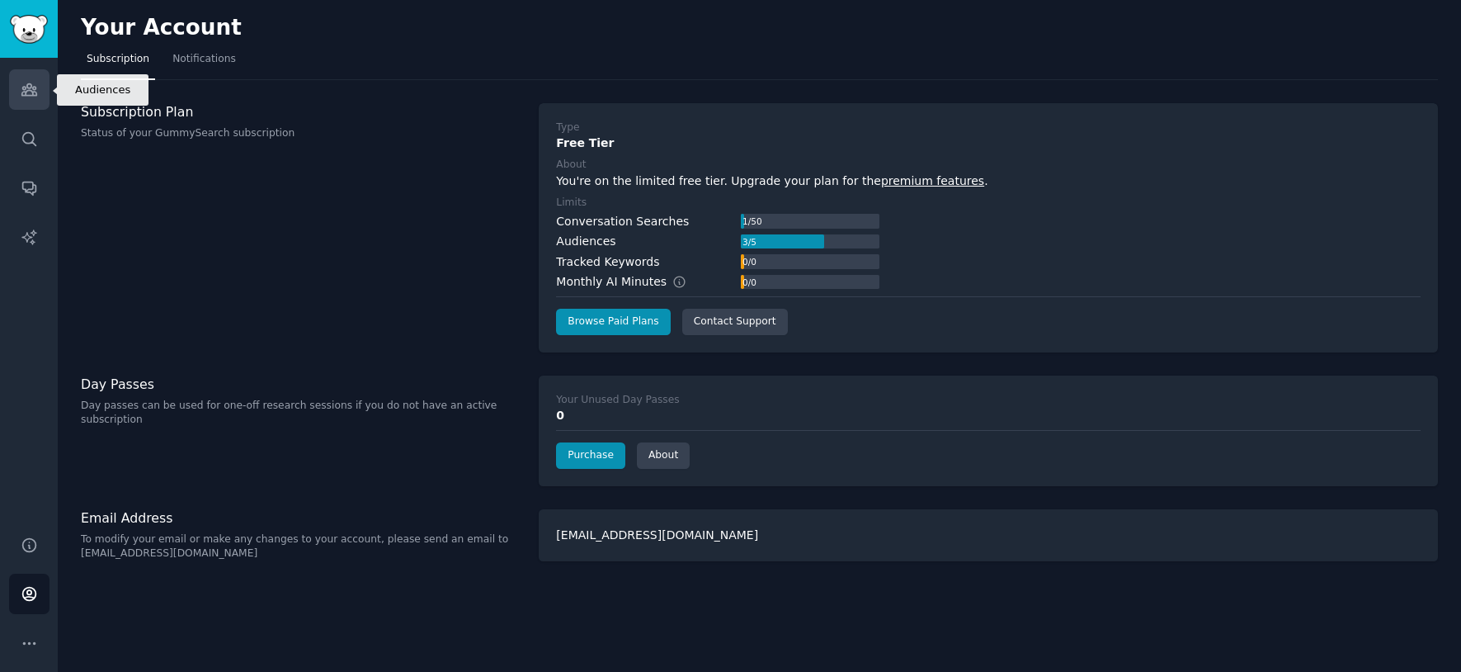
click at [36, 88] on icon "Sidebar" at bounding box center [29, 89] width 17 height 17
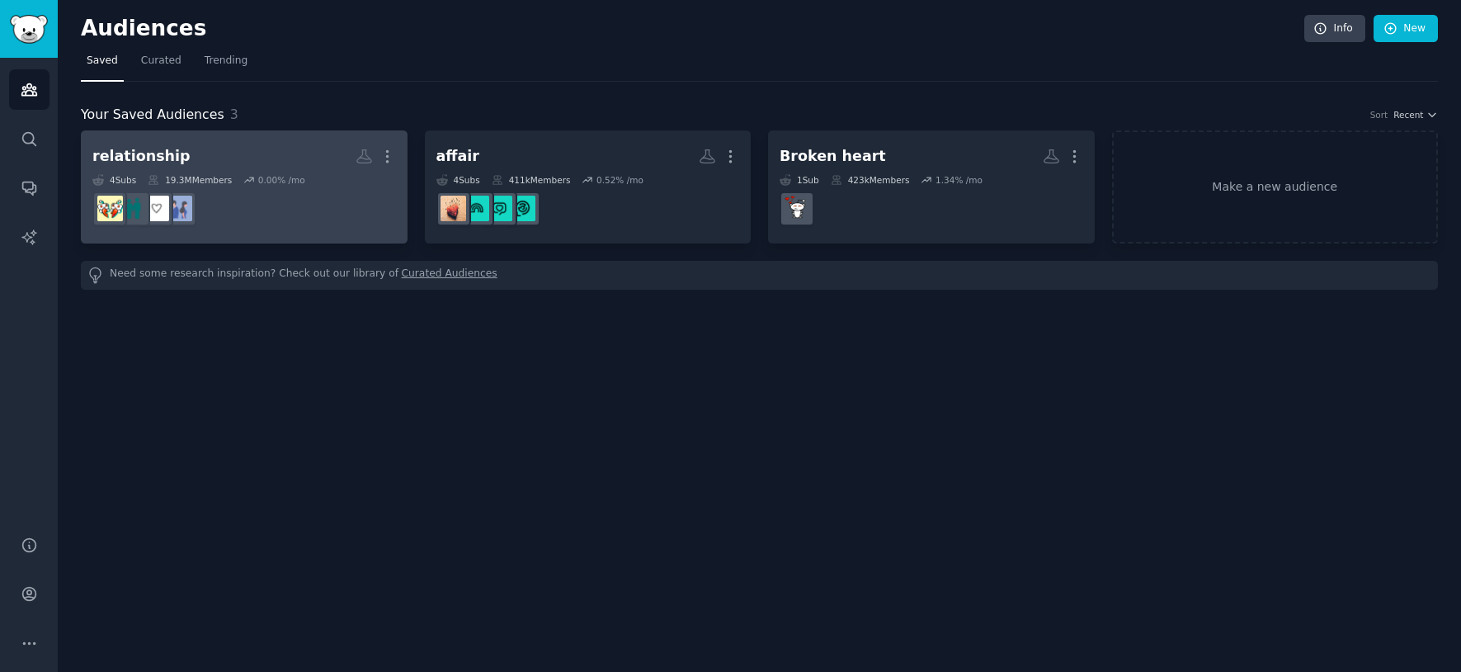
click at [210, 170] on h2 "relationship More" at bounding box center [244, 156] width 304 height 29
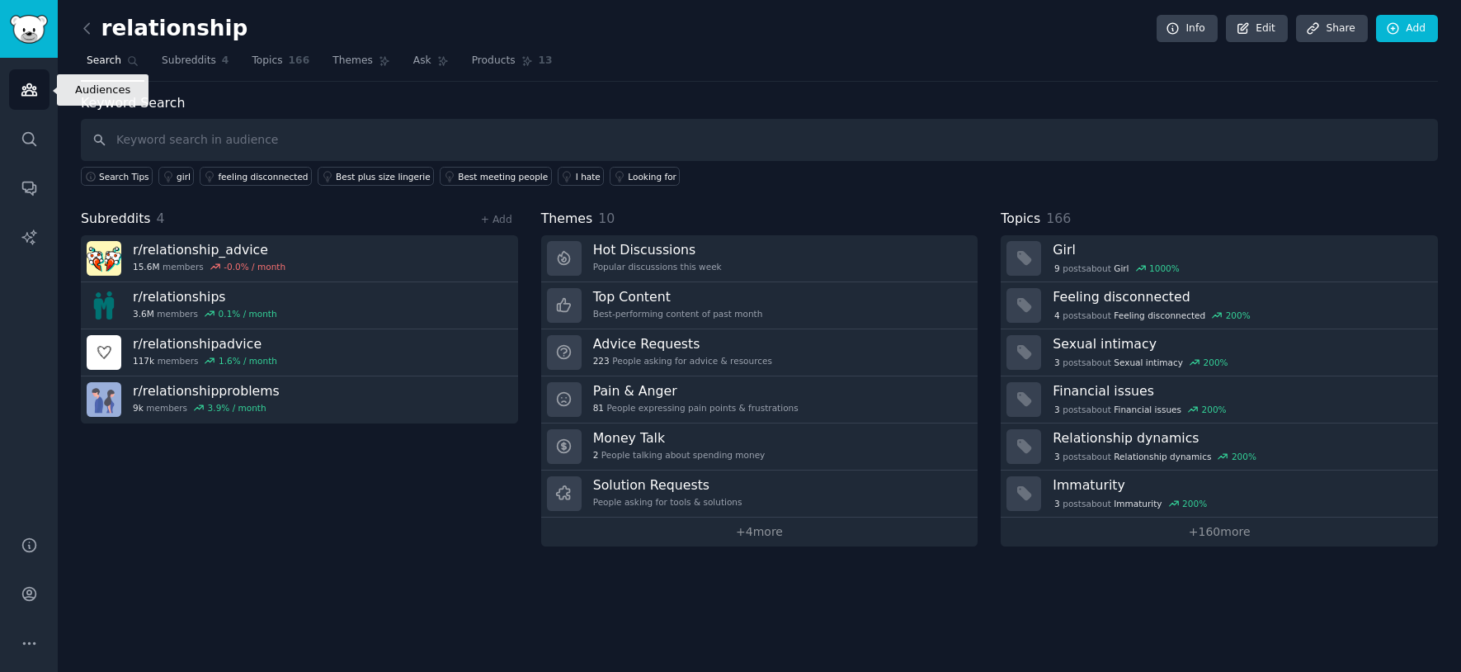
click at [33, 89] on icon "Sidebar" at bounding box center [28, 90] width 15 height 12
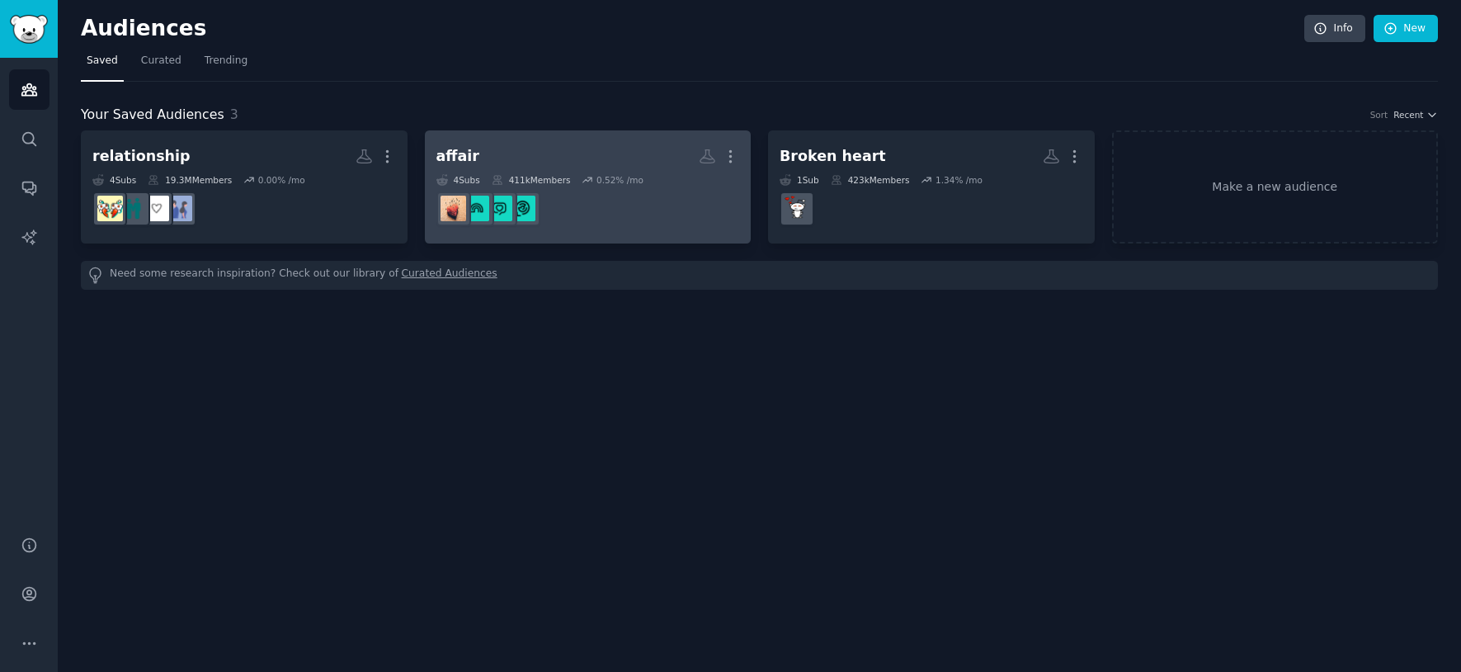
click at [459, 155] on div "affair" at bounding box center [458, 156] width 43 height 21
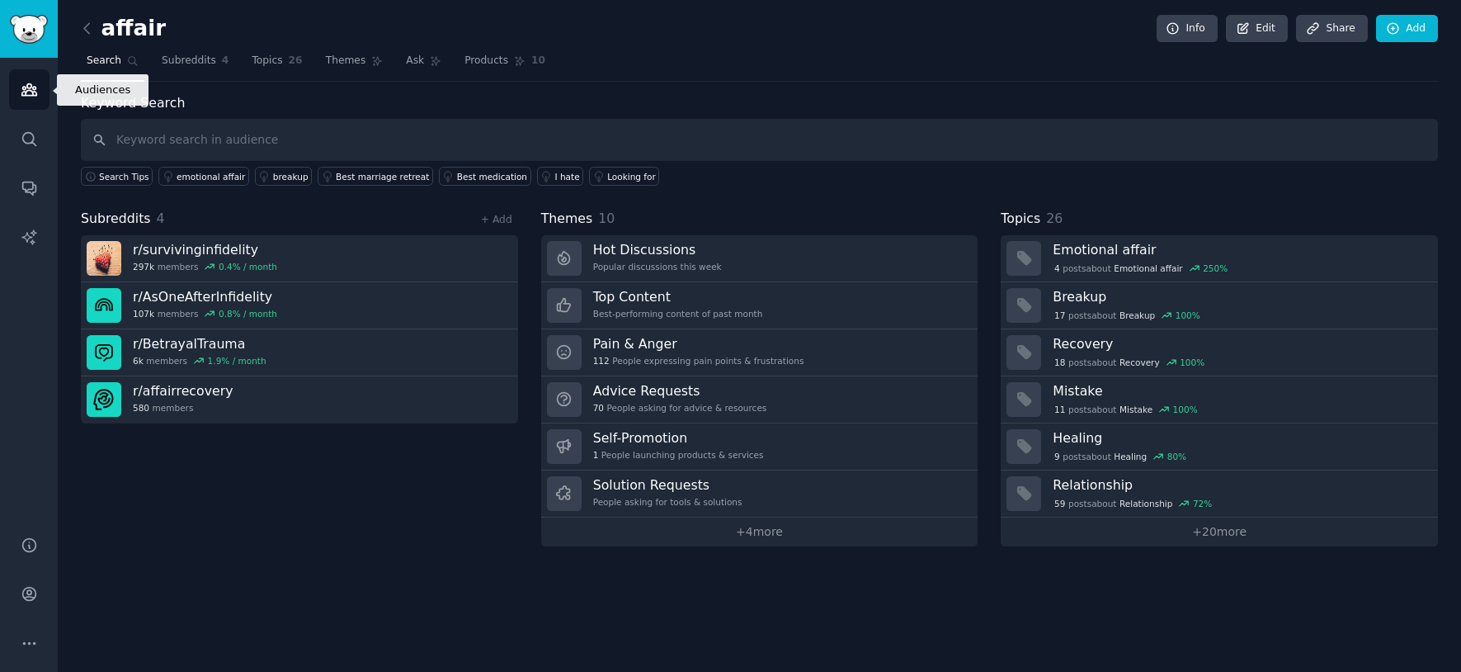
click at [21, 88] on icon "Sidebar" at bounding box center [29, 89] width 17 height 17
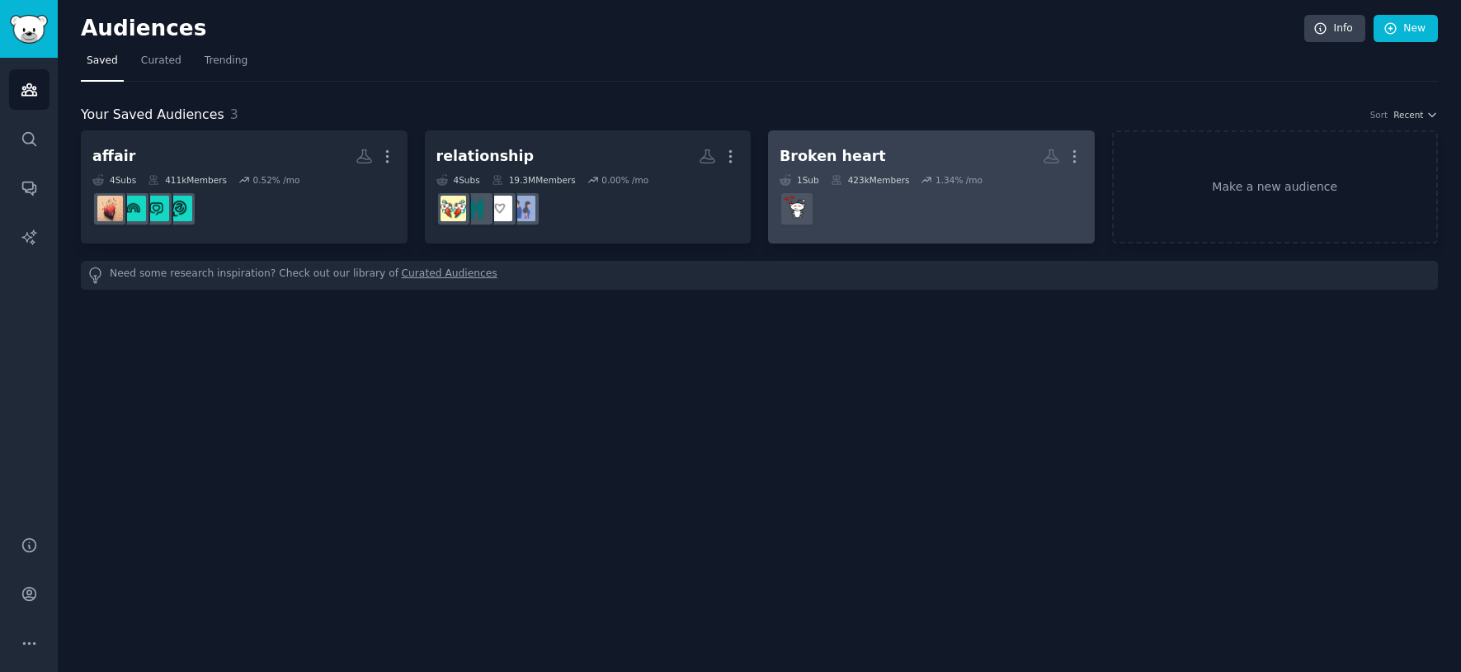
click at [810, 153] on div "Broken heart" at bounding box center [833, 156] width 106 height 21
